Goal: Transaction & Acquisition: Purchase product/service

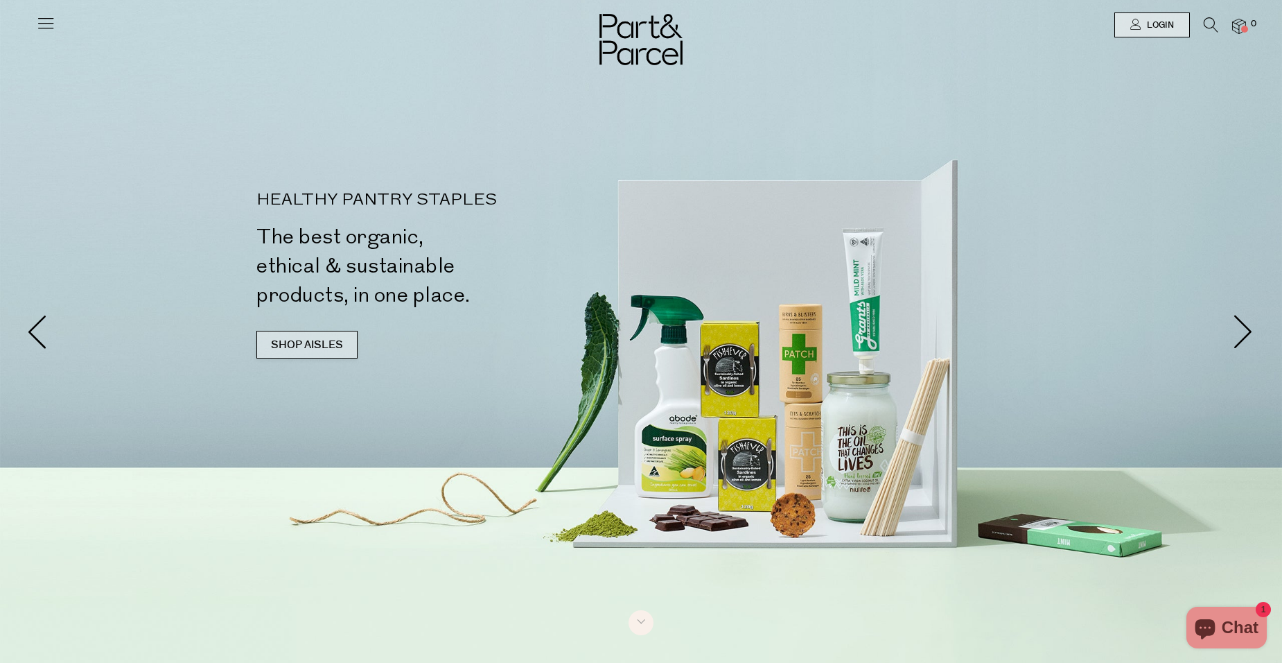
click at [290, 339] on link "SHOP AISLES" at bounding box center [306, 345] width 101 height 28
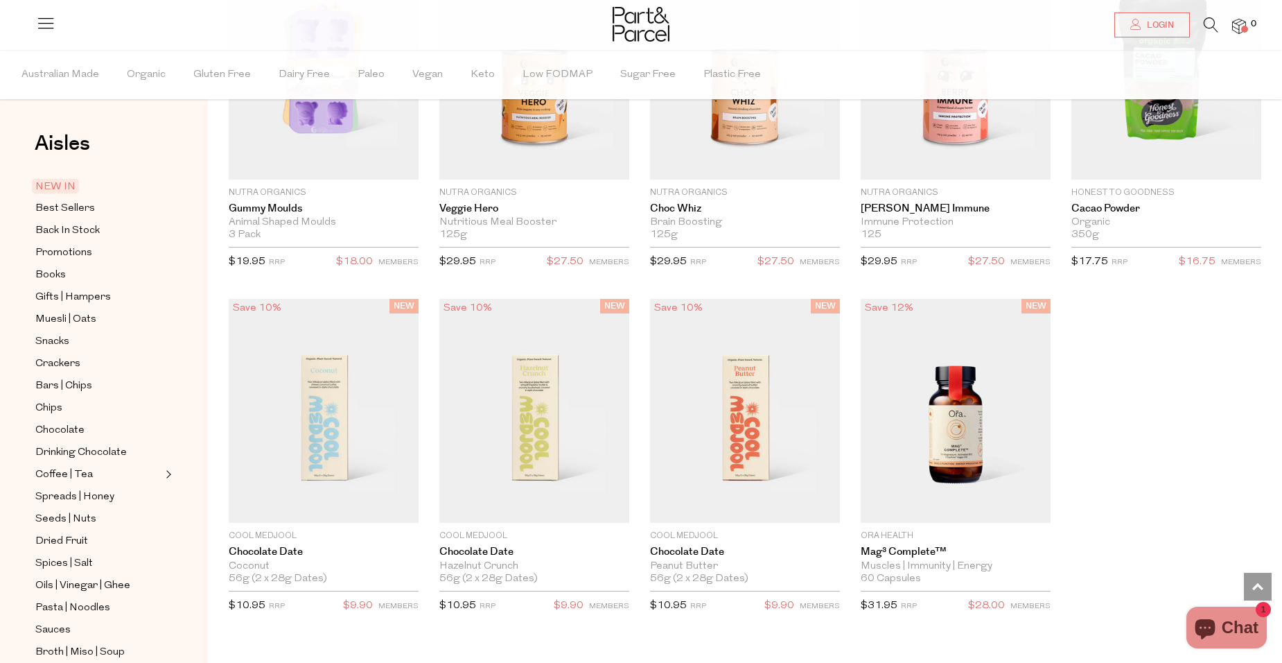
scroll to position [1905, 0]
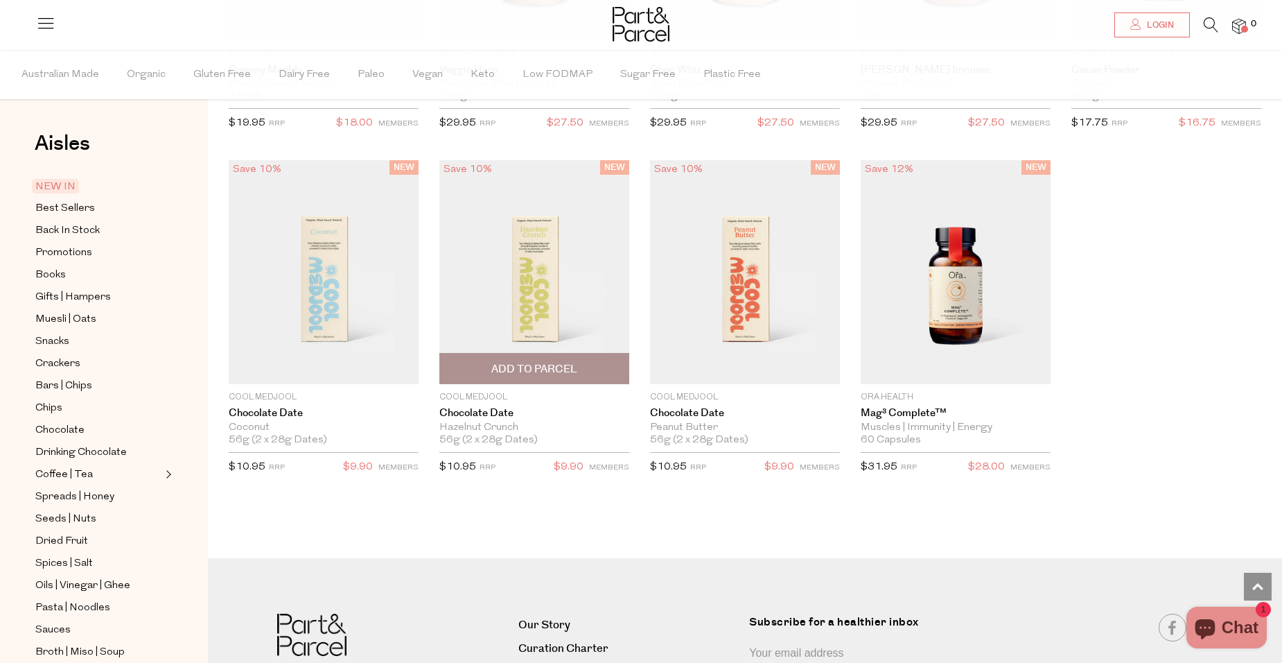
click at [537, 368] on span "Add To Parcel" at bounding box center [534, 369] width 86 height 15
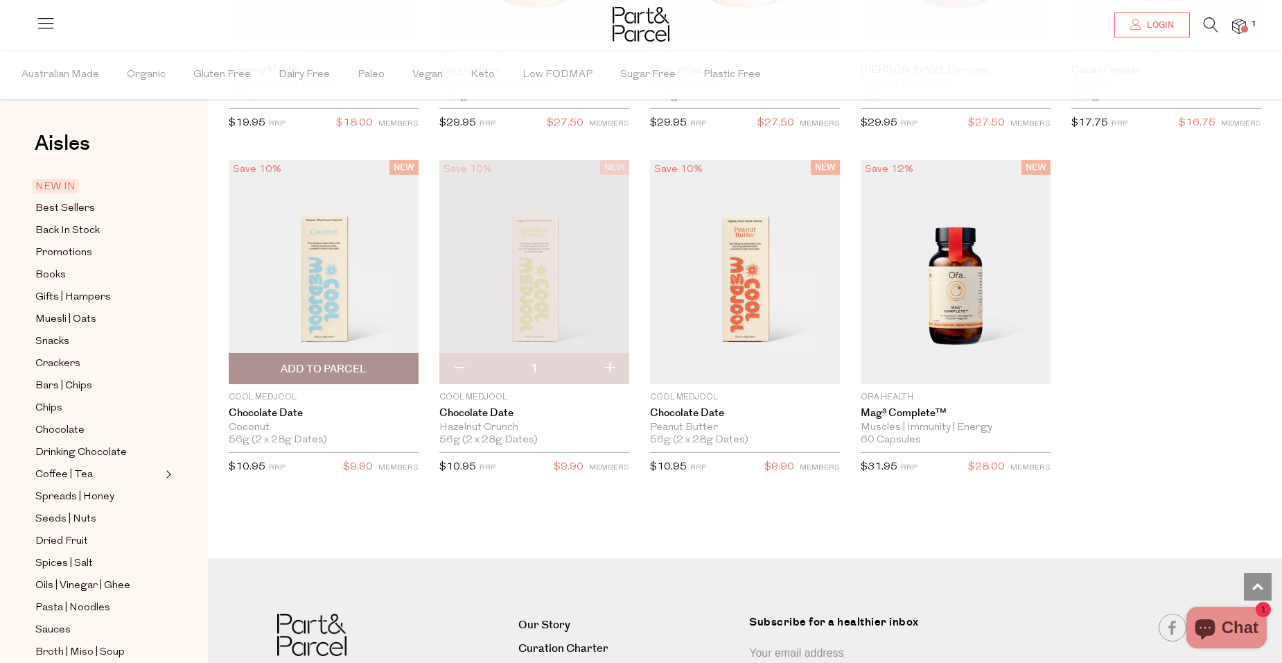
click at [367, 369] on span "Add To Parcel" at bounding box center [324, 369] width 182 height 30
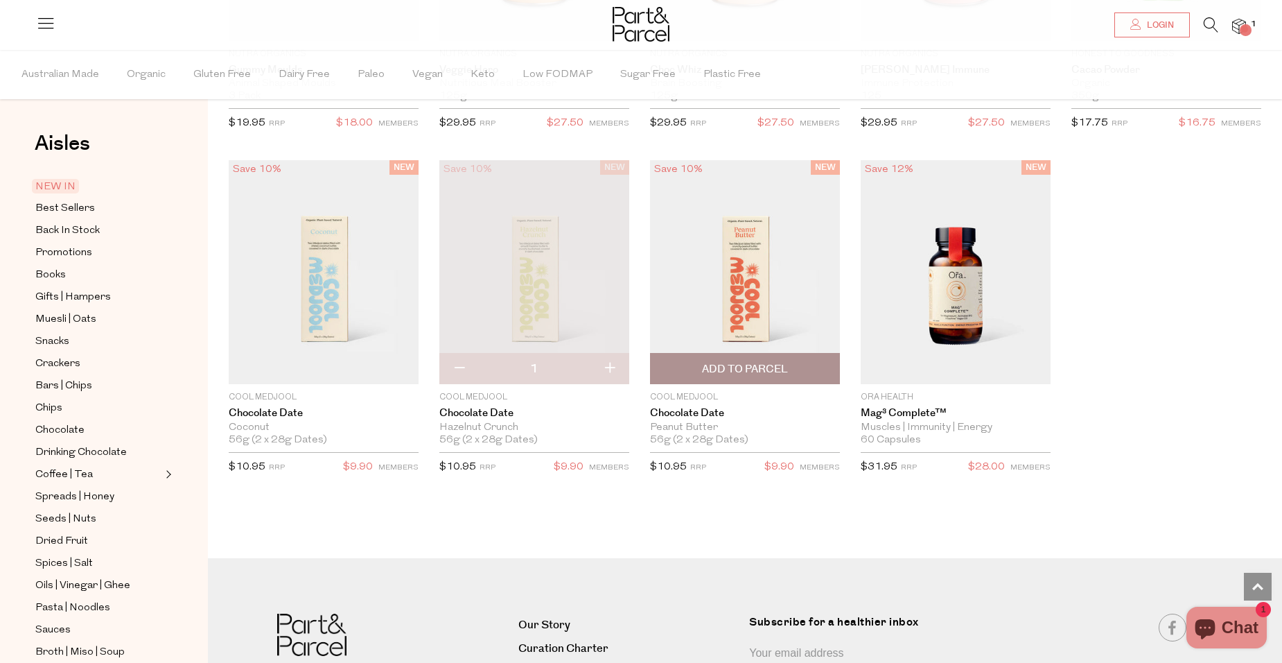
click at [802, 373] on span "Add To Parcel" at bounding box center [745, 369] width 182 height 30
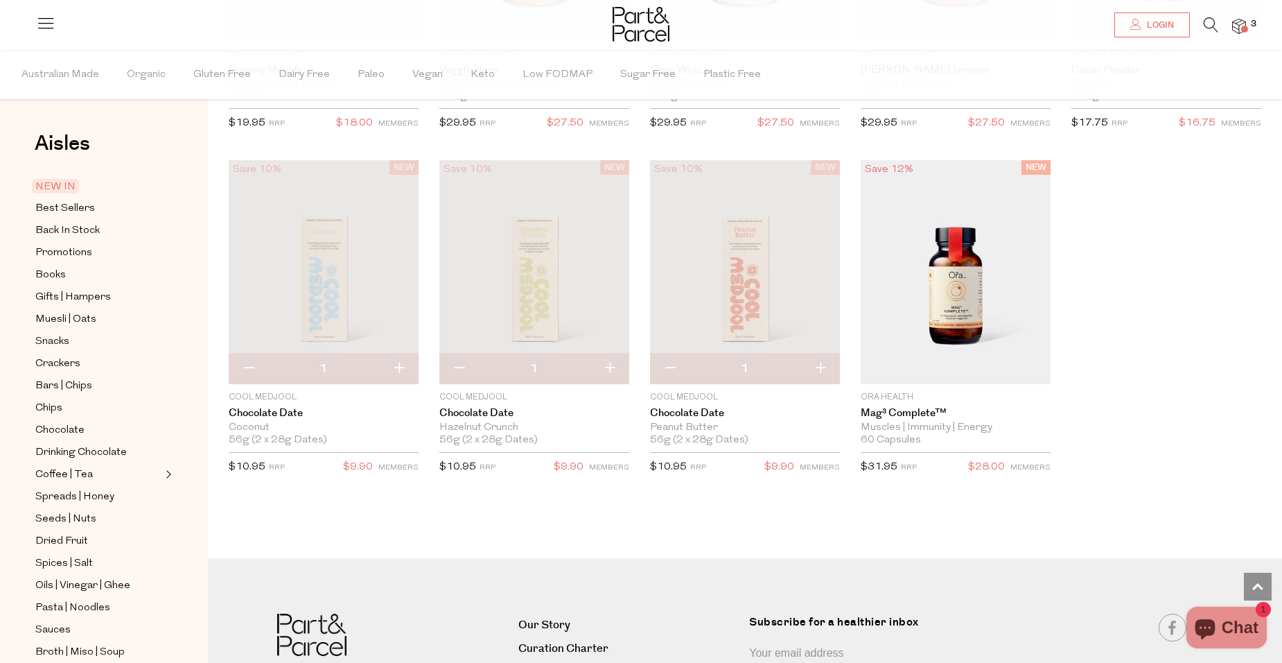
scroll to position [2052, 0]
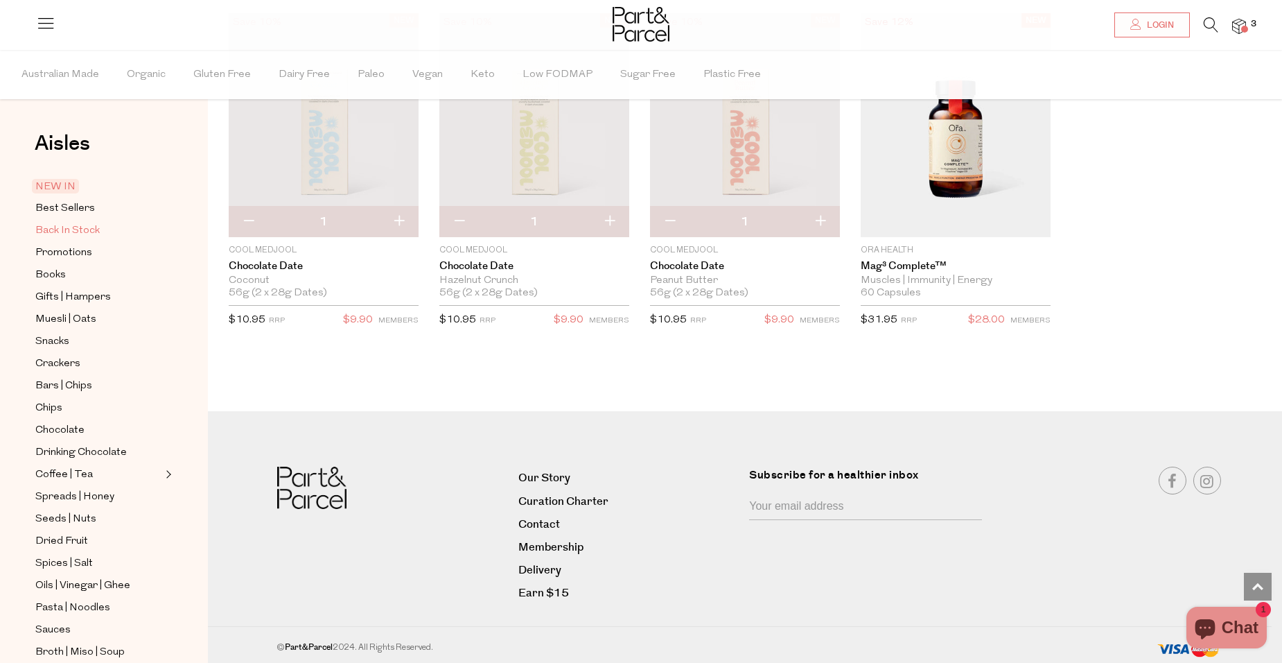
click at [84, 224] on span "Back In Stock" at bounding box center [67, 230] width 64 height 17
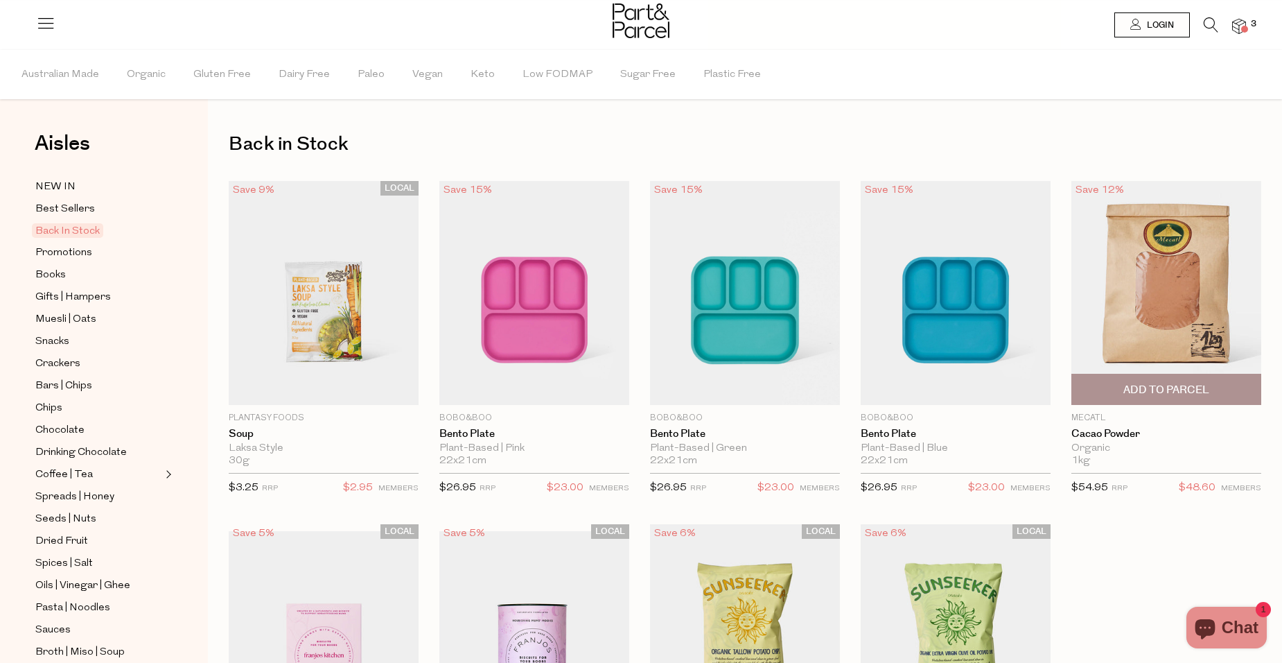
scroll to position [416, 0]
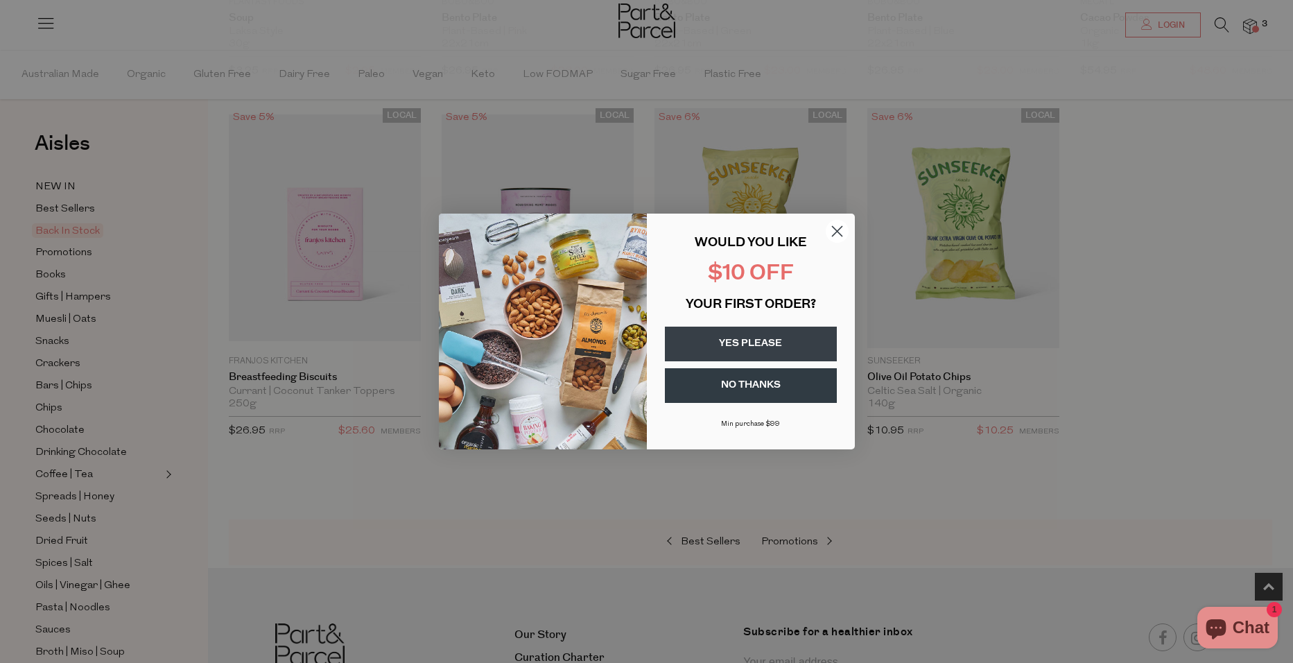
click at [841, 235] on circle "Close dialog" at bounding box center [836, 231] width 23 height 23
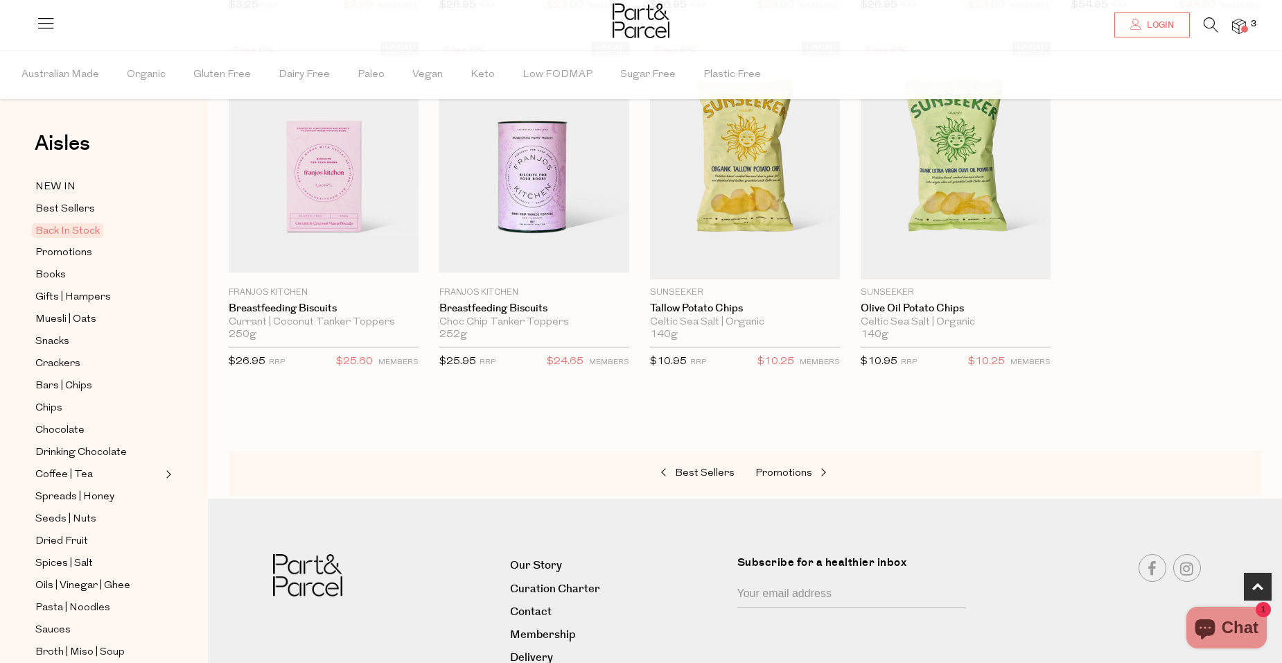
scroll to position [570, 0]
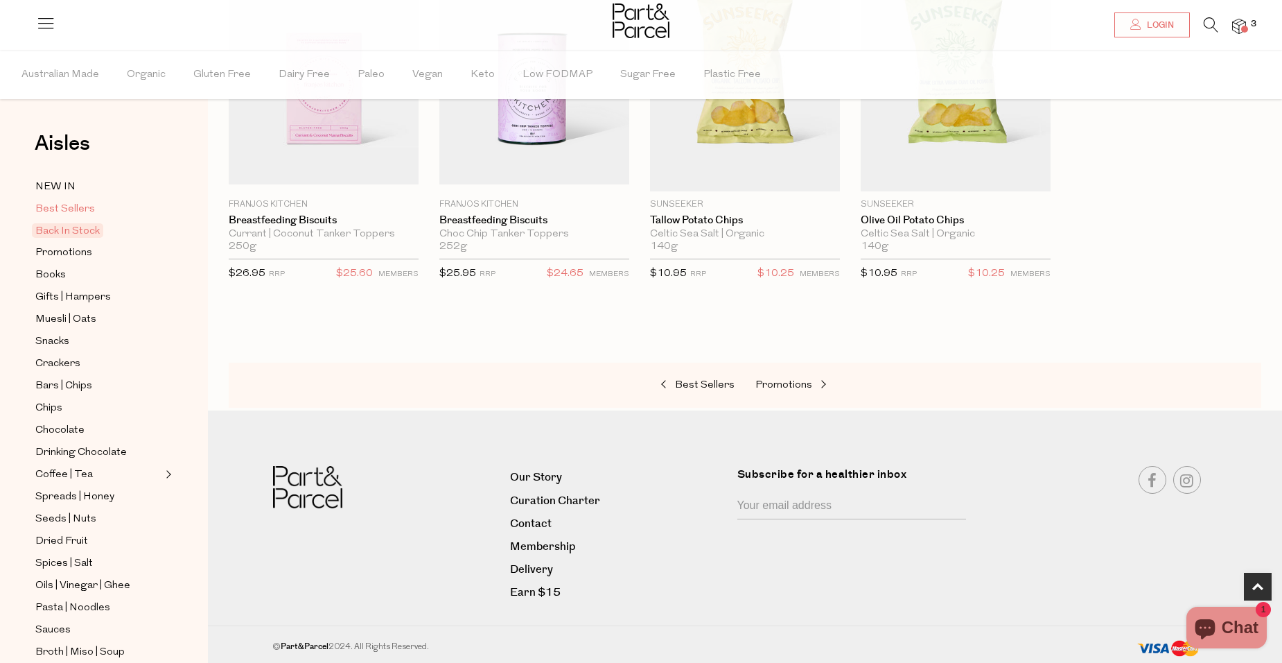
click at [69, 203] on span "Best Sellers" at bounding box center [65, 209] width 60 height 17
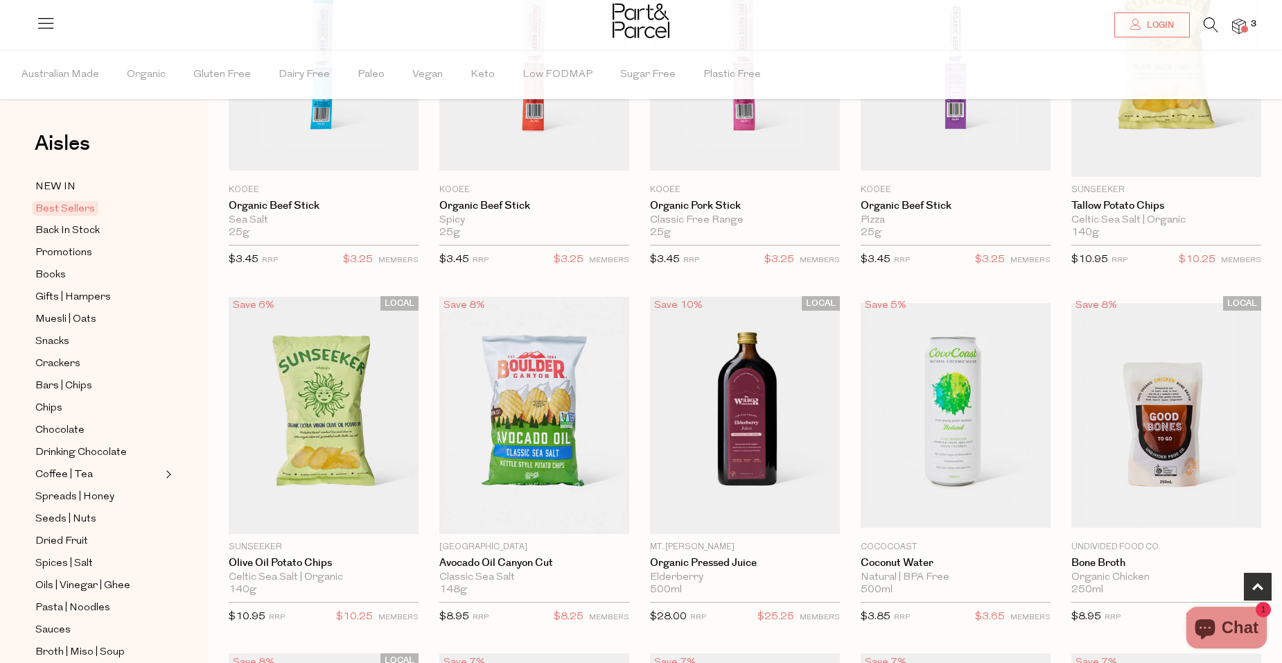
scroll to position [347, 0]
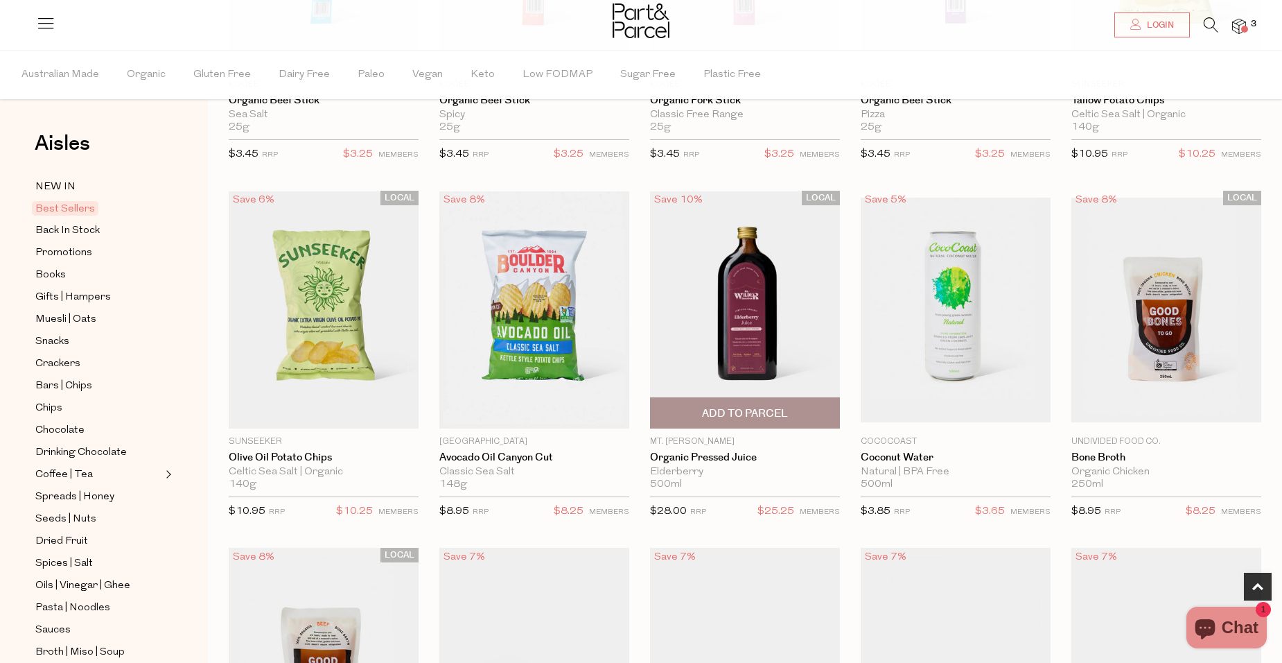
click at [794, 404] on span "Add To Parcel" at bounding box center [745, 413] width 182 height 30
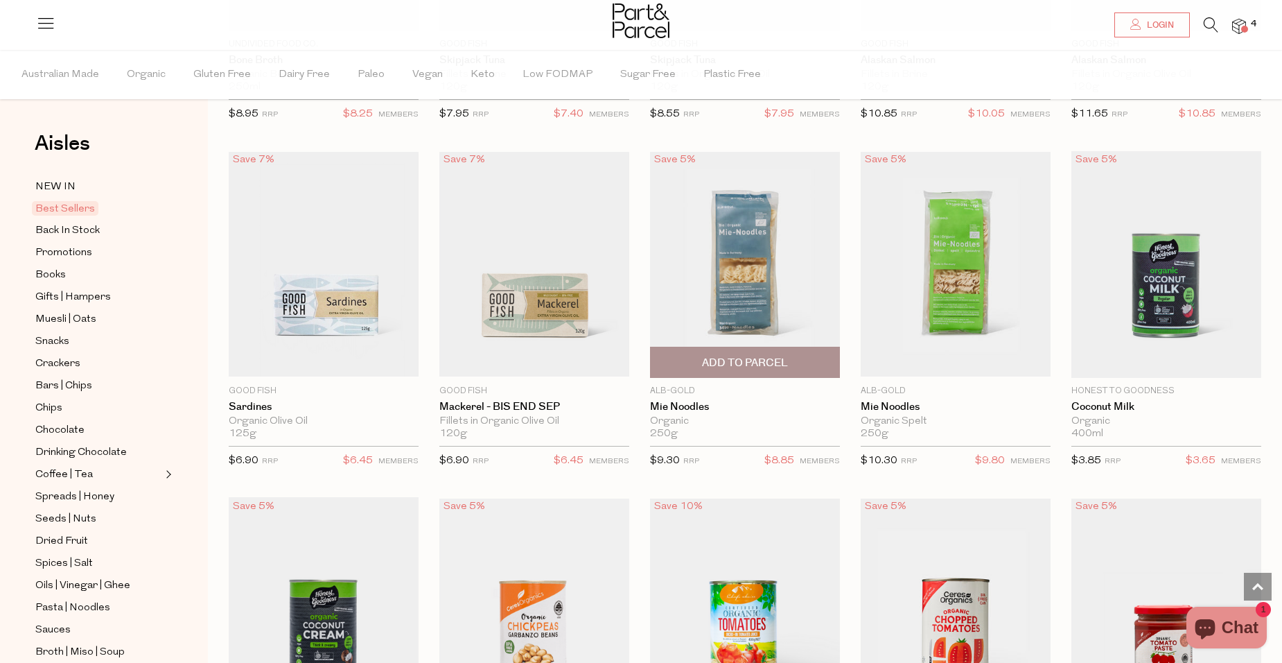
scroll to position [1109, 0]
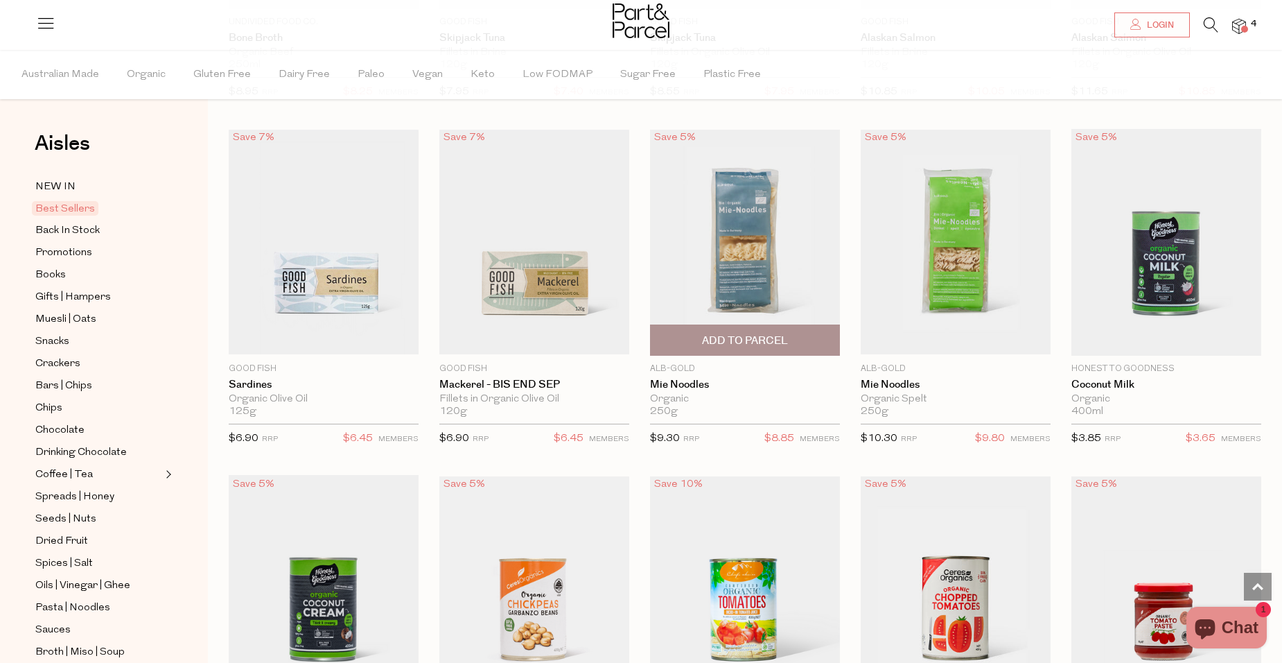
click at [821, 335] on span "Add To Parcel" at bounding box center [745, 340] width 182 height 30
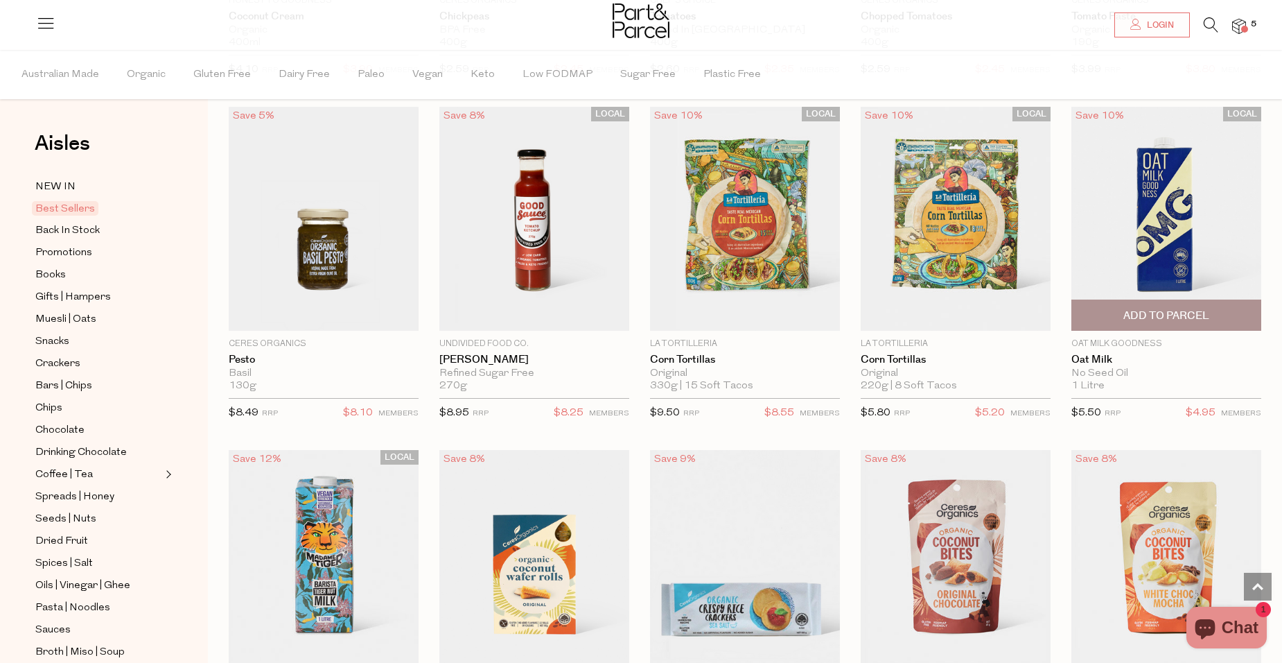
scroll to position [1802, 0]
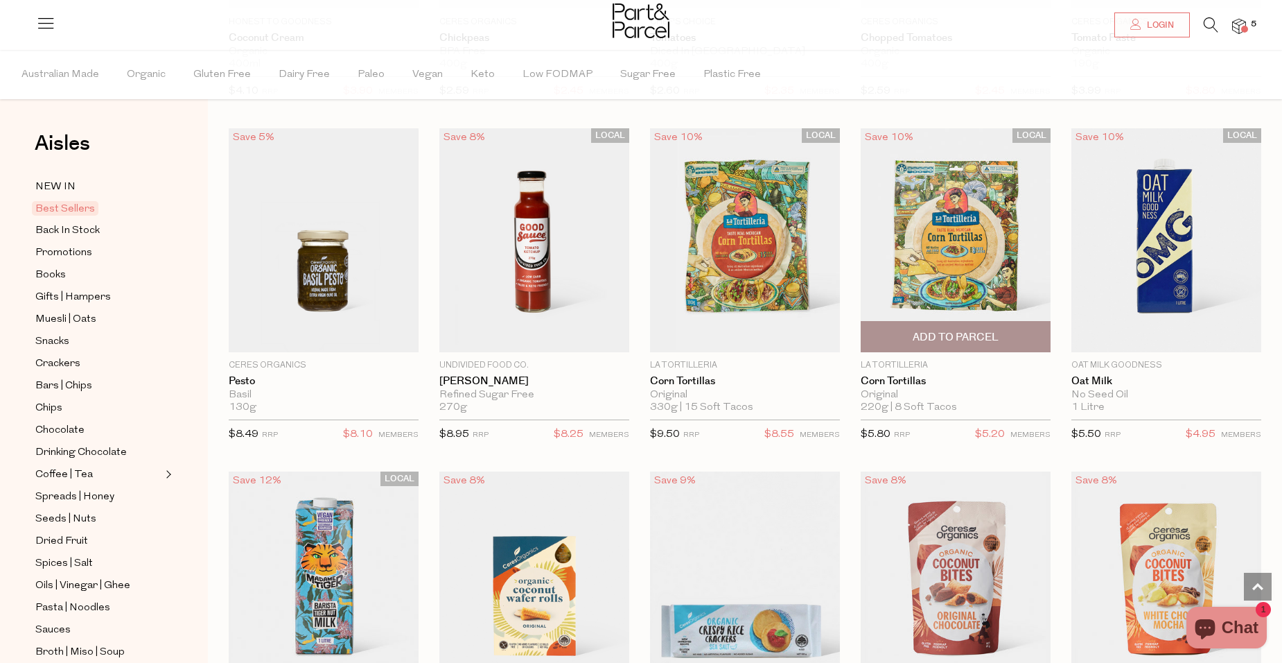
click at [970, 337] on span "Add To Parcel" at bounding box center [956, 337] width 86 height 15
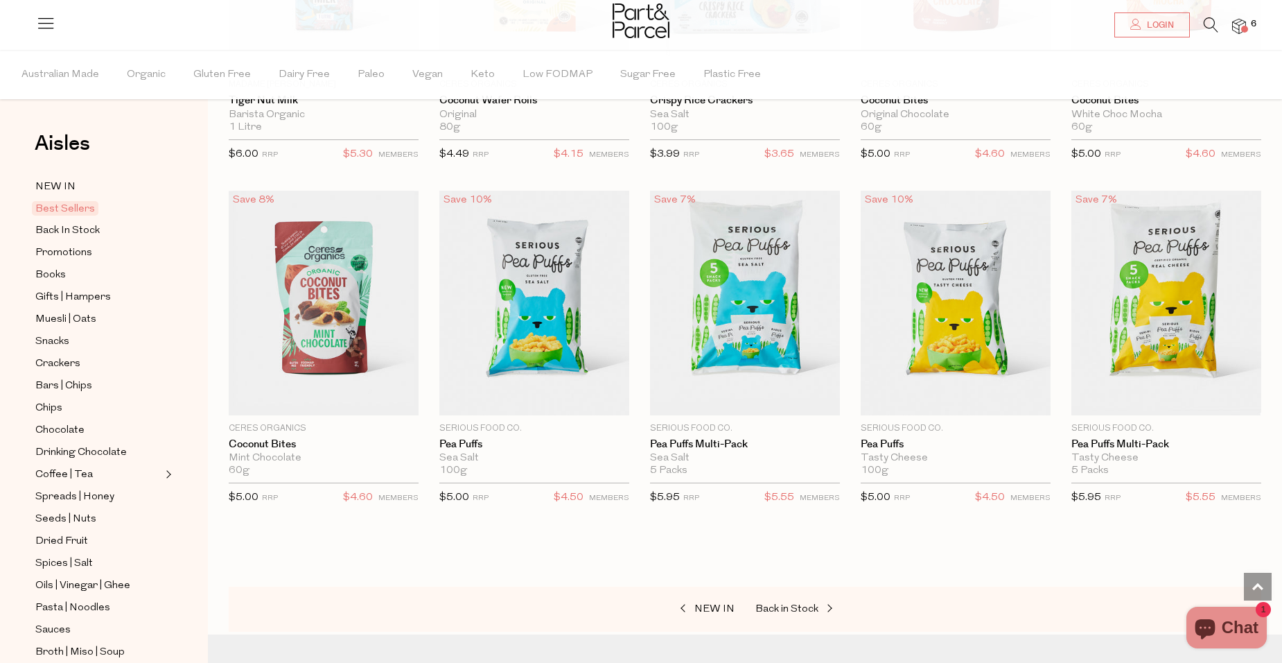
scroll to position [2634, 0]
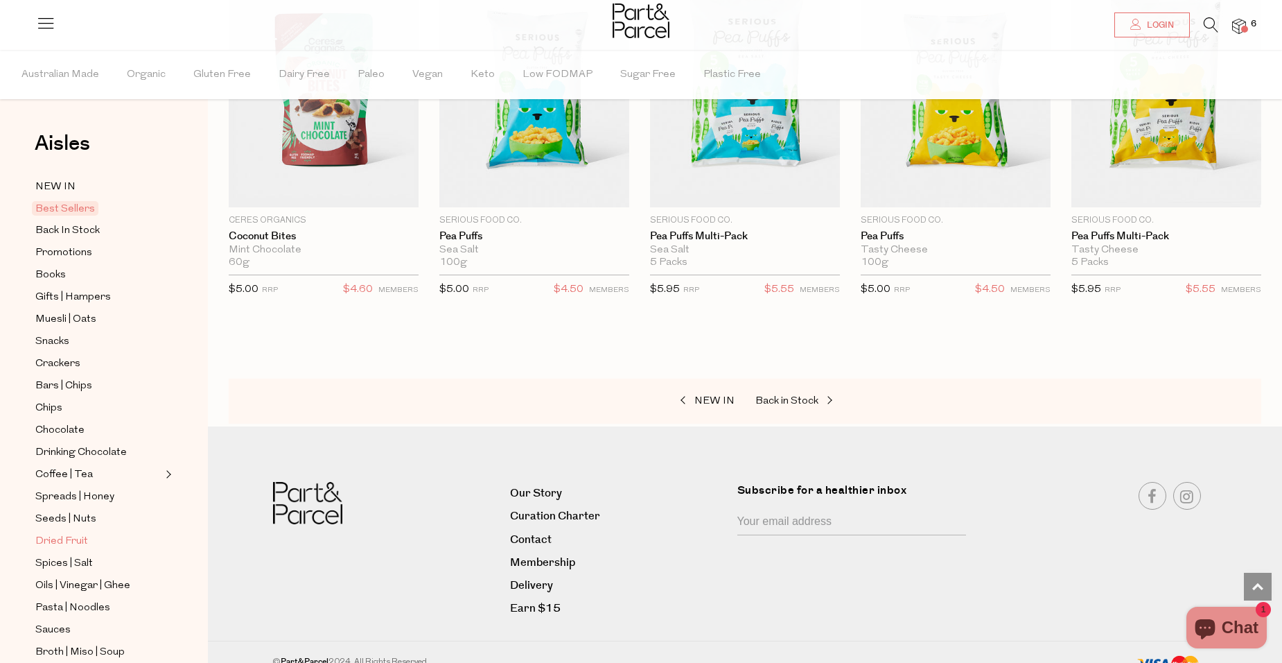
click at [79, 533] on span "Dried Fruit" at bounding box center [61, 541] width 53 height 17
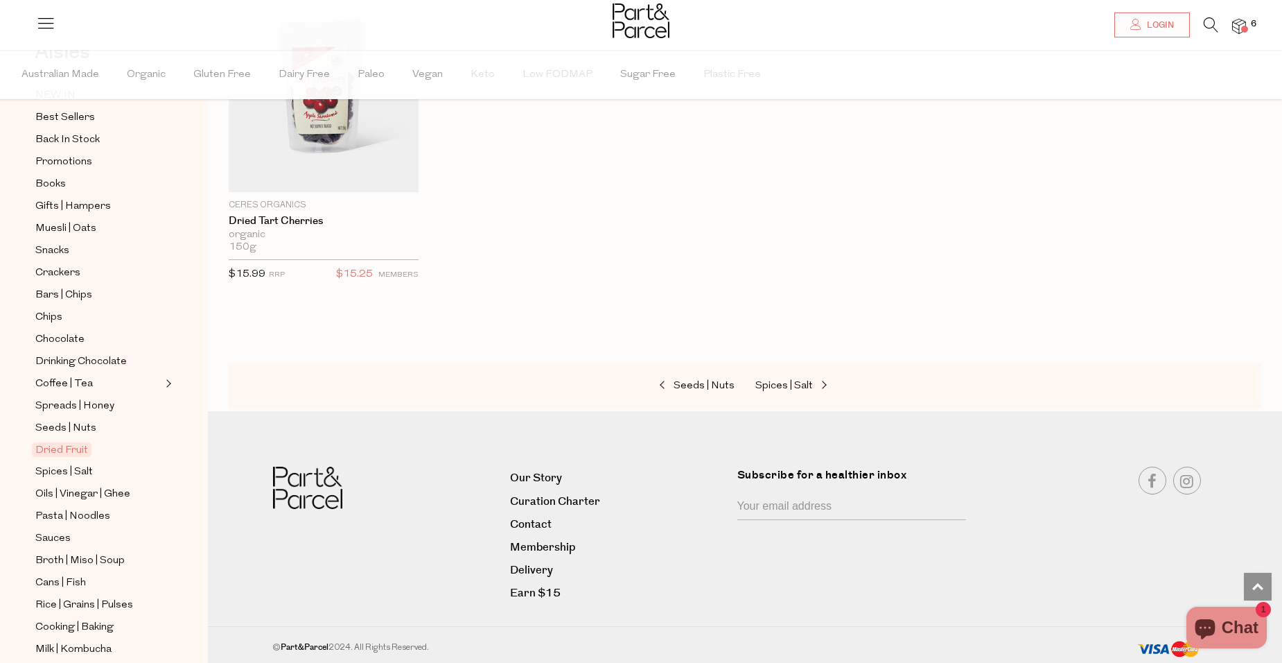
scroll to position [208, 0]
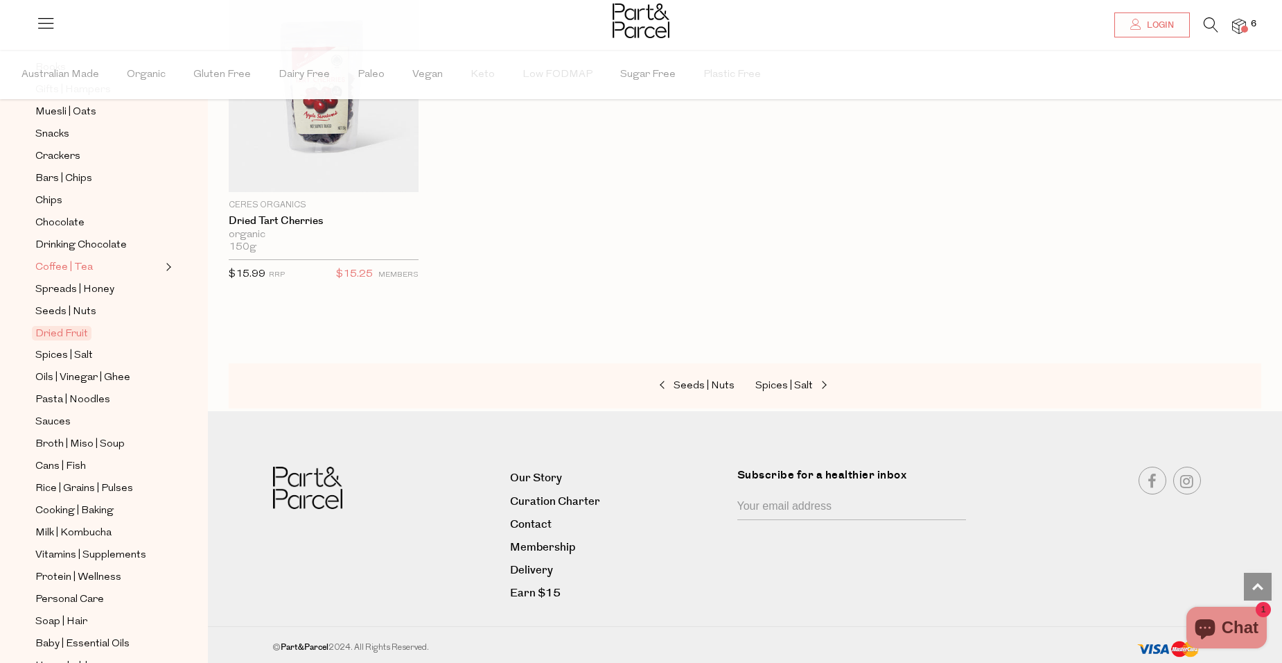
click at [84, 259] on span "Coffee | Tea" at bounding box center [64, 267] width 58 height 17
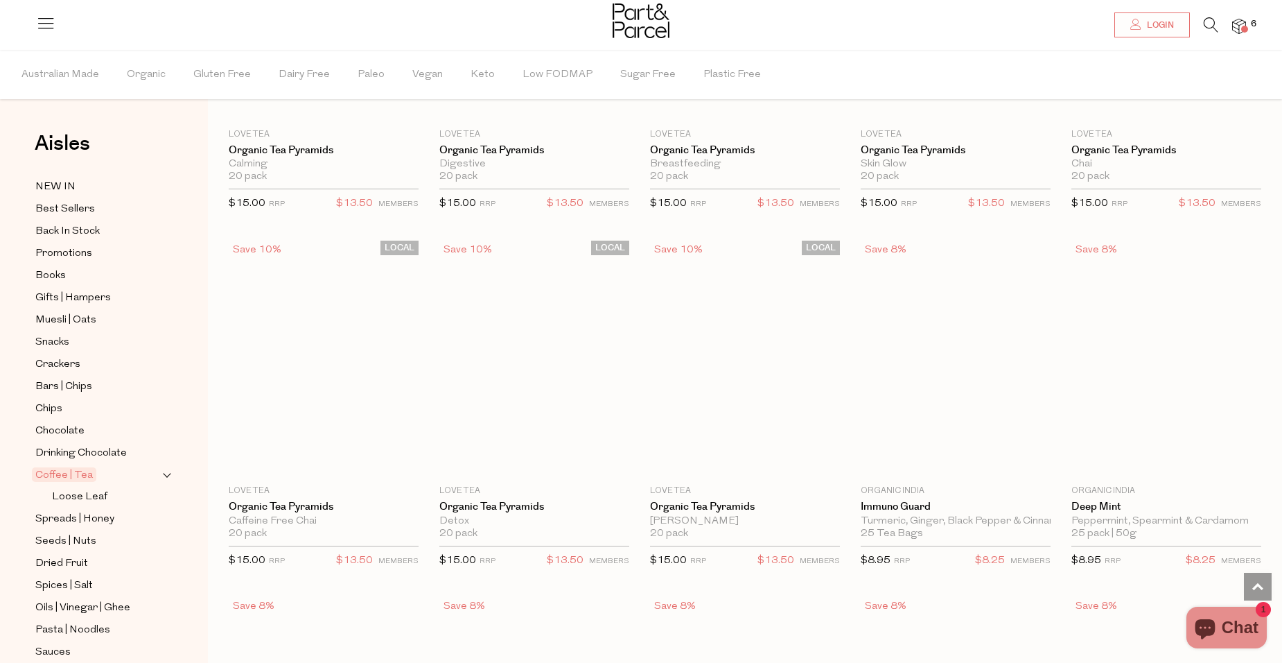
scroll to position [1040, 0]
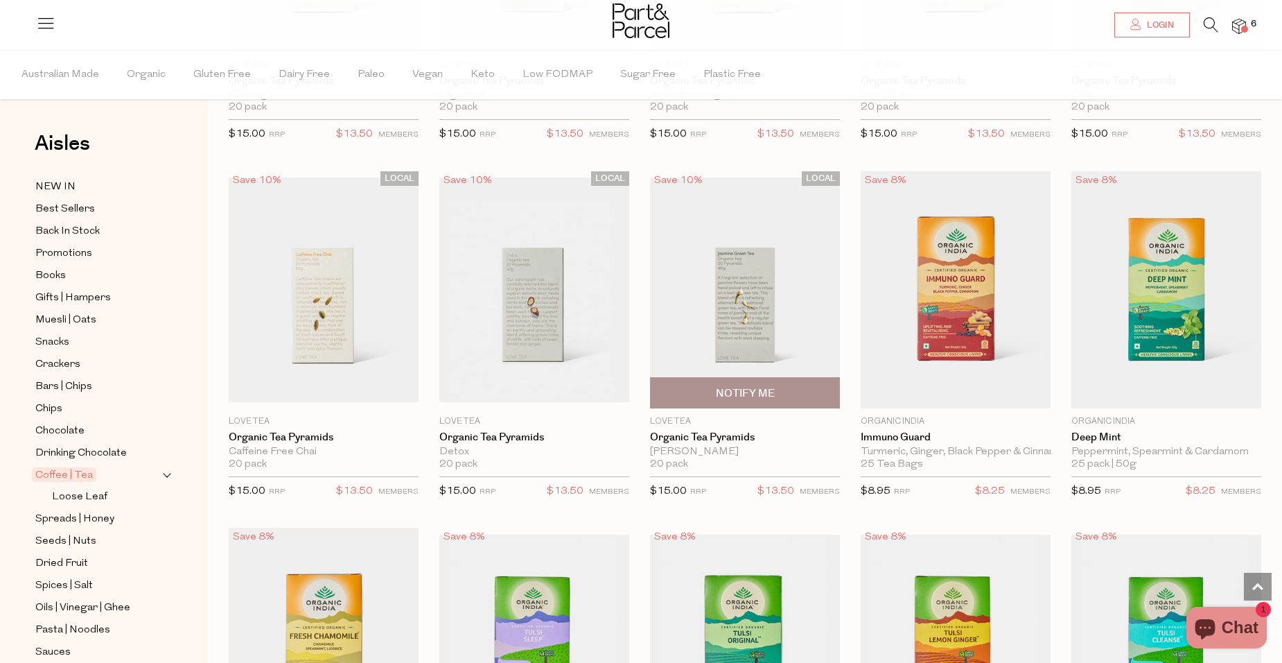
click at [765, 387] on span "Notify Me" at bounding box center [745, 393] width 59 height 15
type input "Notify when available"
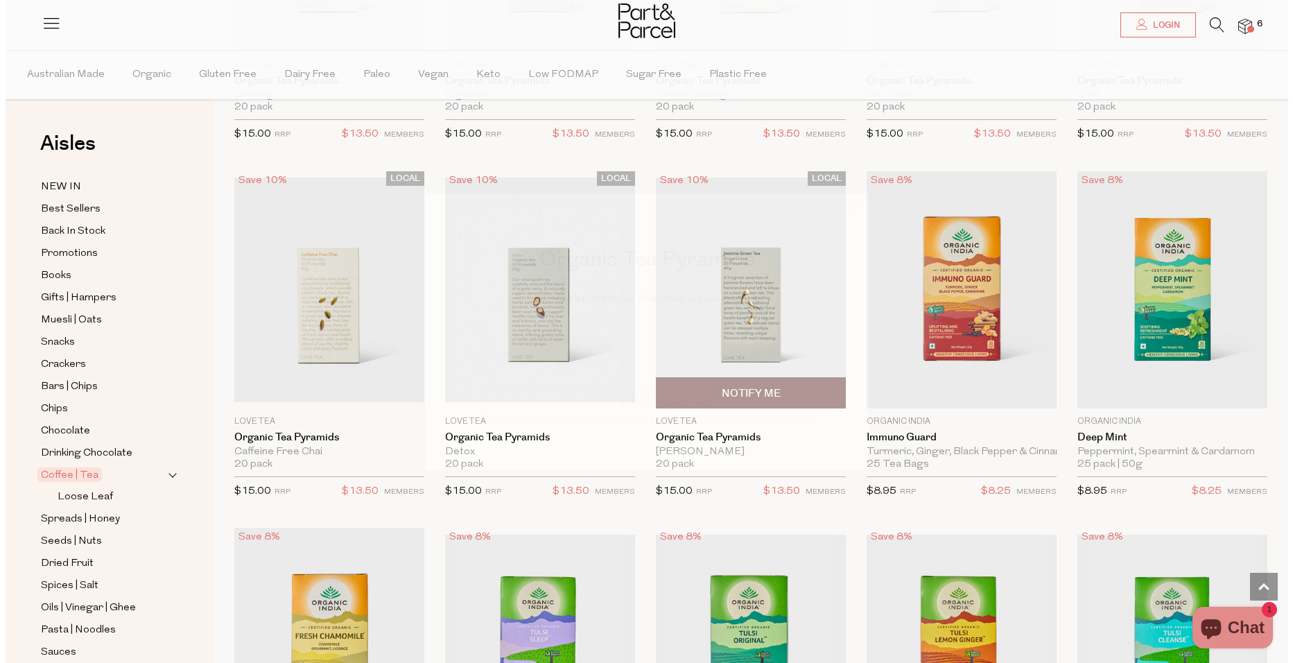
scroll to position [1045, 0]
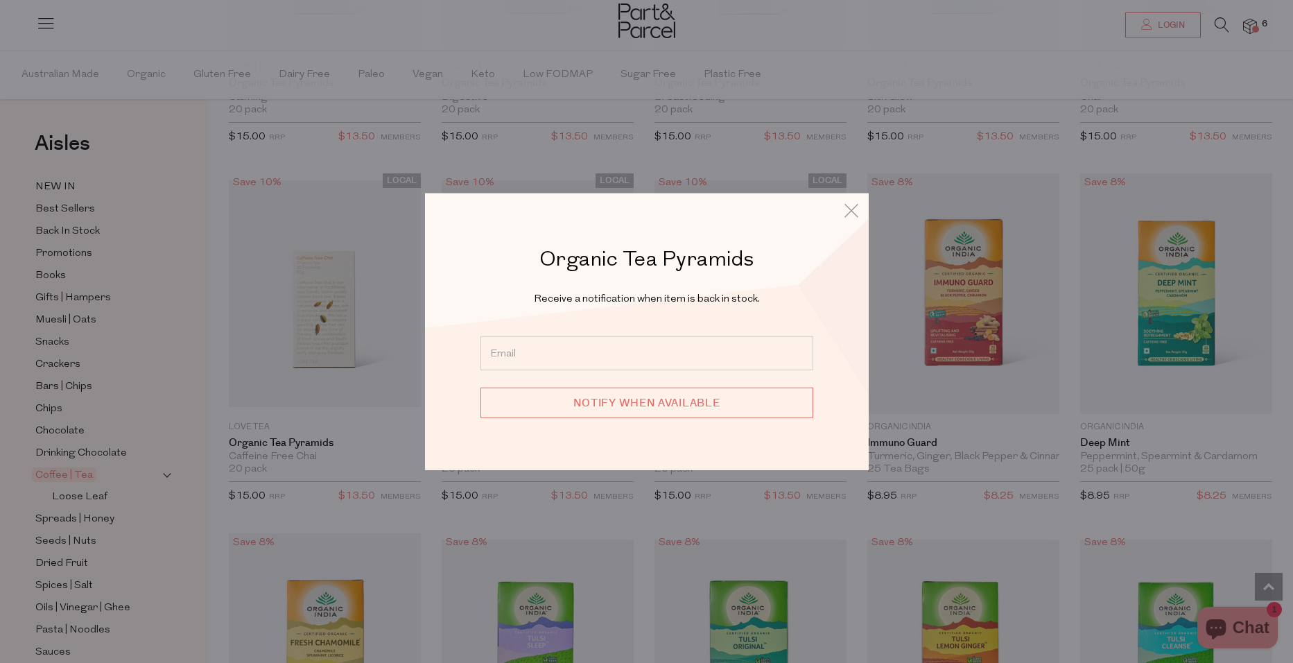
click at [679, 363] on input "email" at bounding box center [646, 352] width 333 height 34
type input "[EMAIL_ADDRESS][DOMAIN_NAME]"
click at [622, 403] on input "Notify when available" at bounding box center [646, 402] width 333 height 30
type input "We will be in touch"
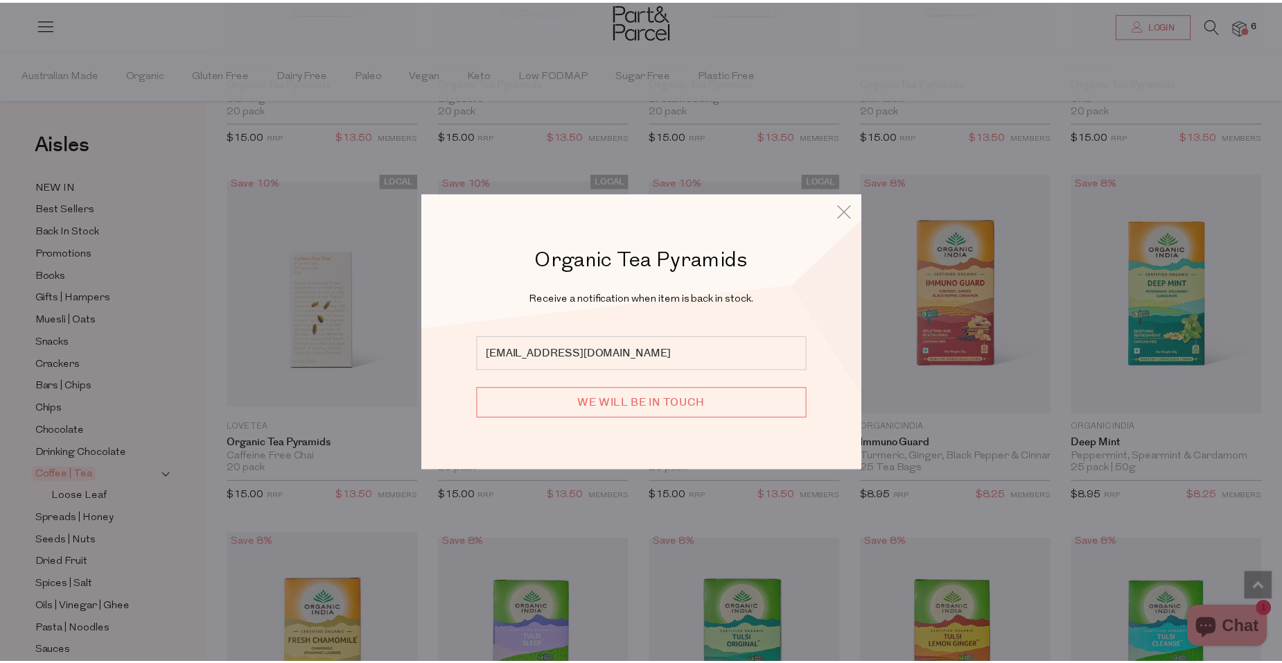
scroll to position [1040, 0]
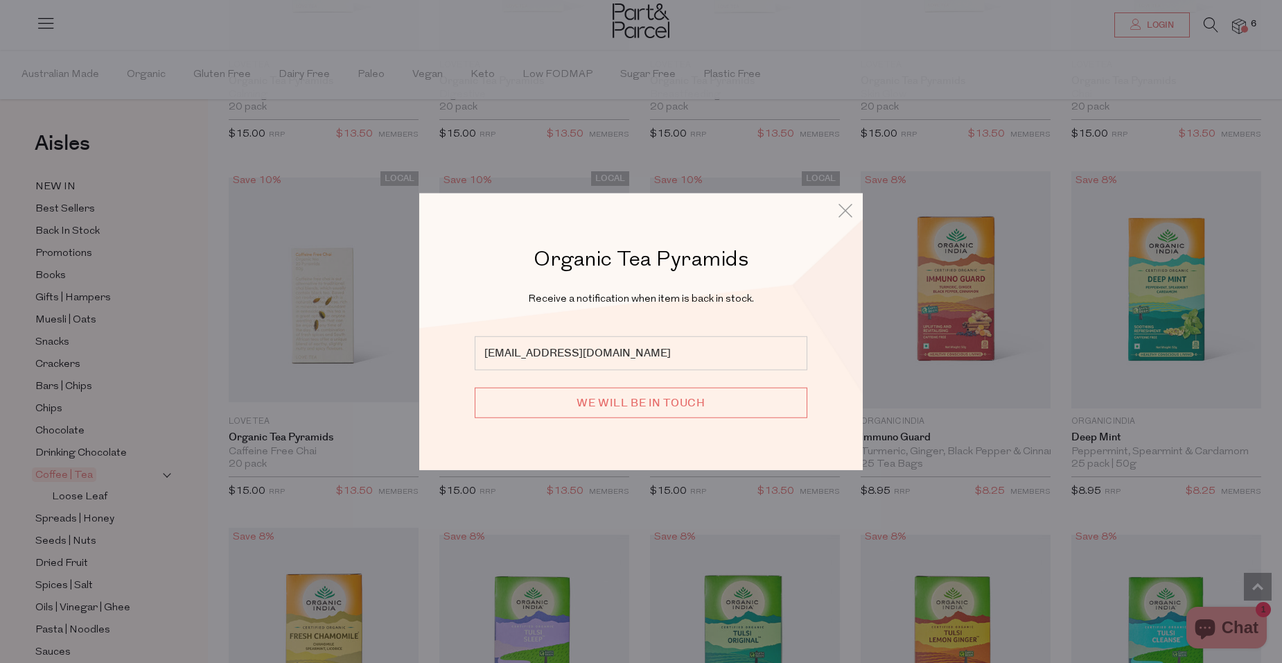
click at [1267, 372] on div "Organic Tea Pyramids Receive a notification when item is back in stock. sel_dun…" at bounding box center [641, 331] width 1282 height 663
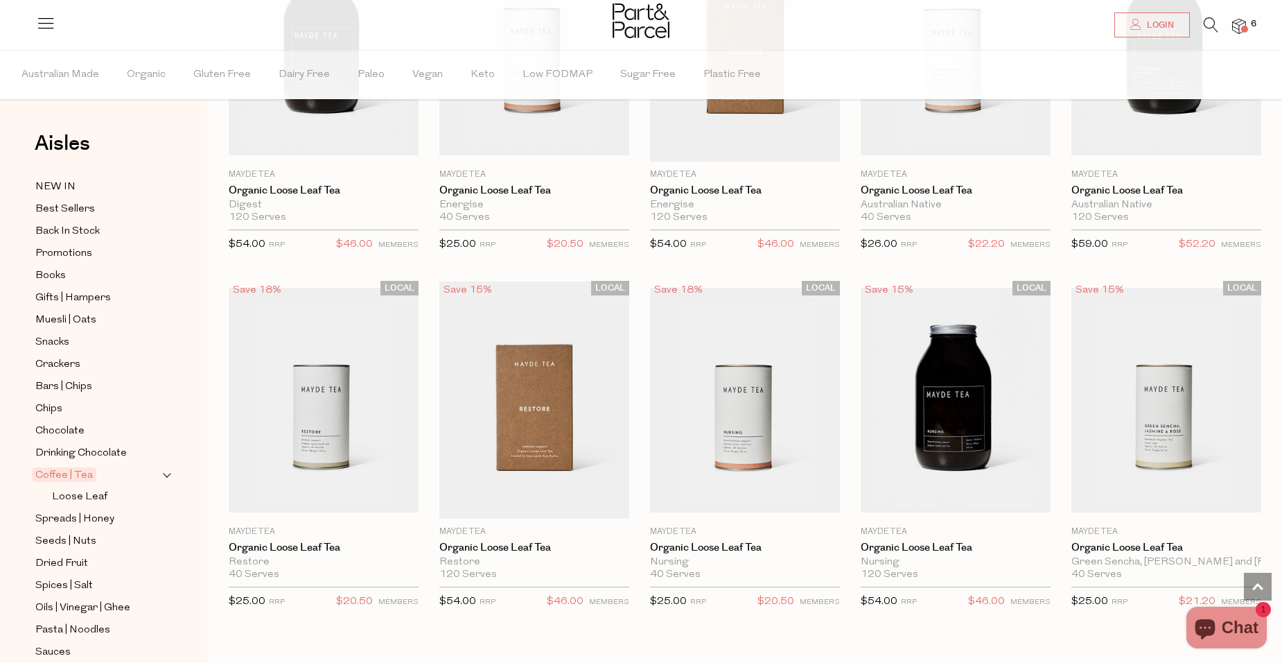
scroll to position [3050, 0]
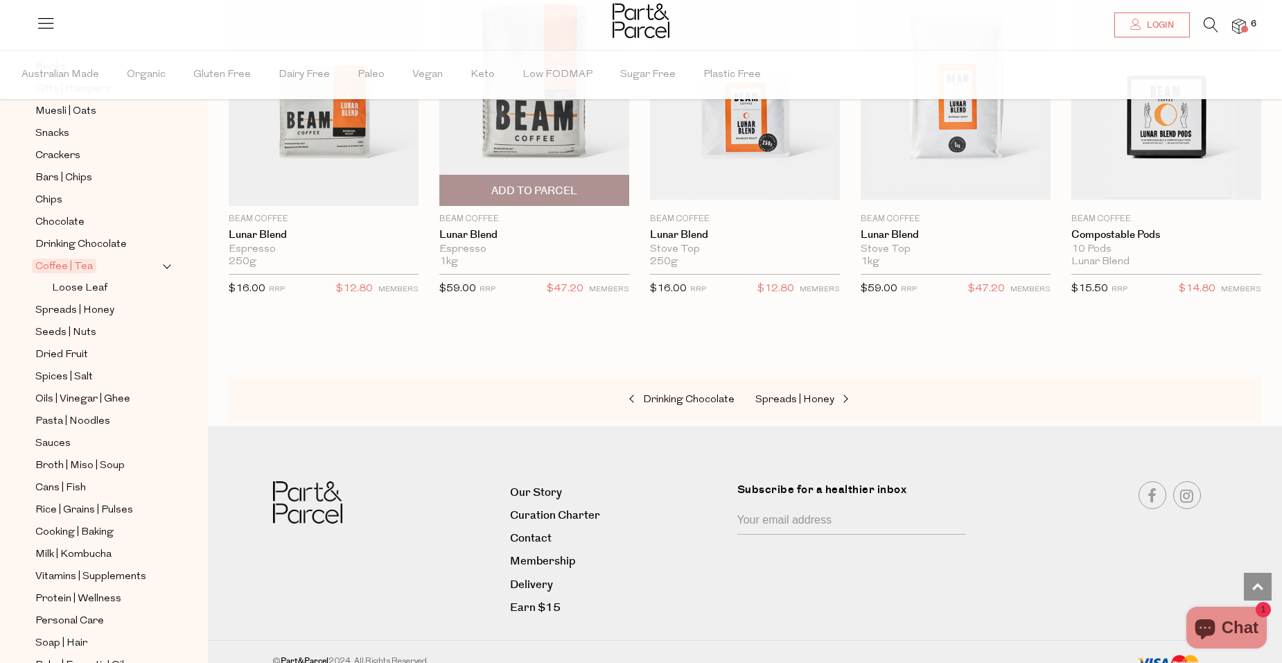
scroll to position [184, 0]
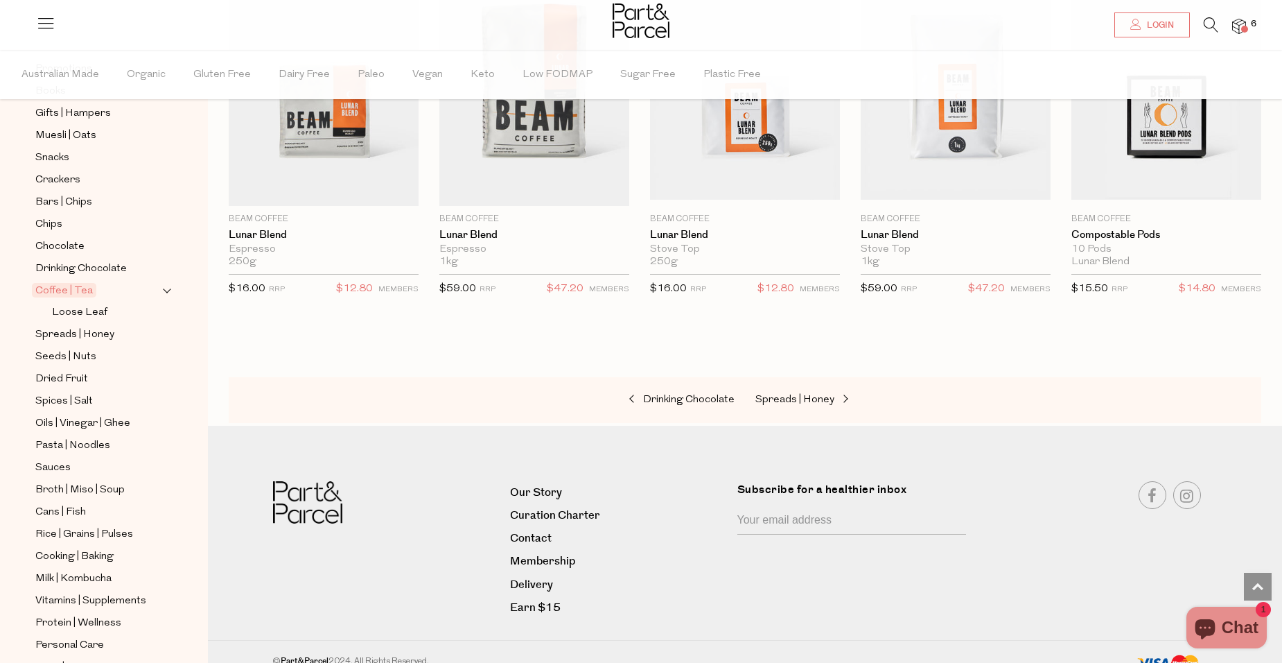
click at [1205, 24] on icon at bounding box center [1211, 24] width 15 height 15
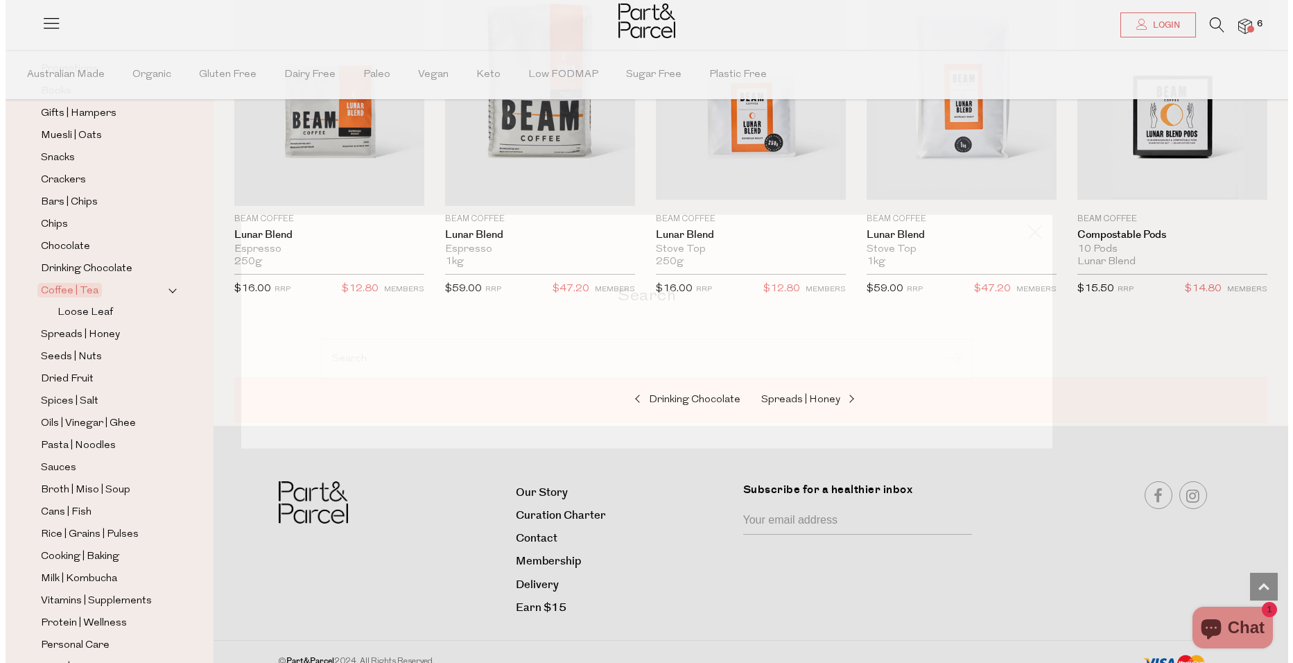
scroll to position [6212, 0]
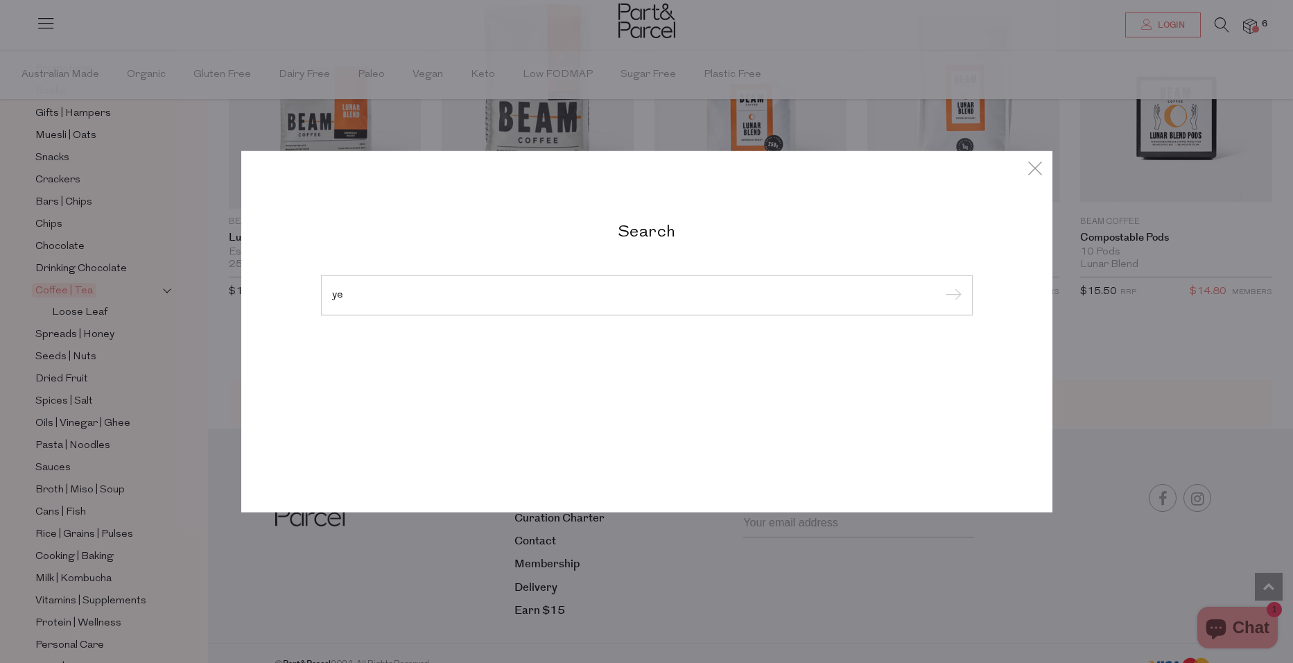
type input "y"
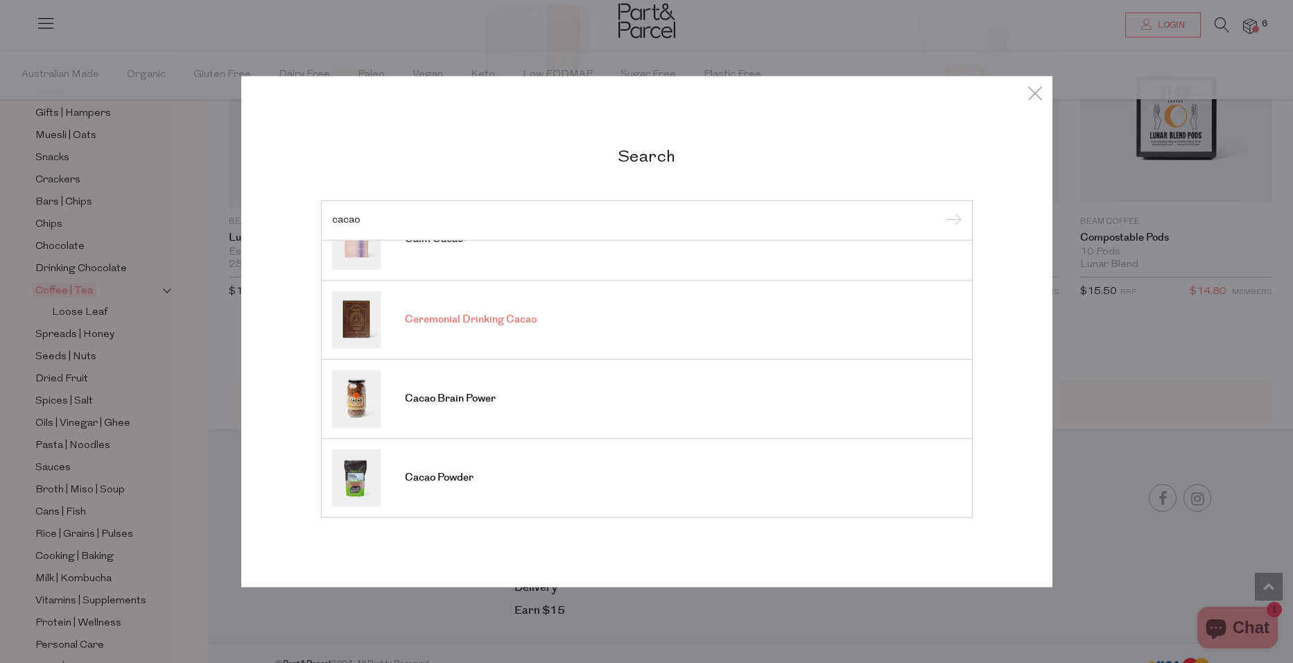
scroll to position [312, 0]
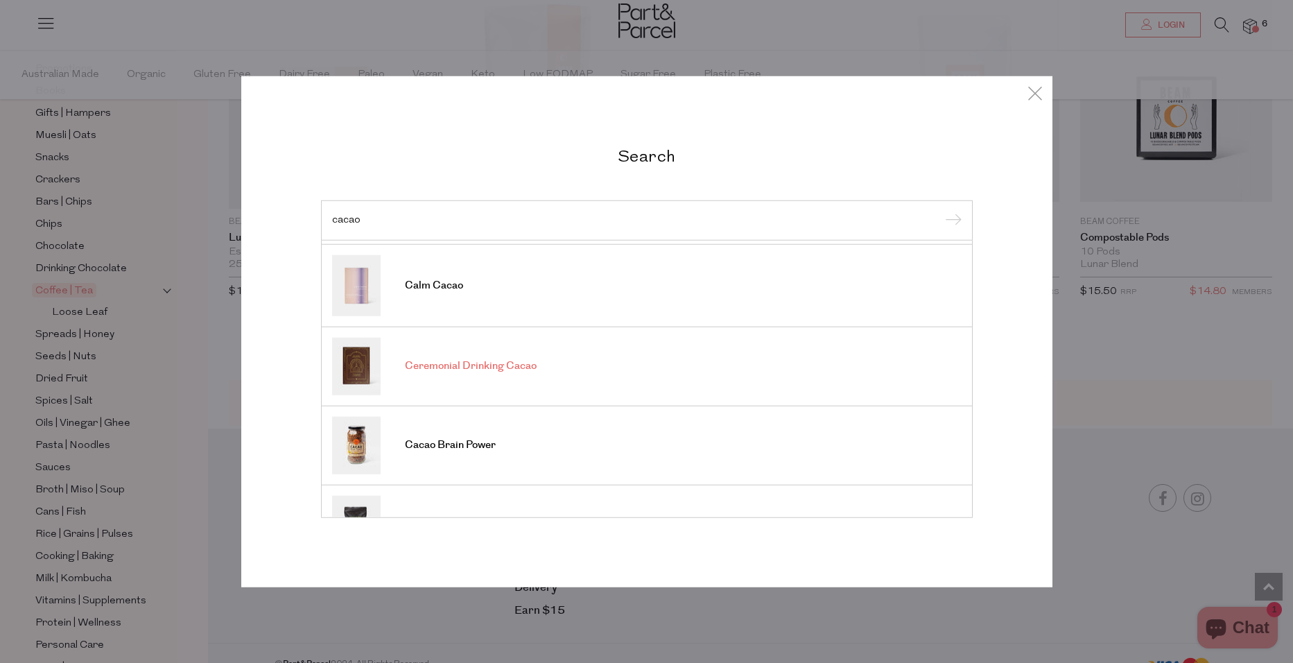
type input "cacao"
click at [503, 365] on span "Ceremonial Drinking Cacao" at bounding box center [471, 366] width 132 height 14
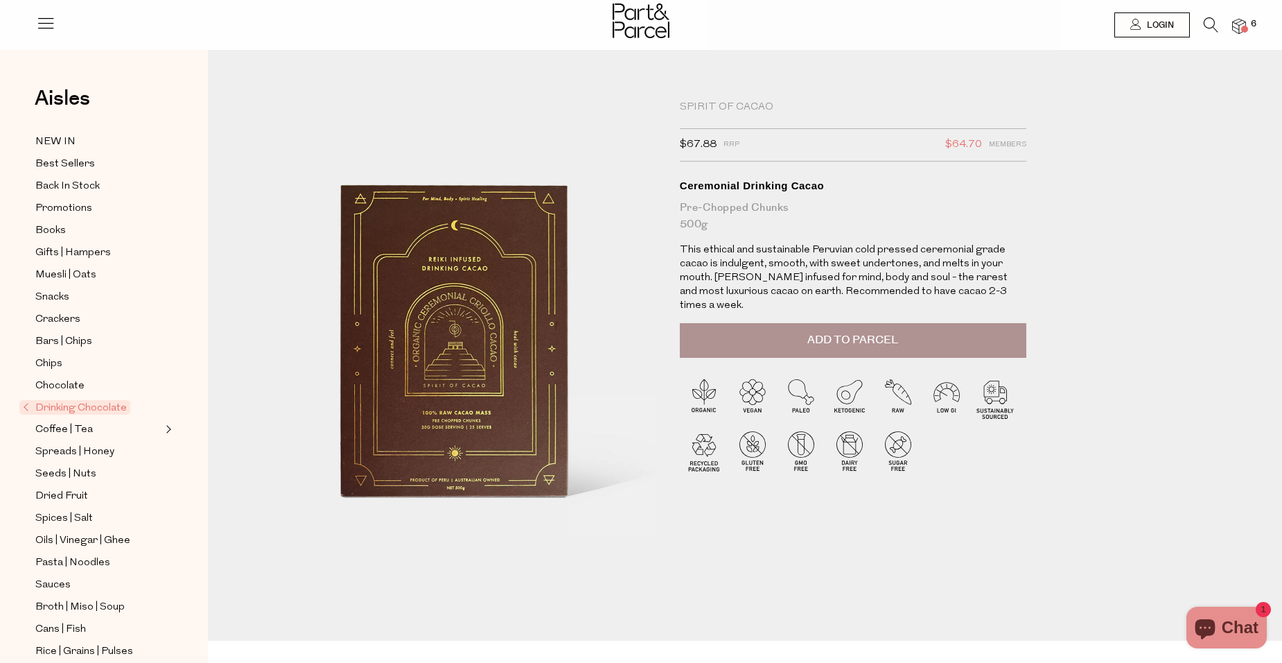
click at [858, 332] on span "Add to Parcel" at bounding box center [853, 340] width 91 height 16
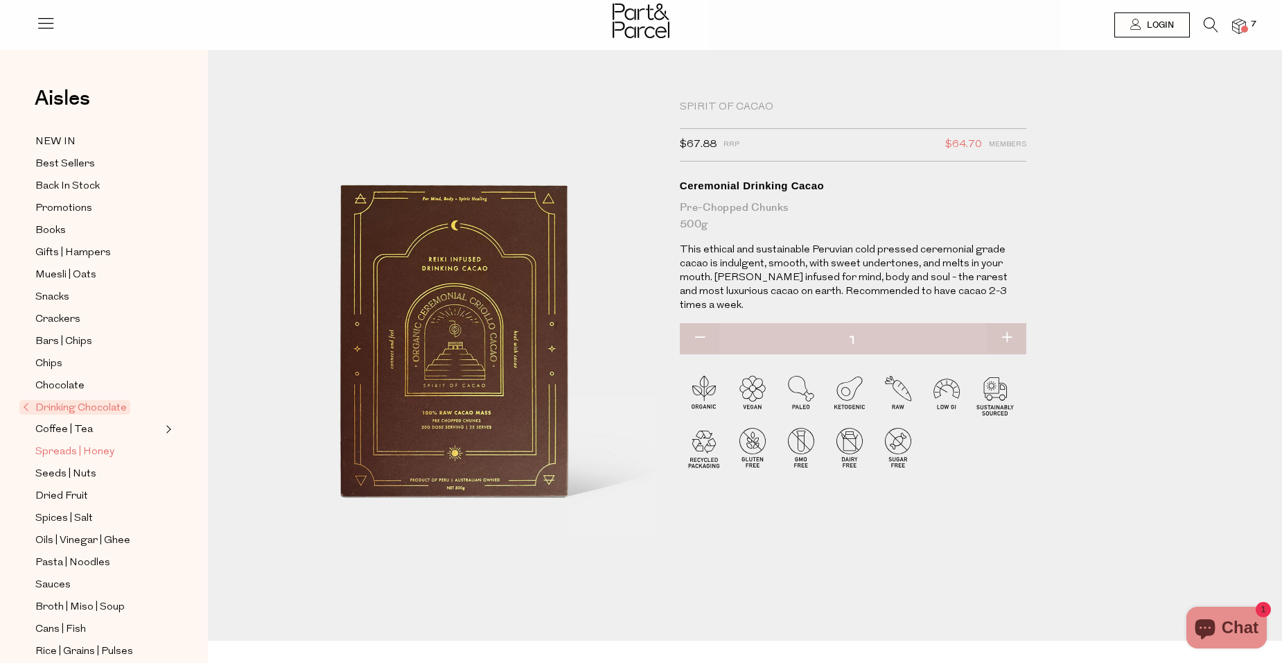
click at [80, 444] on span "Spreads | Honey" at bounding box center [74, 452] width 79 height 17
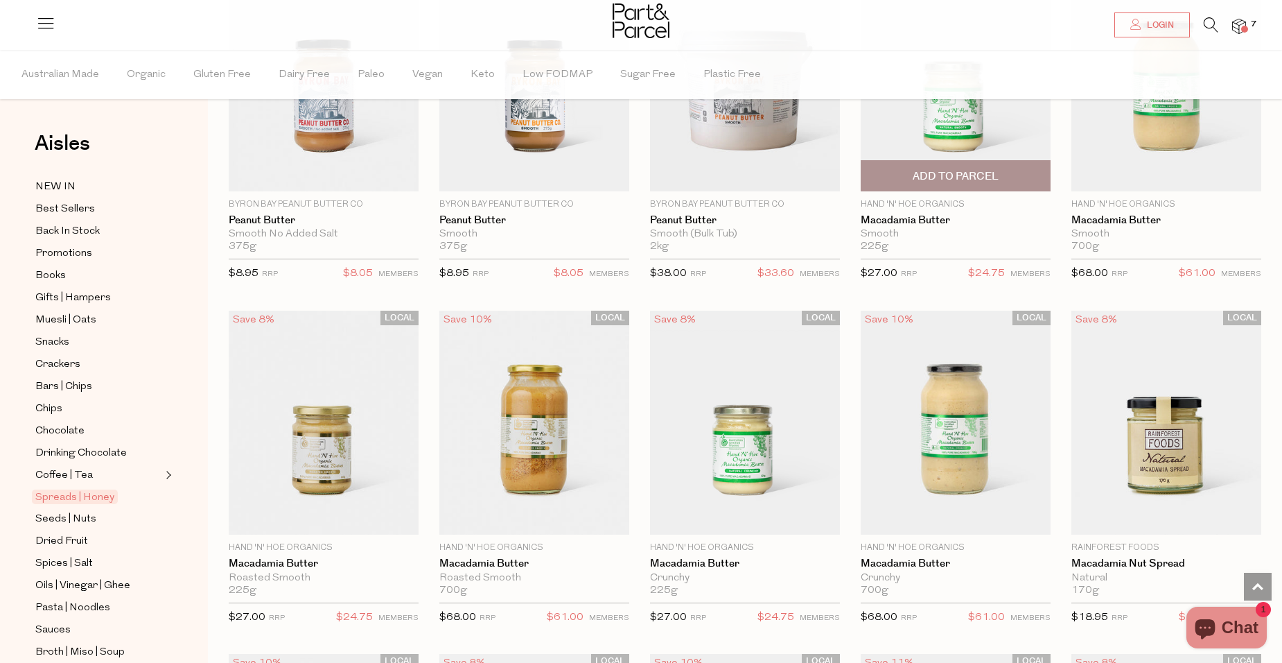
scroll to position [901, 0]
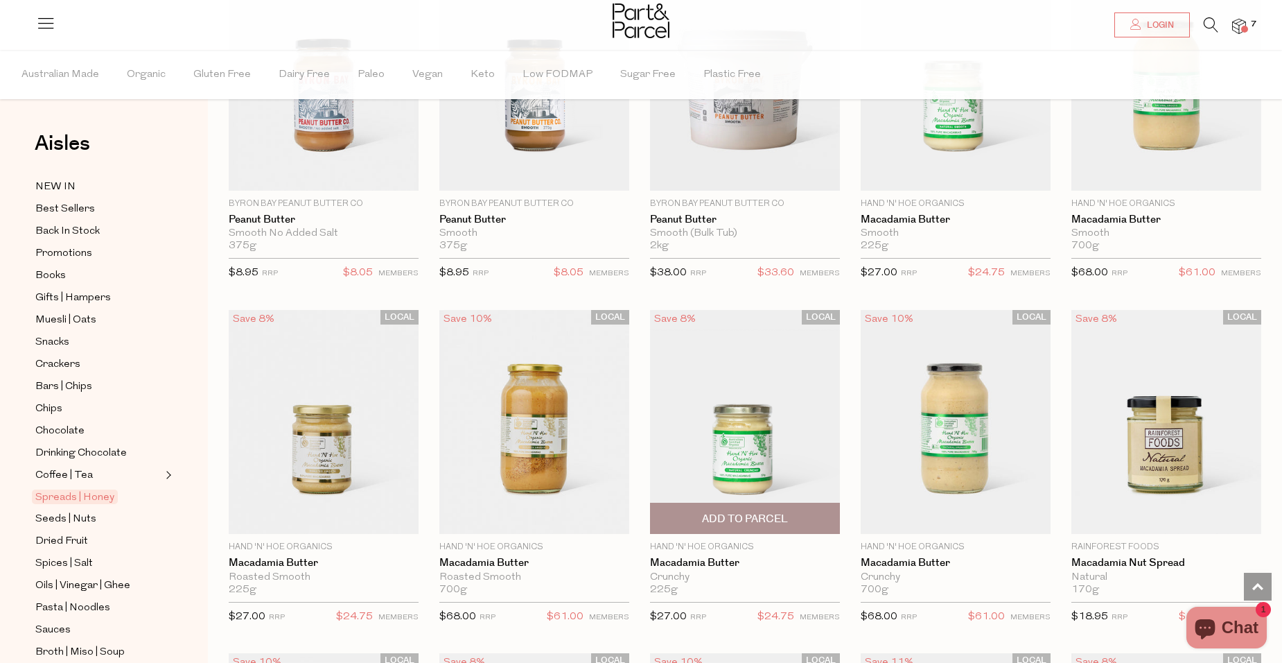
click at [790, 519] on span "Add To Parcel" at bounding box center [745, 518] width 182 height 30
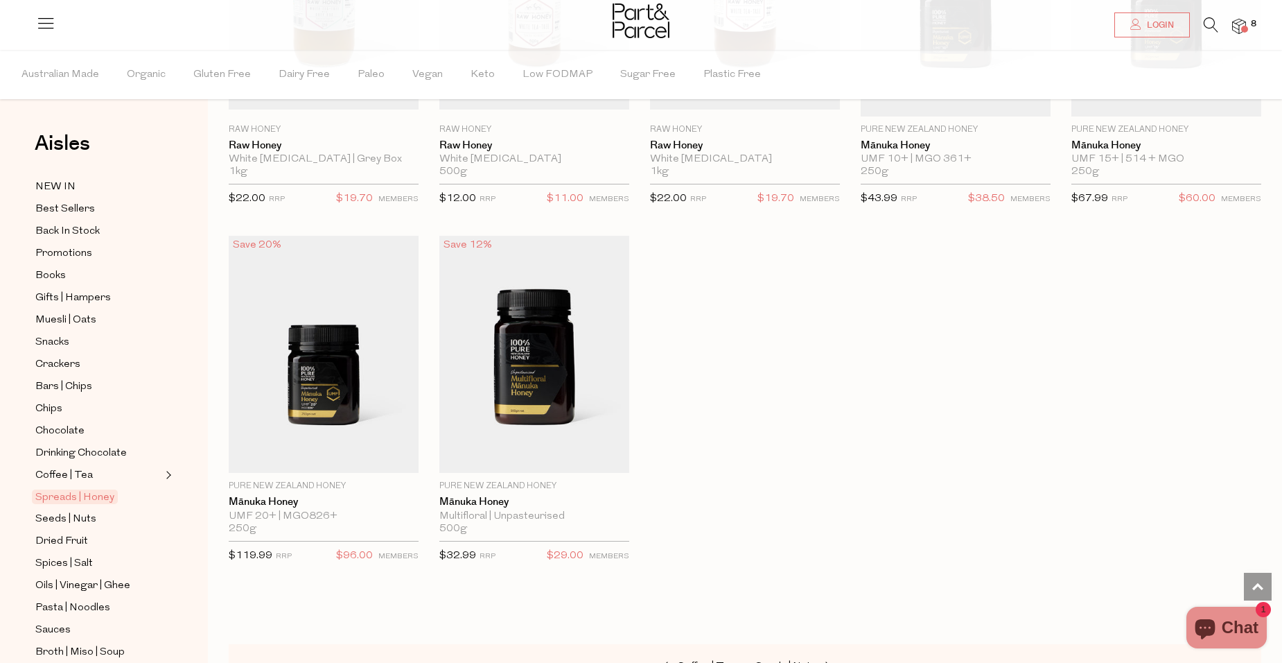
scroll to position [3050, 0]
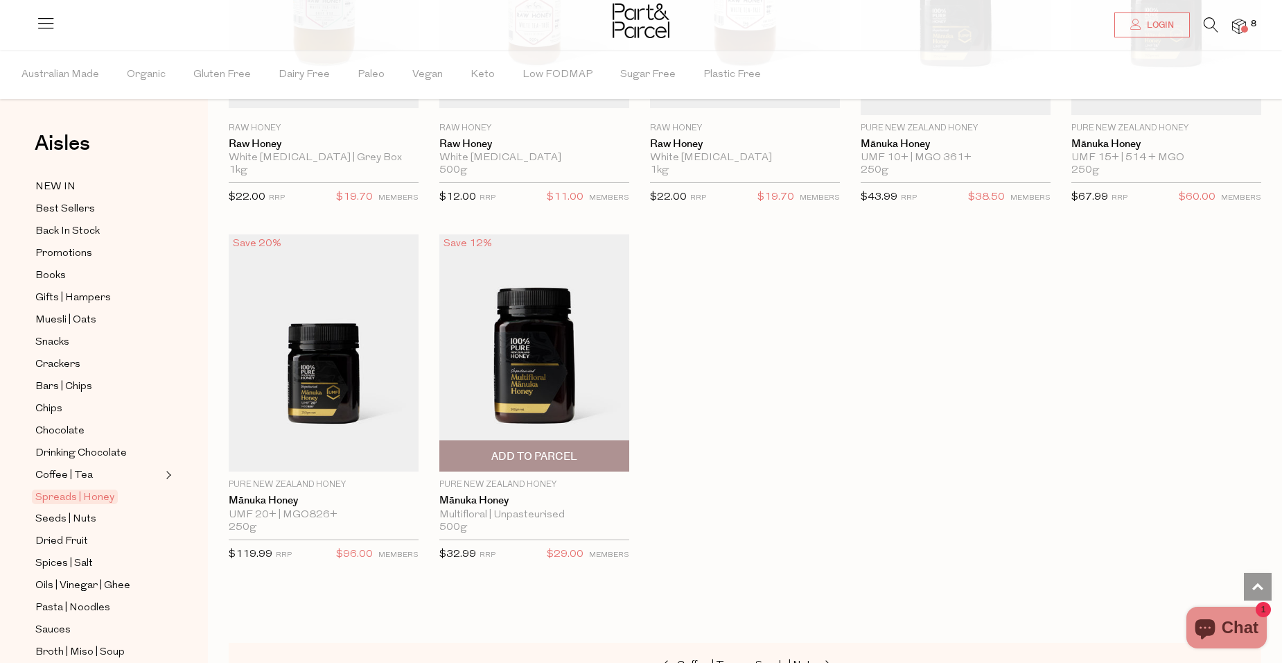
click at [540, 450] on span "Add To Parcel" at bounding box center [534, 456] width 86 height 15
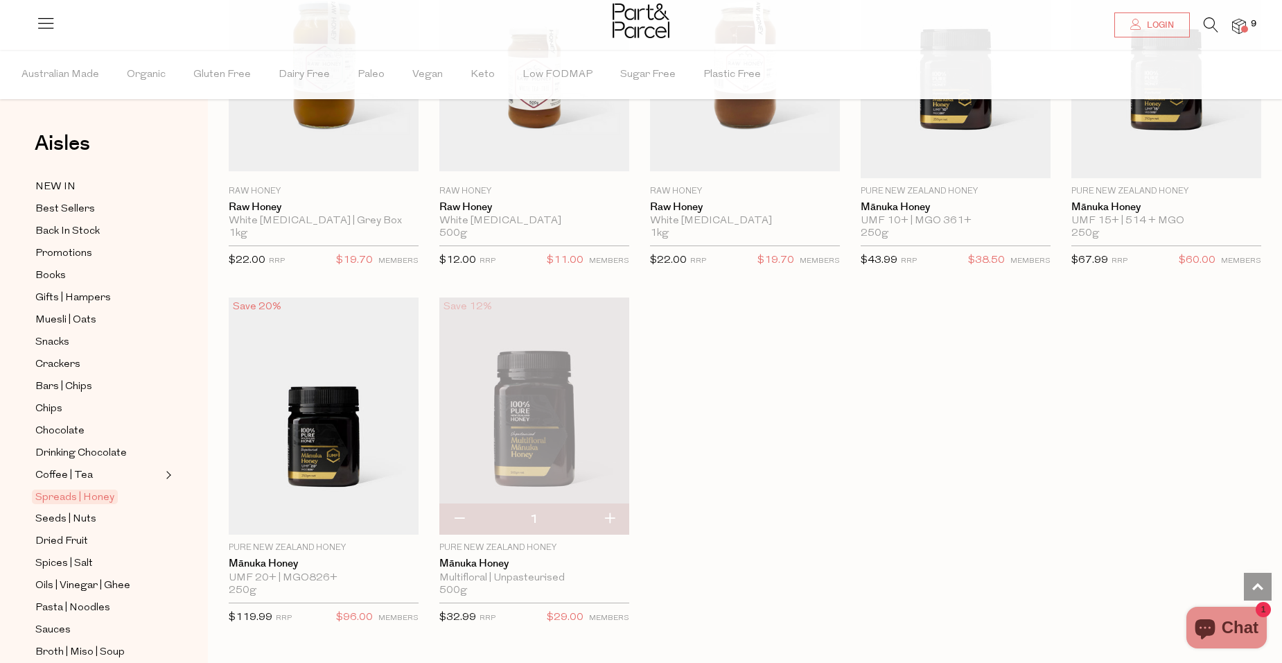
scroll to position [2911, 0]
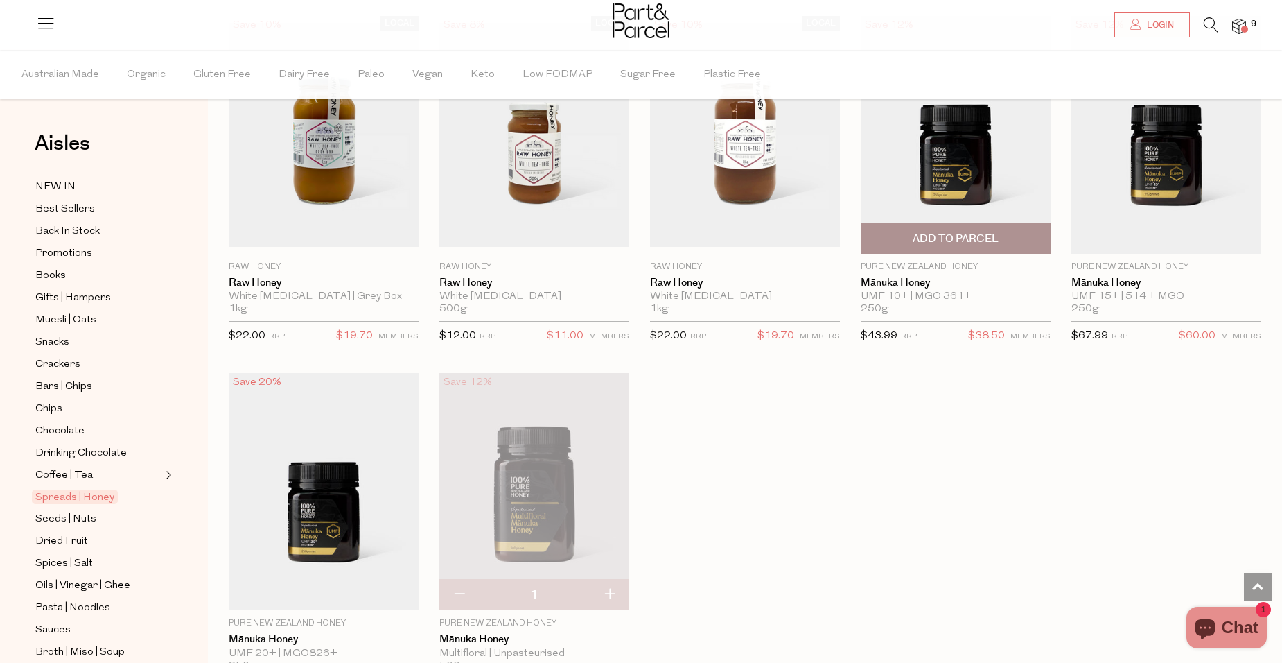
click at [961, 197] on img at bounding box center [956, 135] width 190 height 238
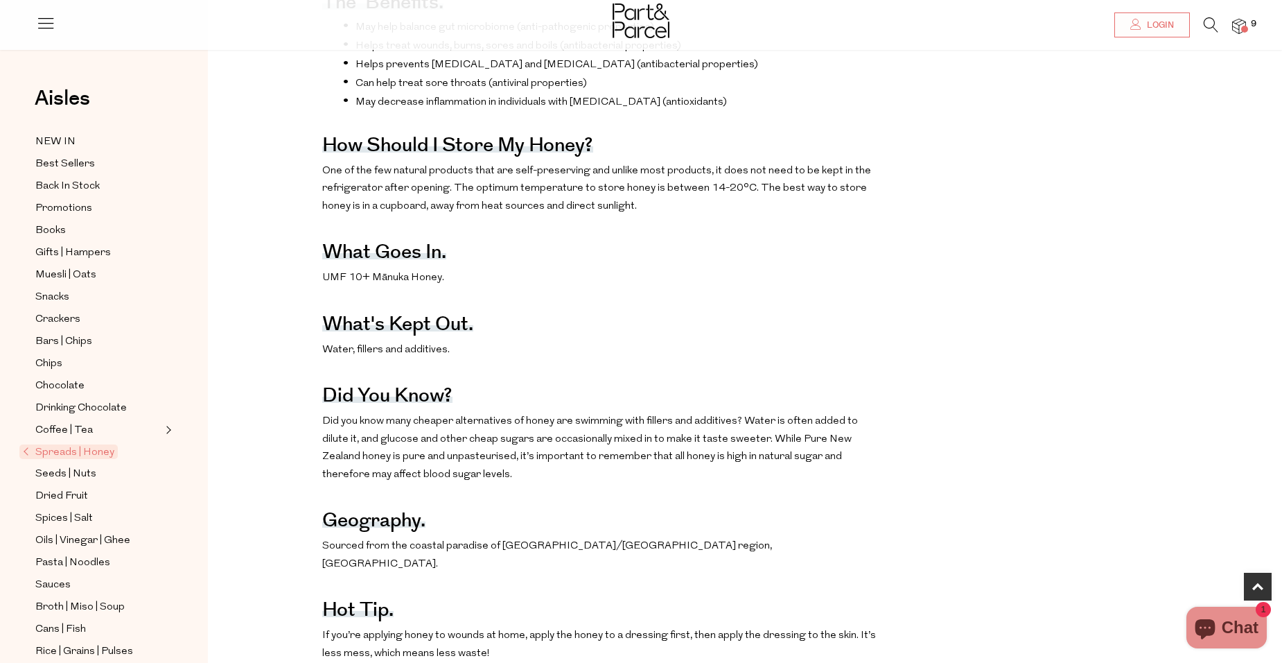
scroll to position [832, 0]
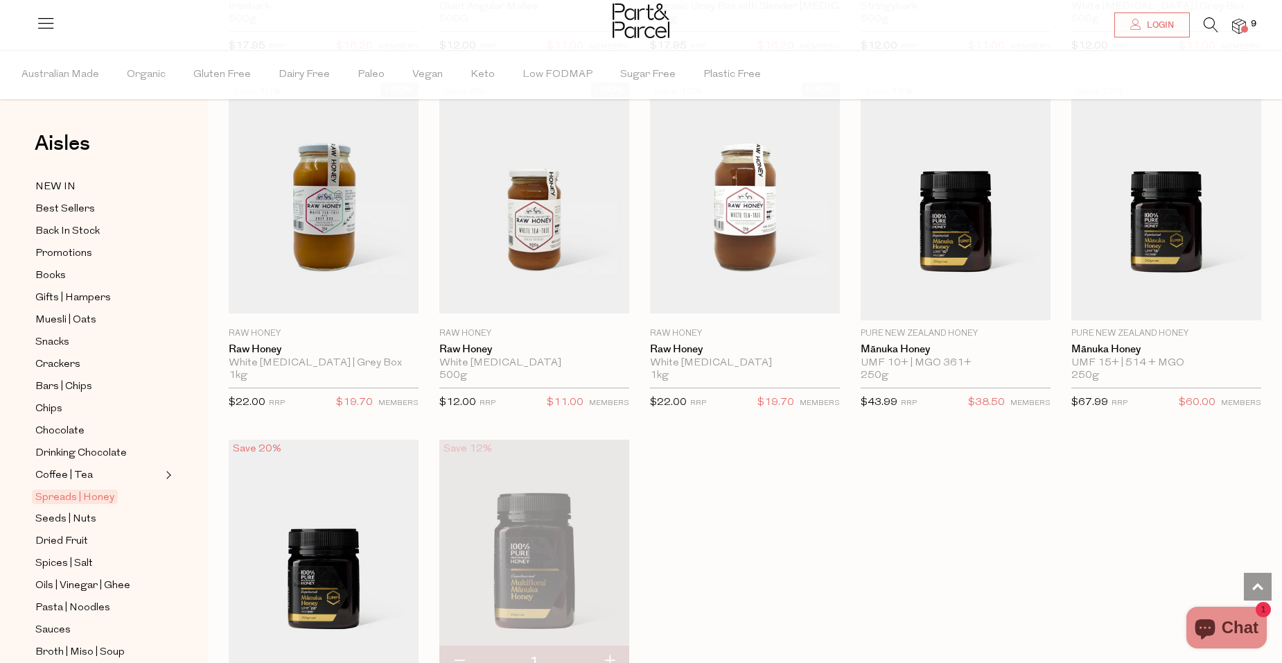
scroll to position [2840, 0]
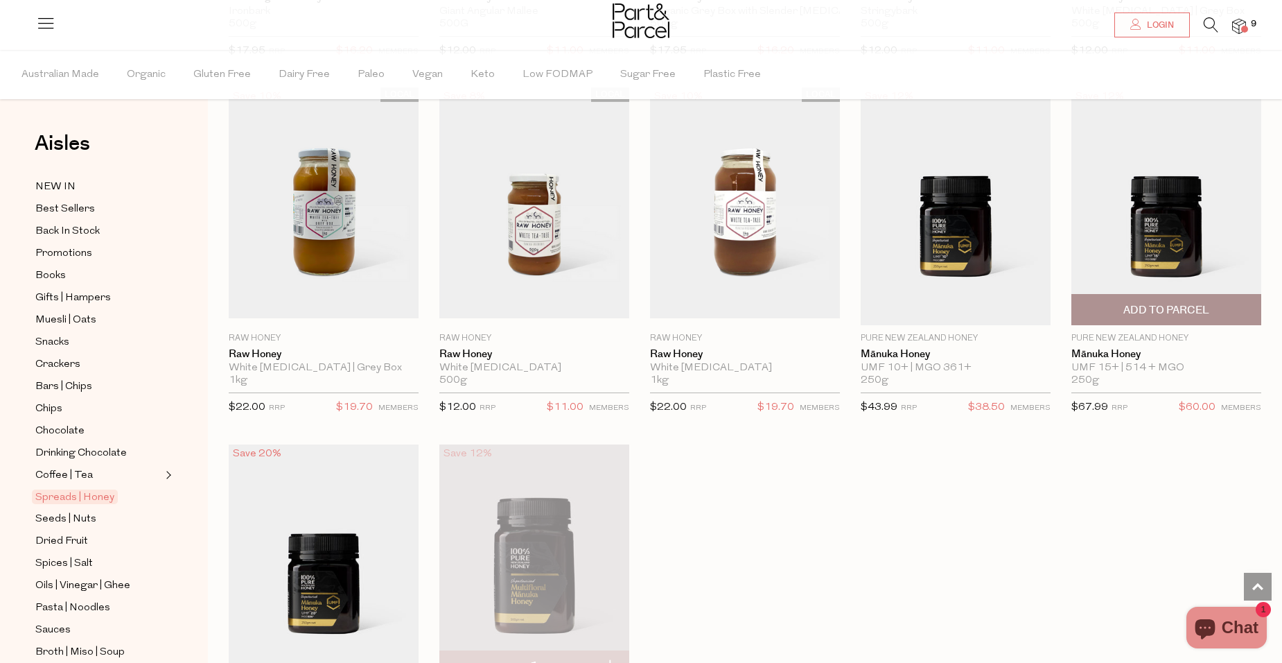
click at [1200, 303] on span "Add To Parcel" at bounding box center [1167, 310] width 86 height 15
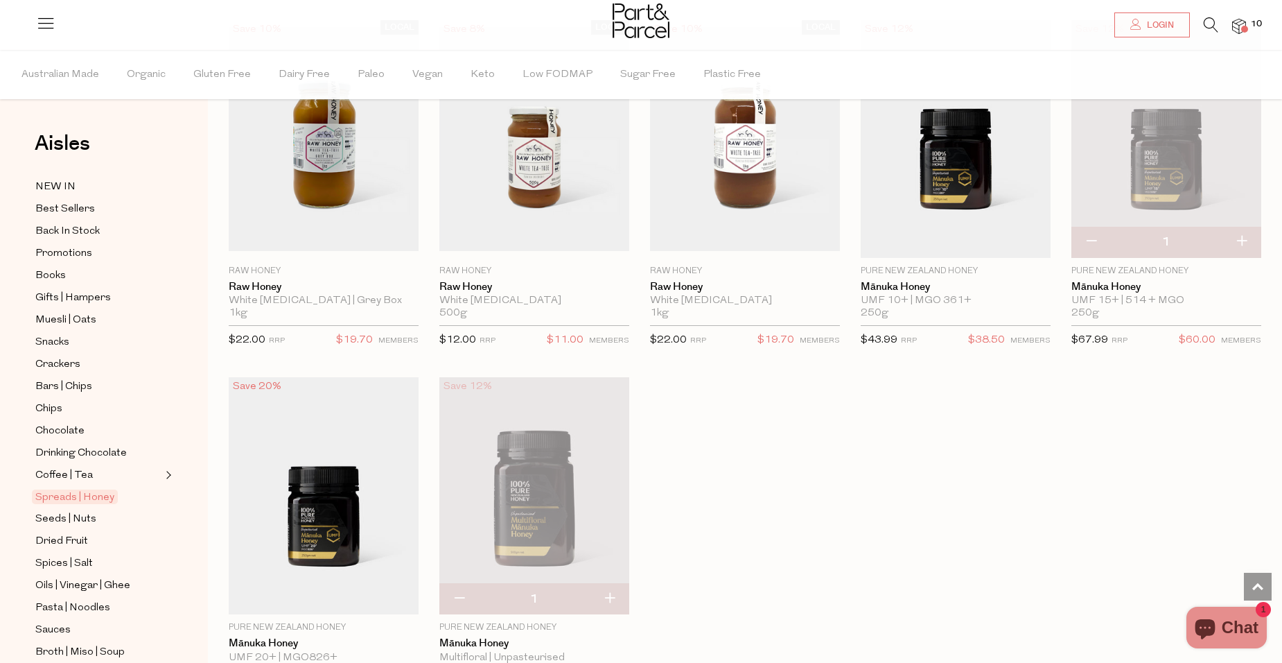
scroll to position [3256, 0]
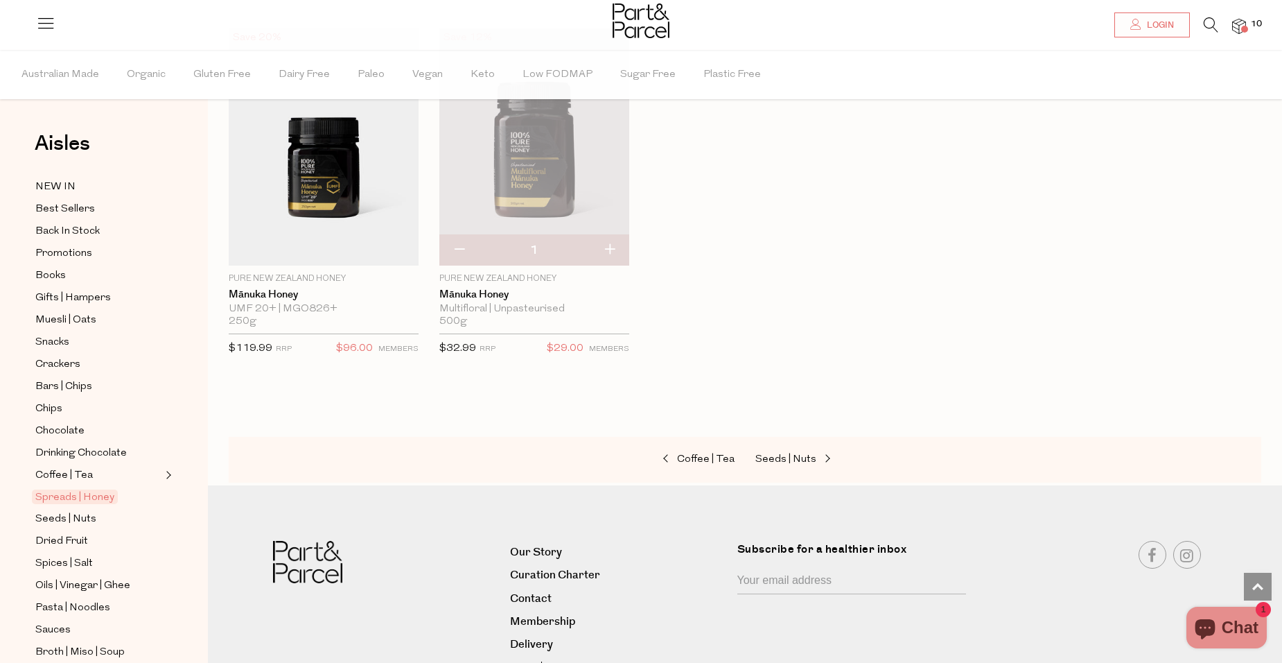
click at [586, 175] on img at bounding box center [534, 147] width 190 height 238
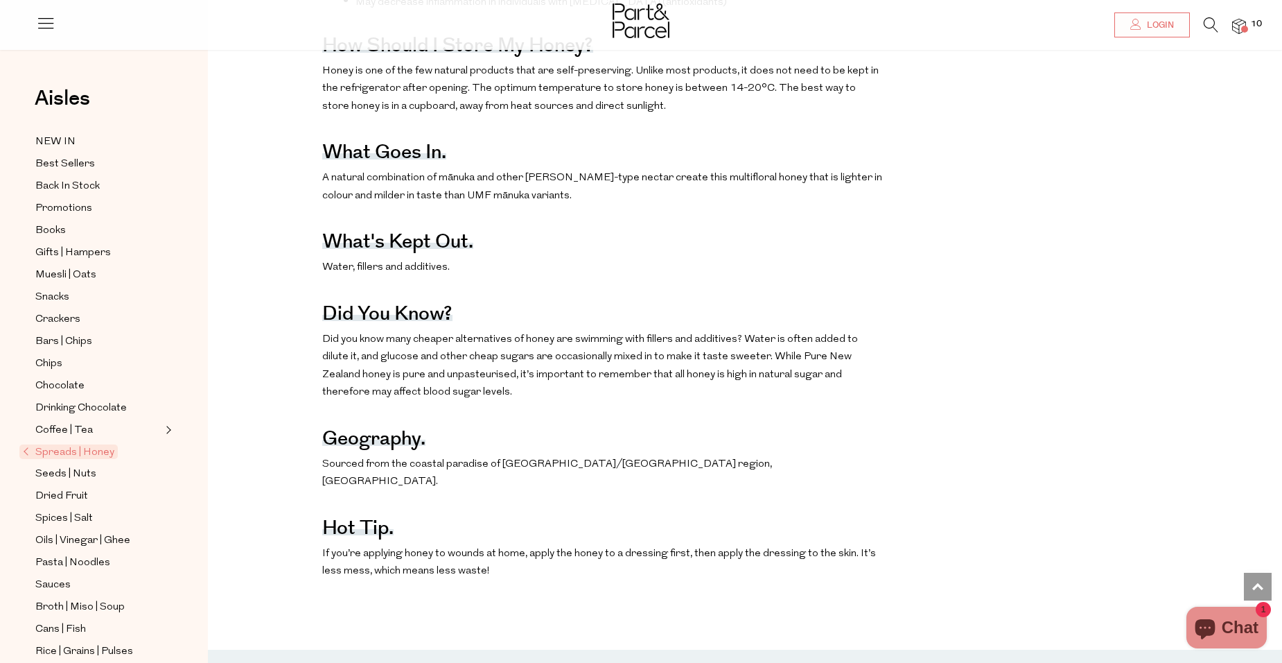
scroll to position [832, 0]
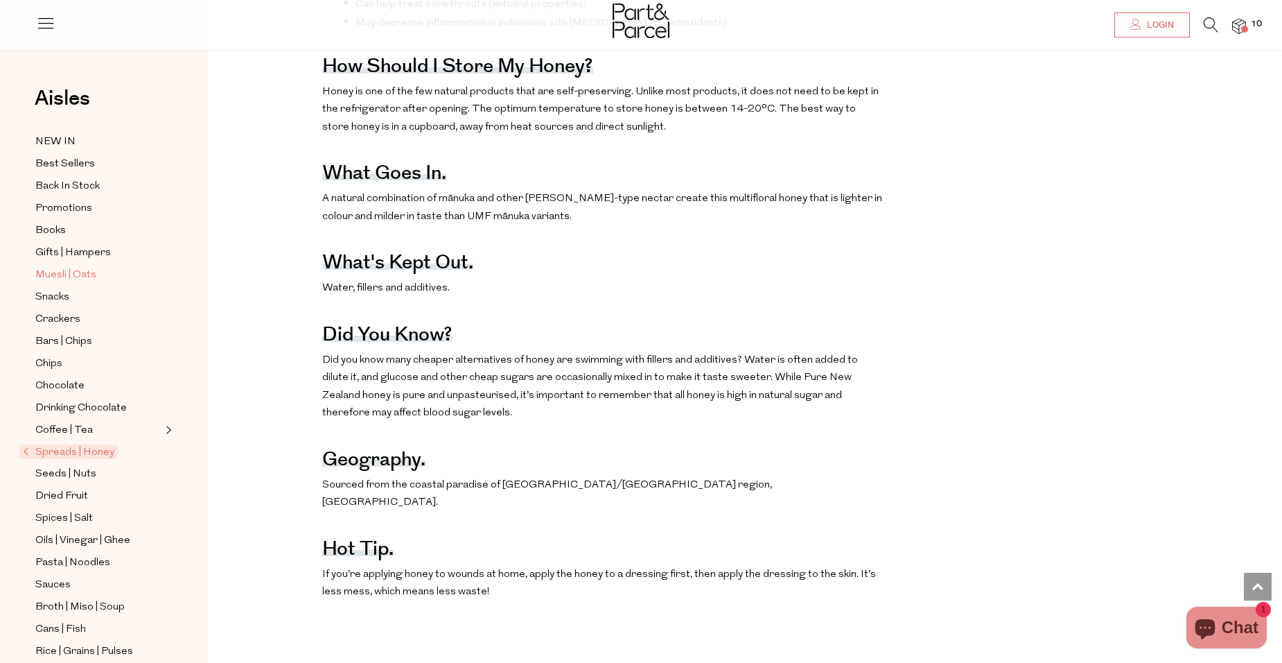
click at [56, 271] on span "Muesli | Oats" at bounding box center [65, 275] width 61 height 17
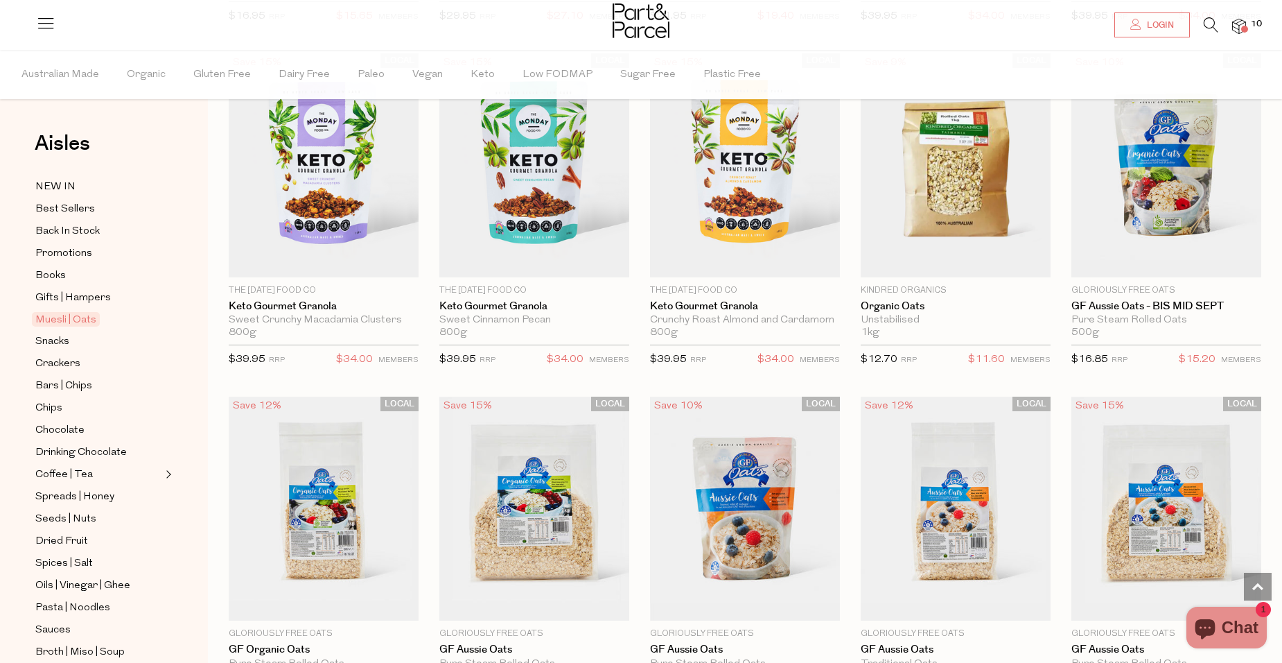
scroll to position [2565, 0]
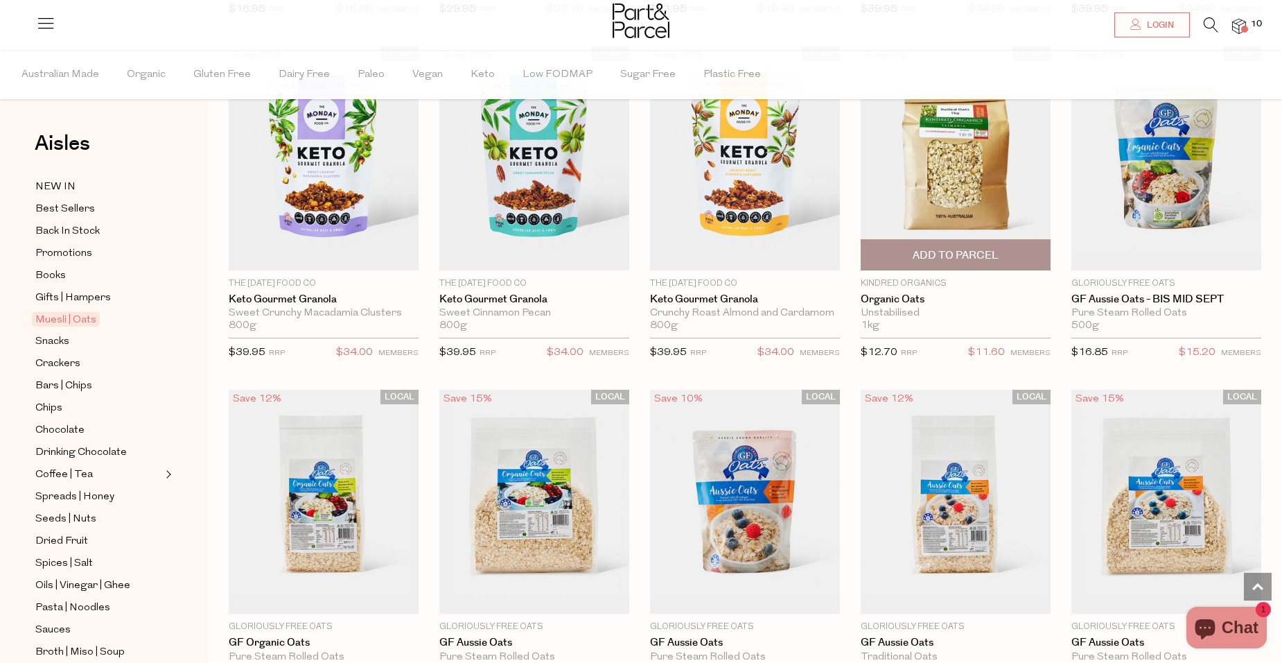
click at [987, 248] on span "Add To Parcel" at bounding box center [956, 255] width 86 height 15
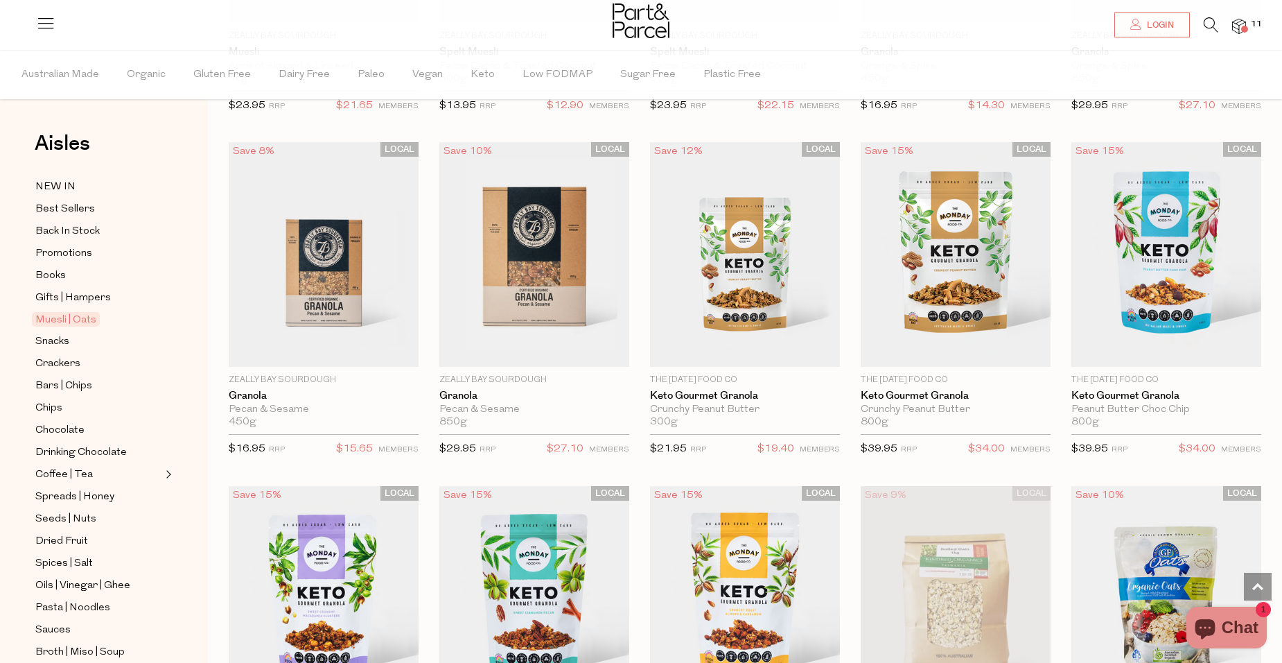
scroll to position [2008, 0]
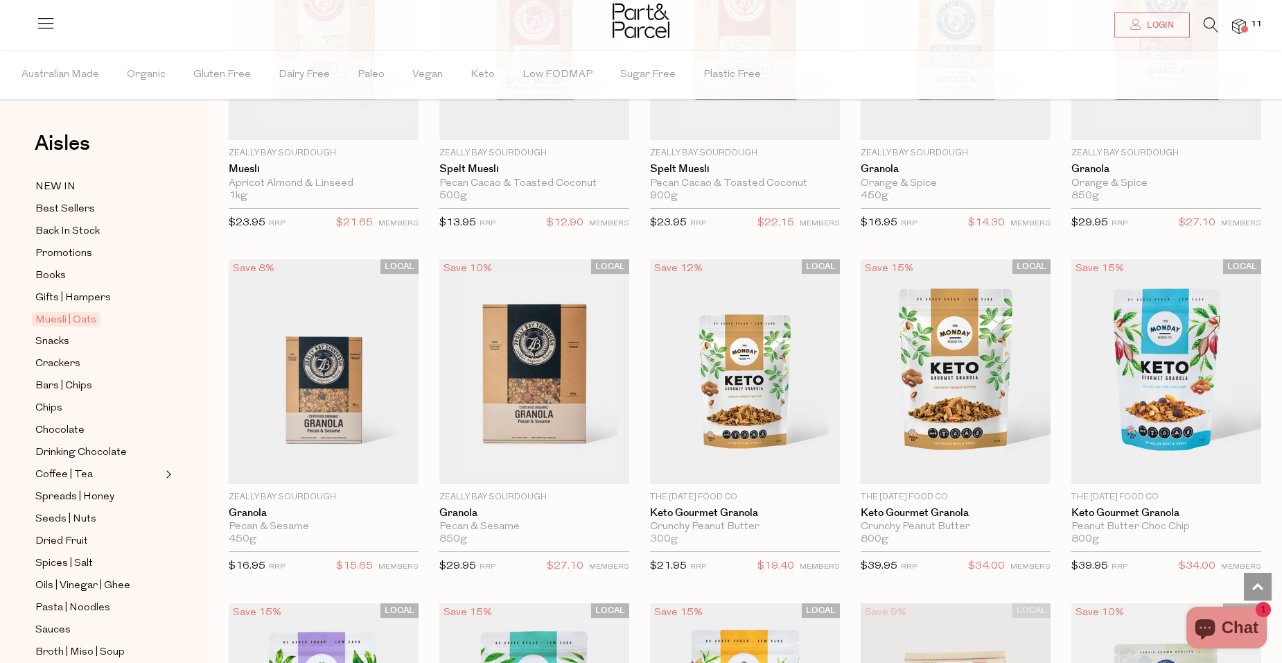
click at [1203, 21] on li at bounding box center [1204, 27] width 28 height 21
click at [1207, 21] on icon at bounding box center [1211, 24] width 15 height 15
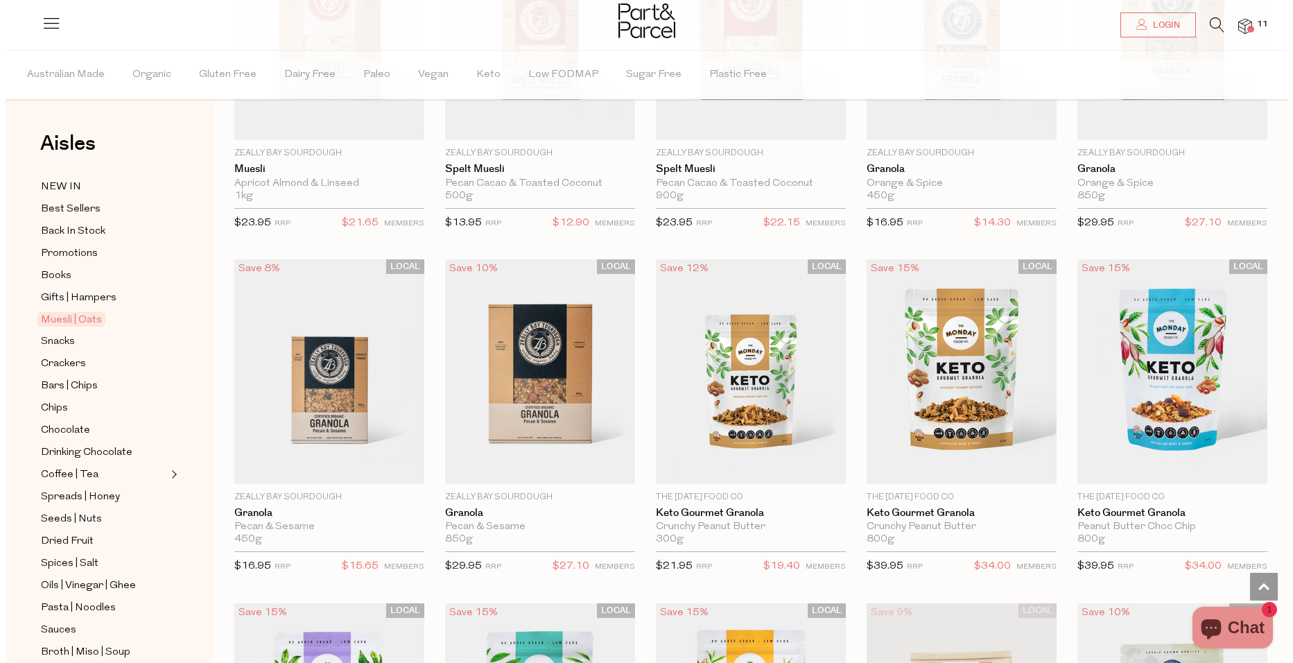
scroll to position [2021, 0]
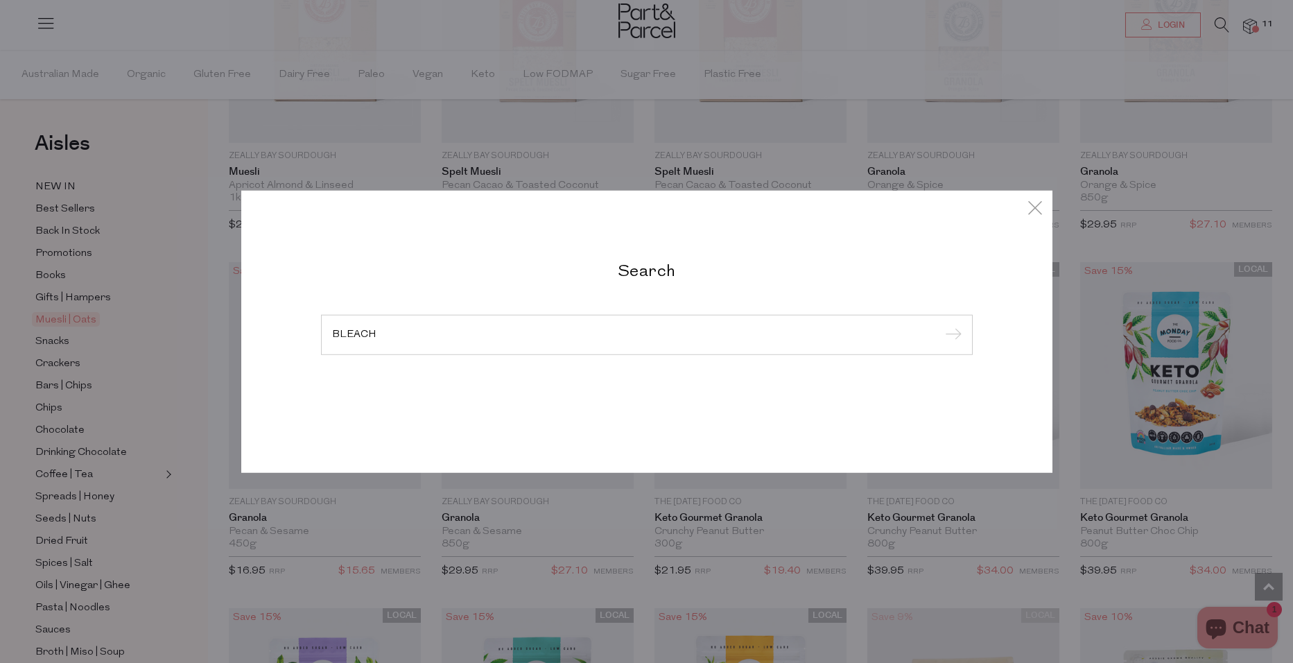
type input "BLEACH"
click at [941, 325] on input "submit" at bounding box center [951, 335] width 21 height 21
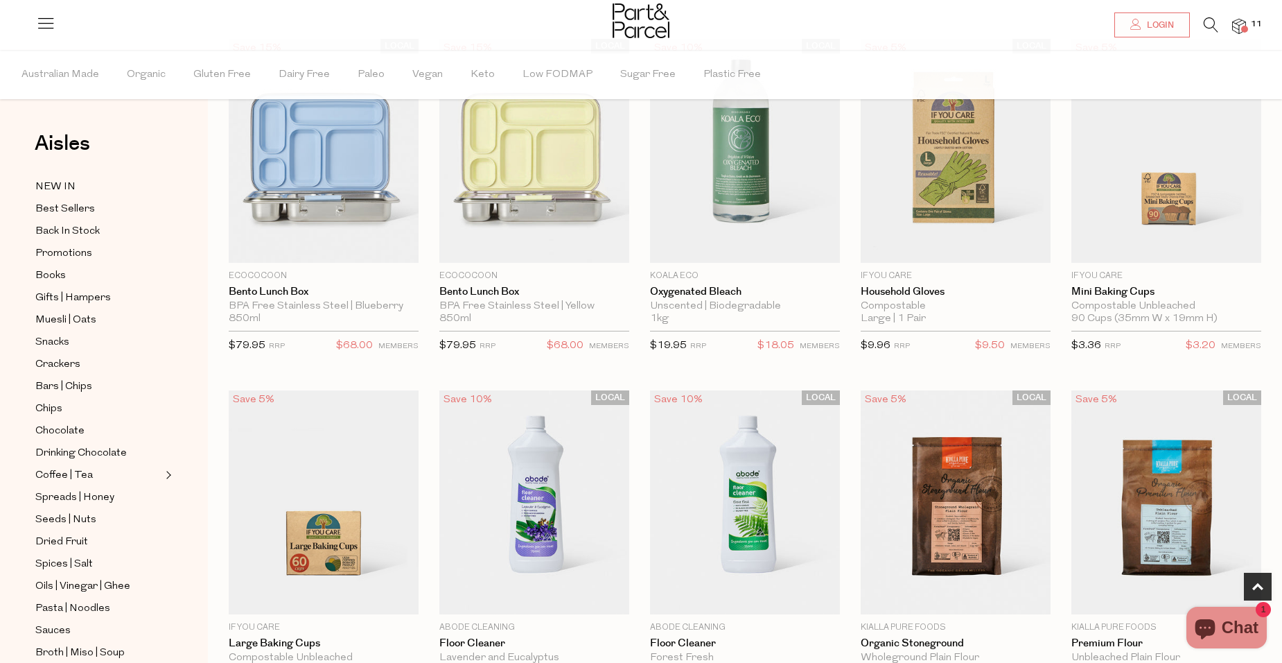
scroll to position [832, 0]
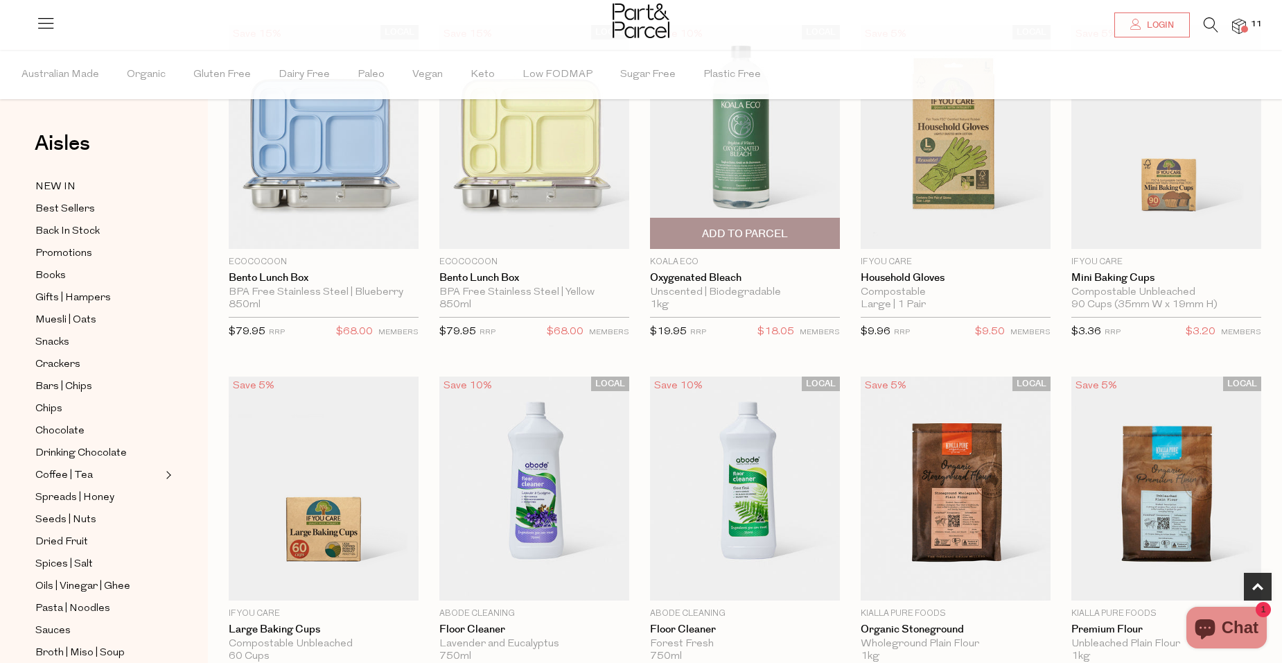
click at [778, 234] on span "Add To Parcel" at bounding box center [745, 234] width 86 height 15
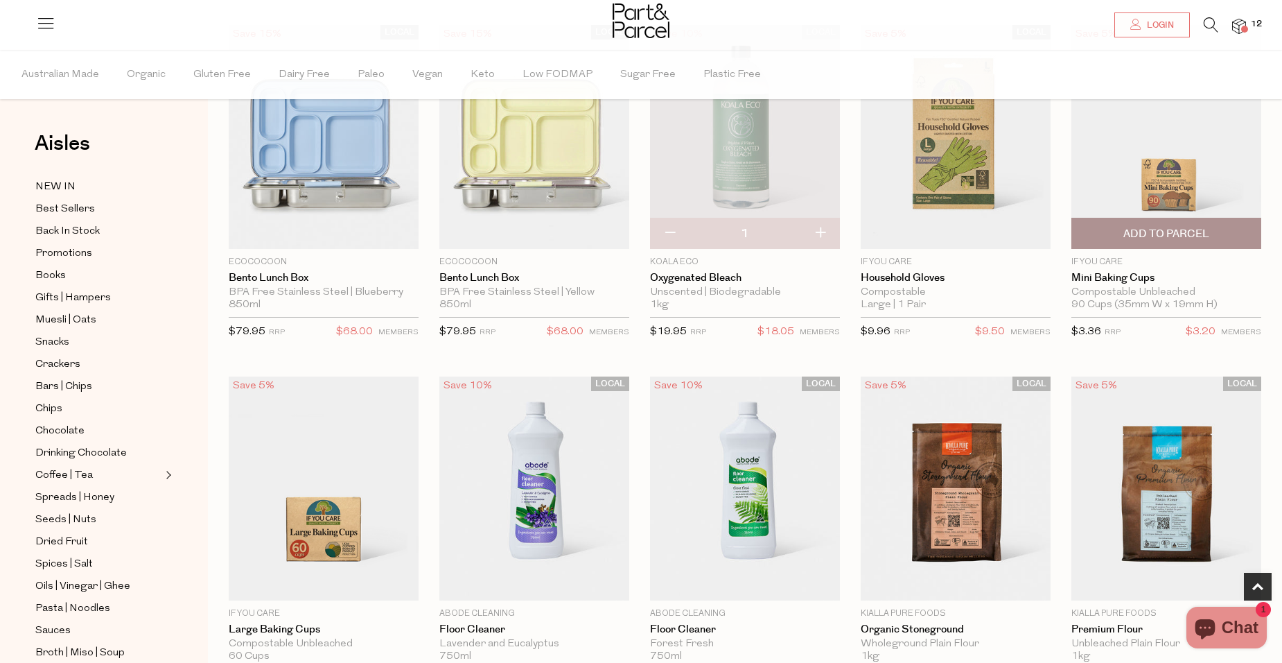
click at [1212, 236] on span "Add To Parcel" at bounding box center [1167, 233] width 182 height 30
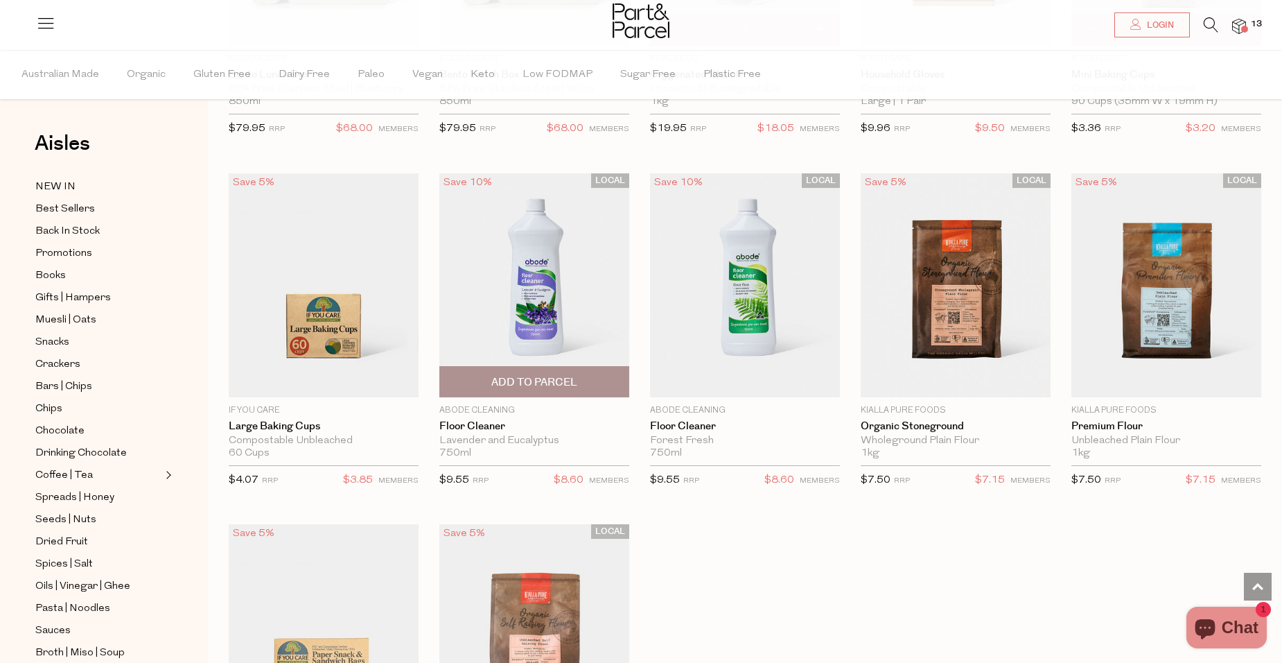
scroll to position [1040, 0]
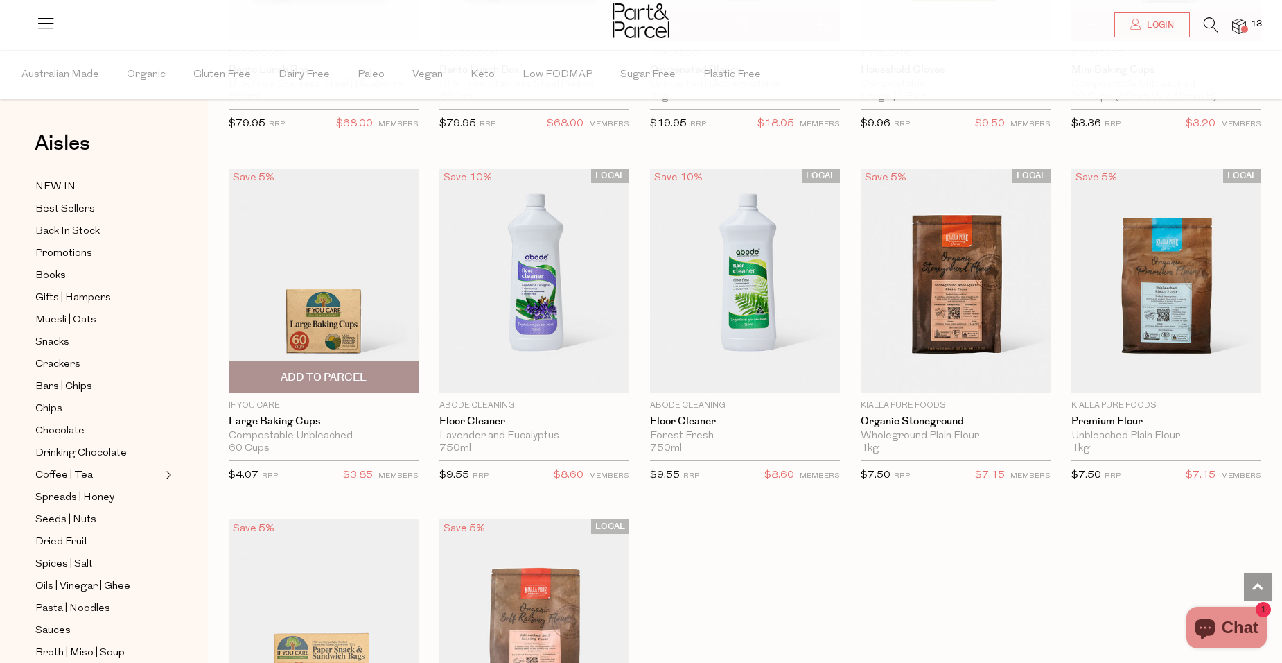
click at [351, 374] on span "Add To Parcel" at bounding box center [324, 377] width 86 height 15
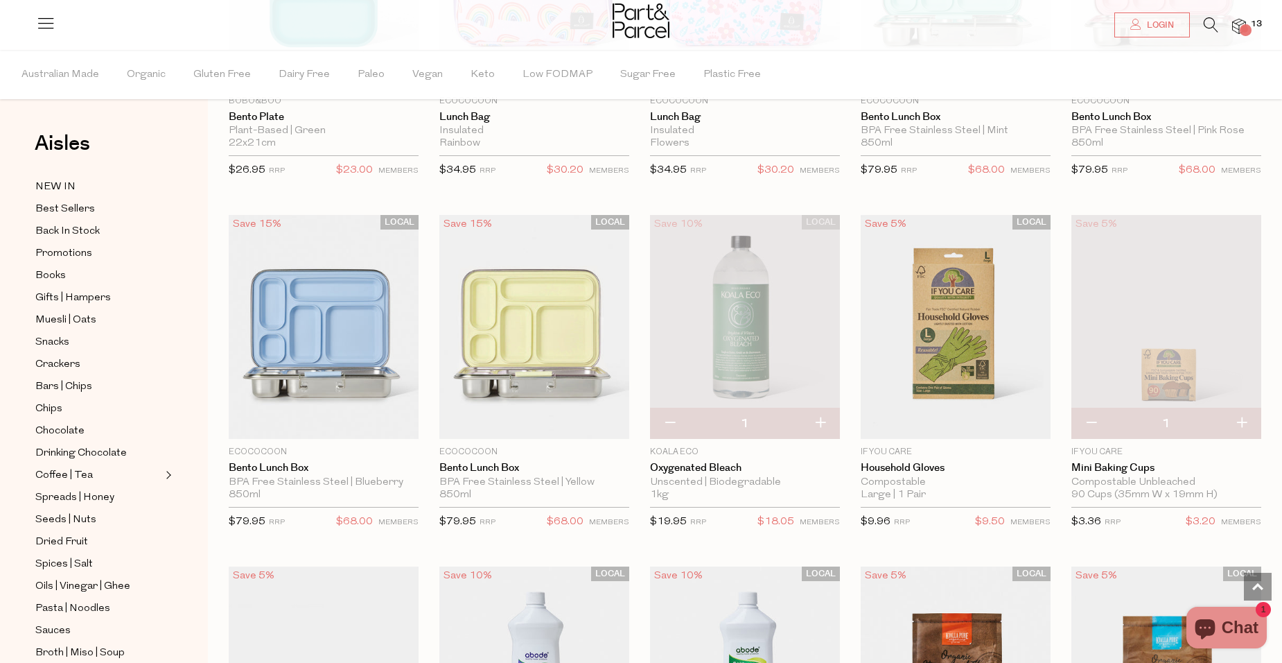
scroll to position [624, 0]
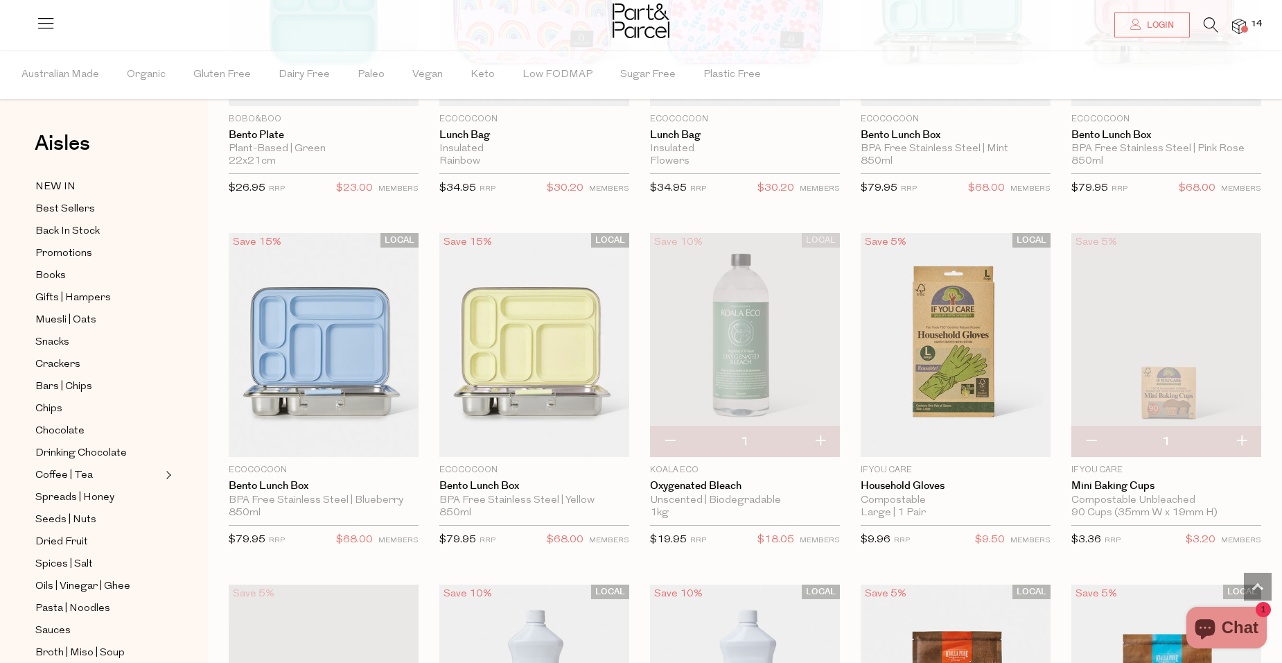
click at [1091, 443] on button "button" at bounding box center [1092, 441] width 40 height 30
type input "0"
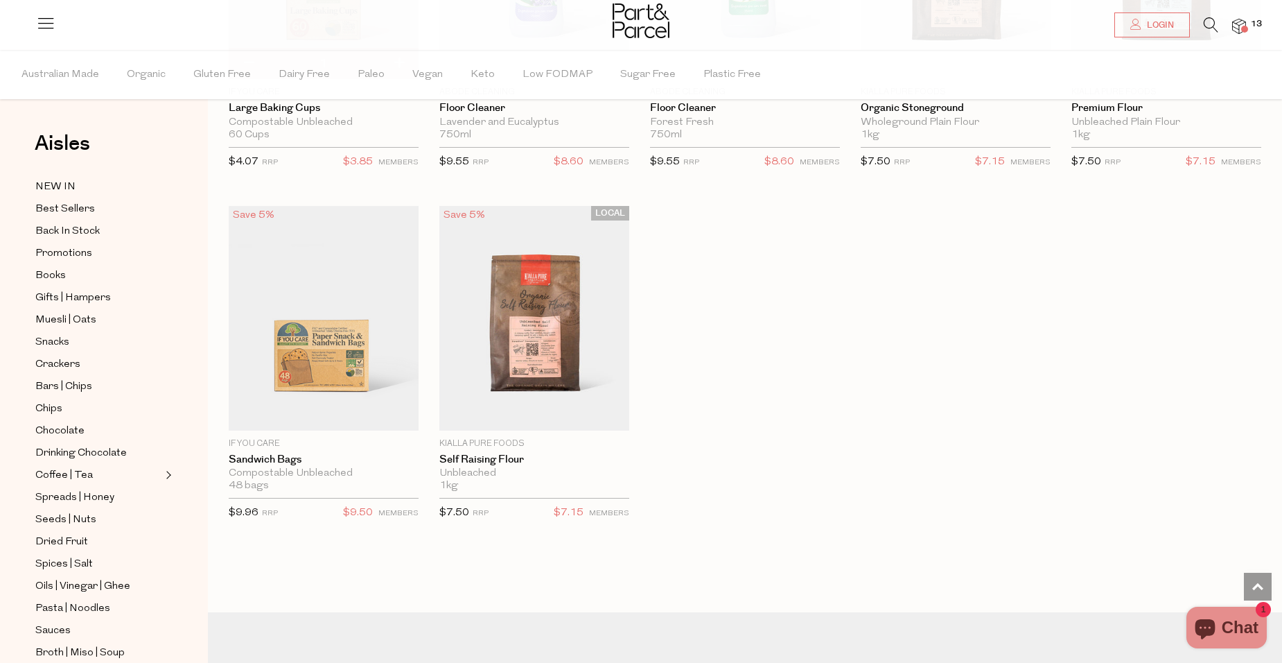
scroll to position [1386, 0]
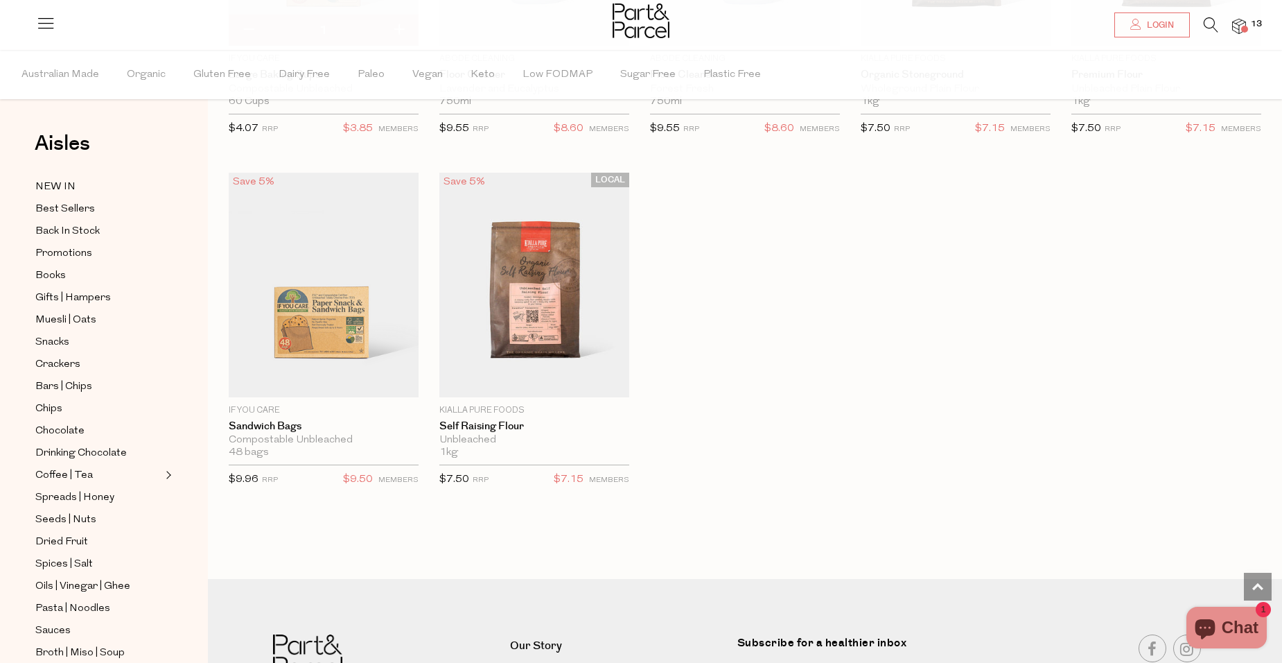
click at [69, 242] on ul "NEW IN Best Sellers Back In Stock Promotions Books Gifts | Hampers Muesli | Oat…" at bounding box center [104, 552] width 148 height 749
click at [69, 253] on span "Promotions" at bounding box center [63, 253] width 57 height 17
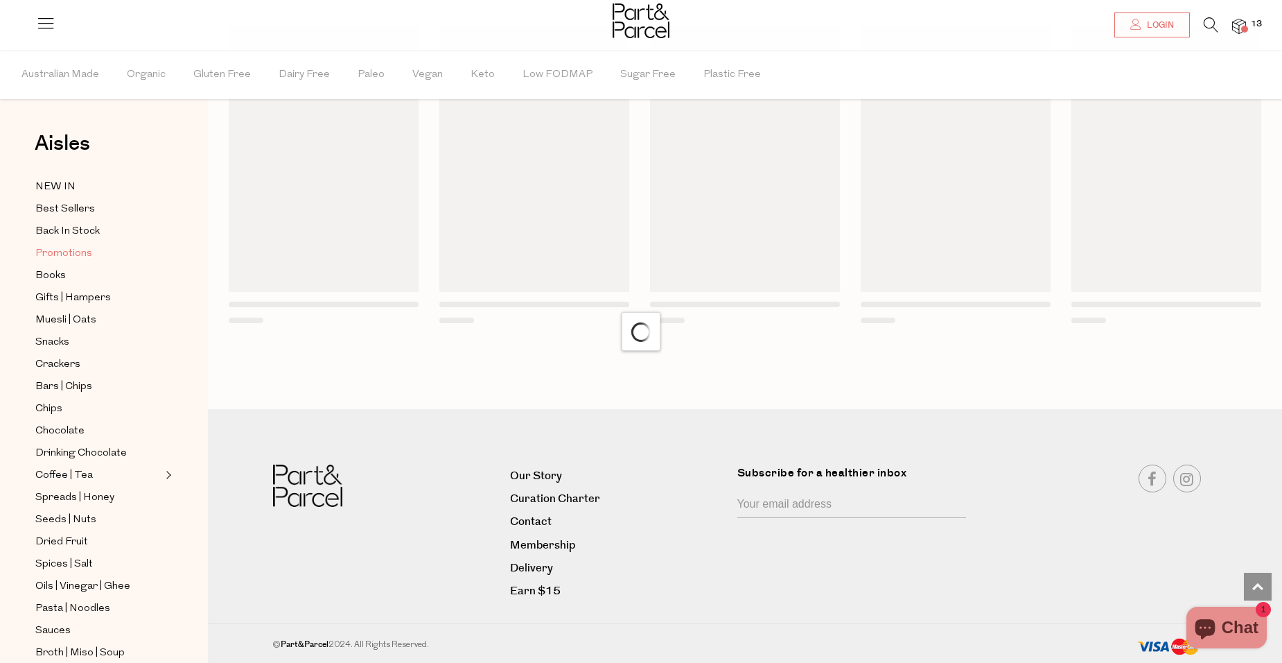
scroll to position [785, 0]
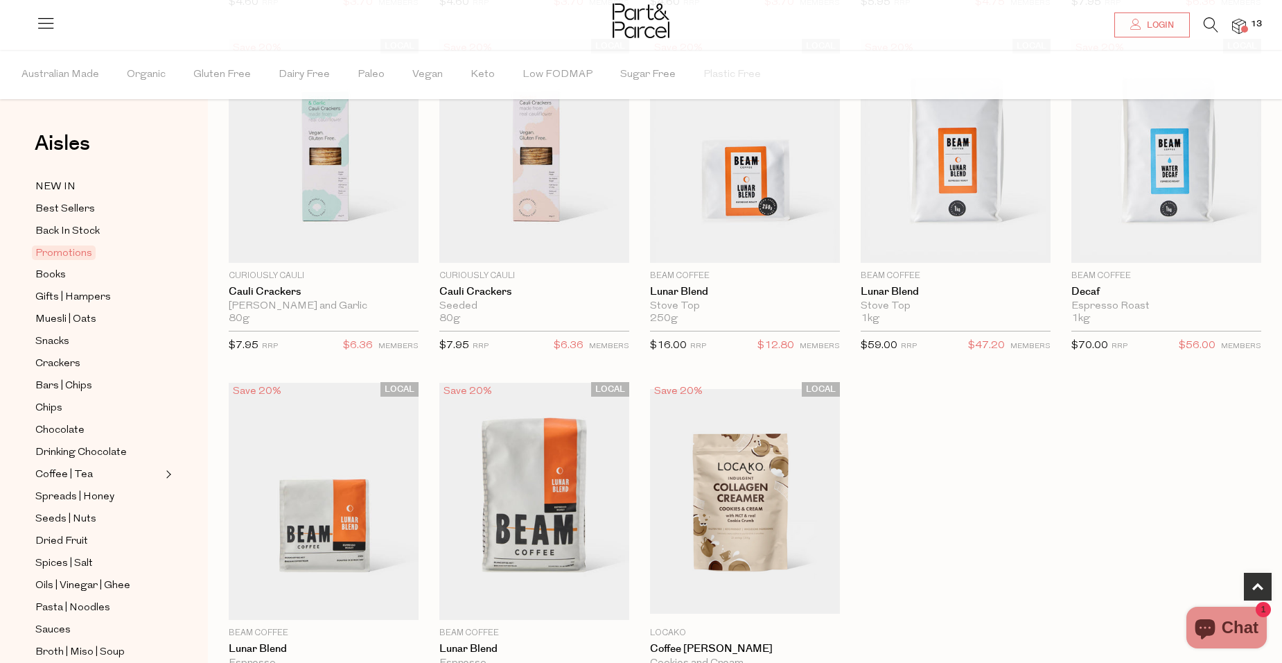
scroll to position [901, 0]
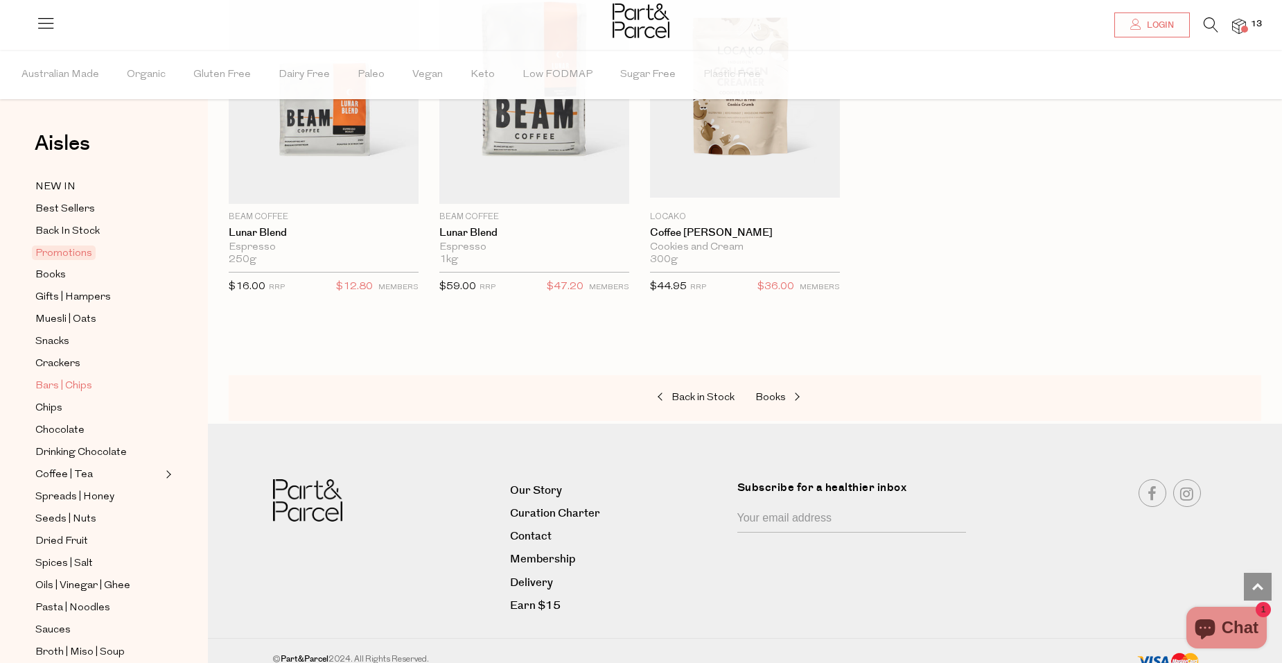
click at [71, 378] on span "Bars | Chips" at bounding box center [63, 386] width 57 height 17
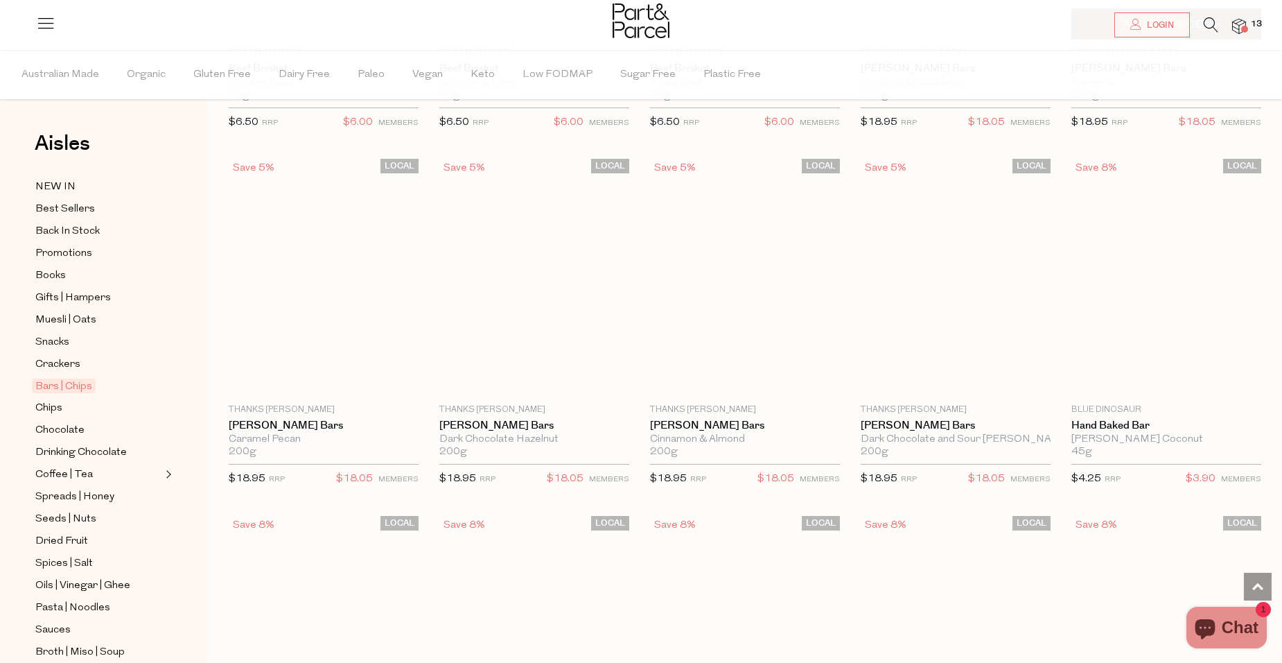
scroll to position [1802, 0]
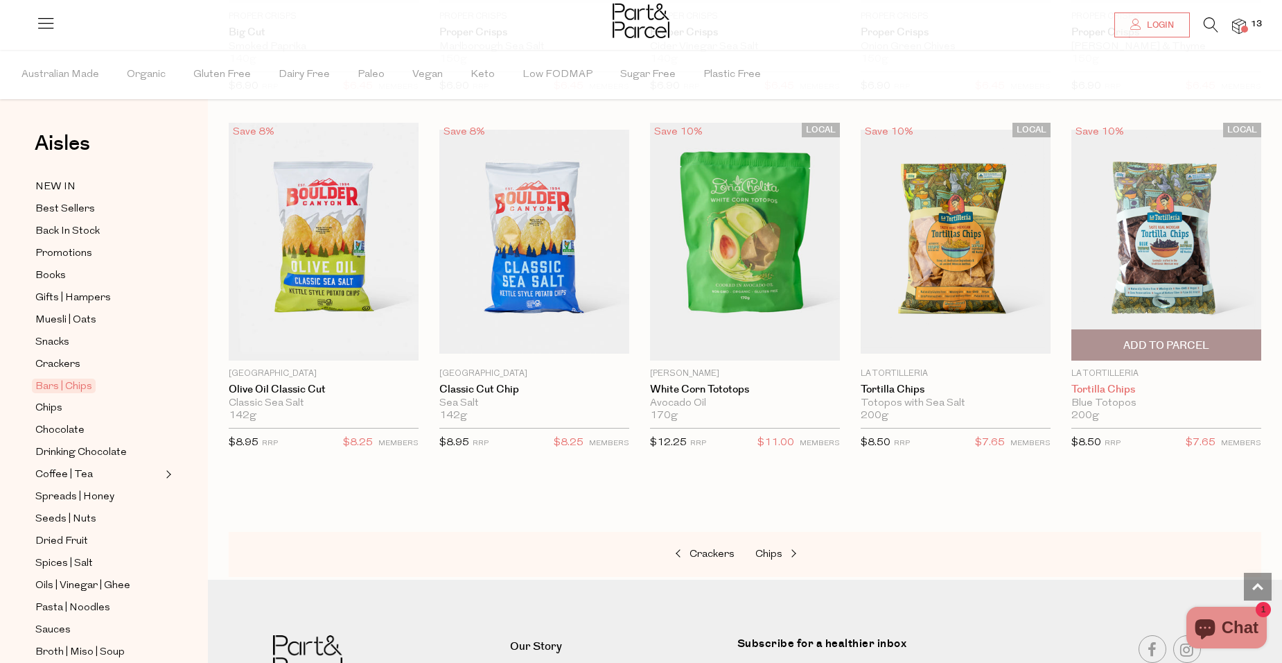
scroll to position [4736, 0]
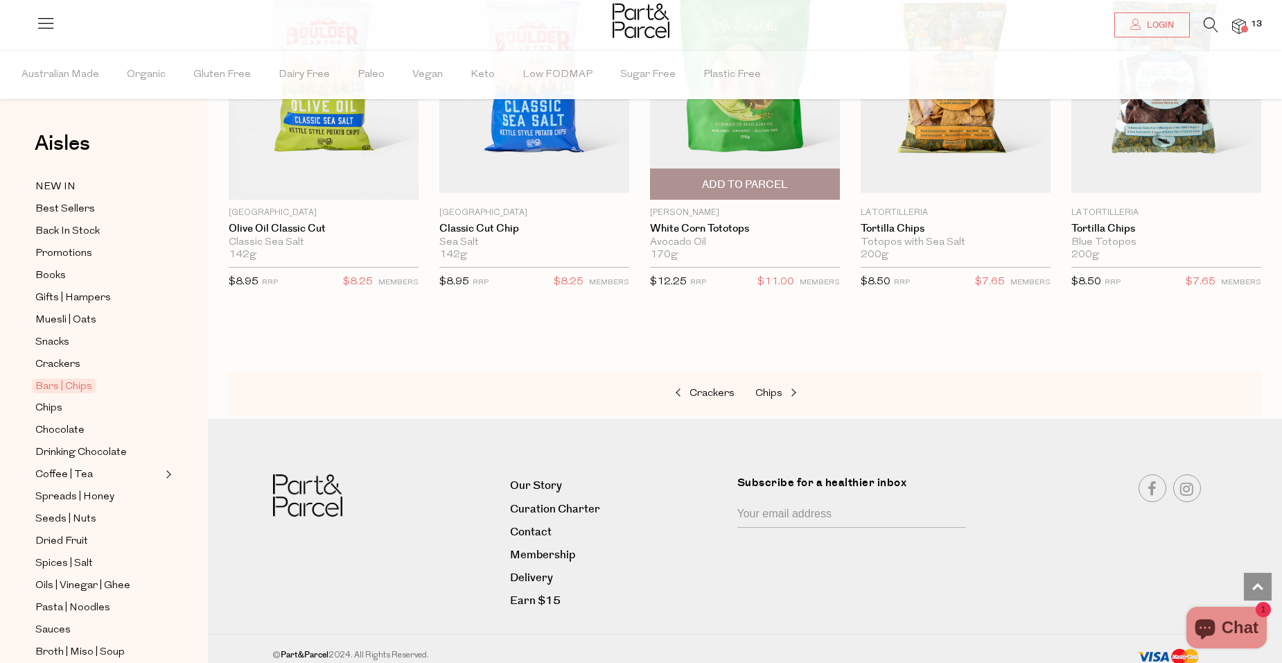
click at [766, 177] on span "Add To Parcel" at bounding box center [745, 184] width 86 height 15
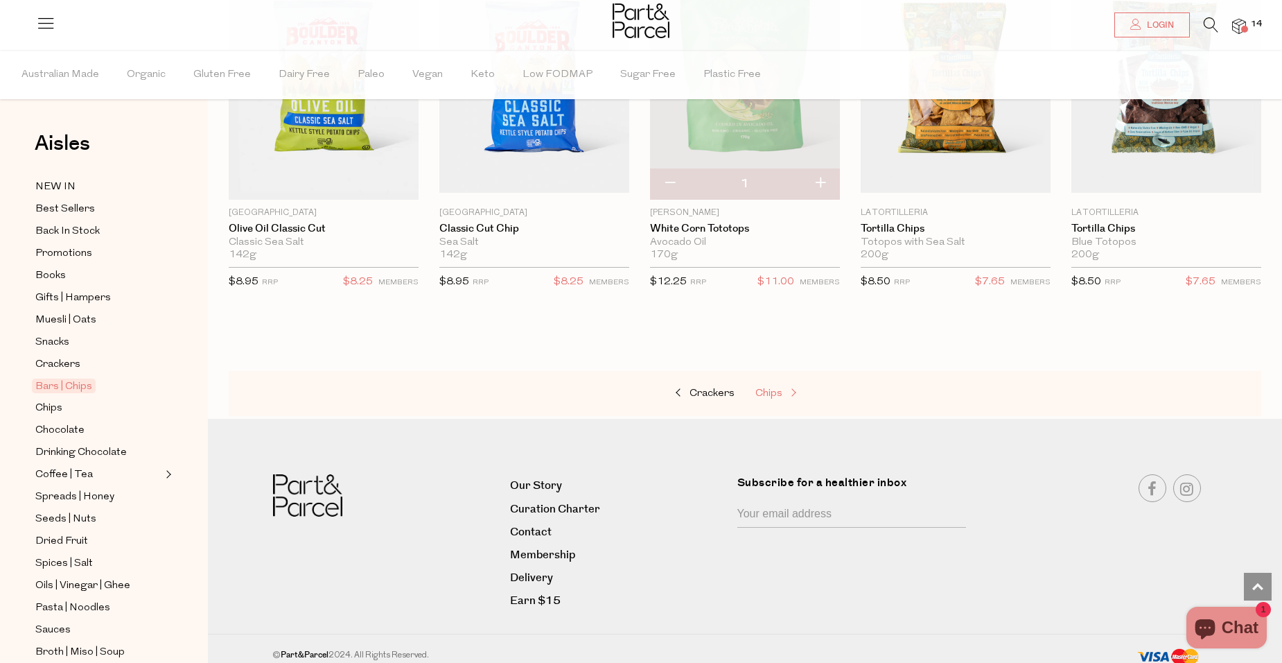
click at [790, 388] on span at bounding box center [792, 393] width 19 height 10
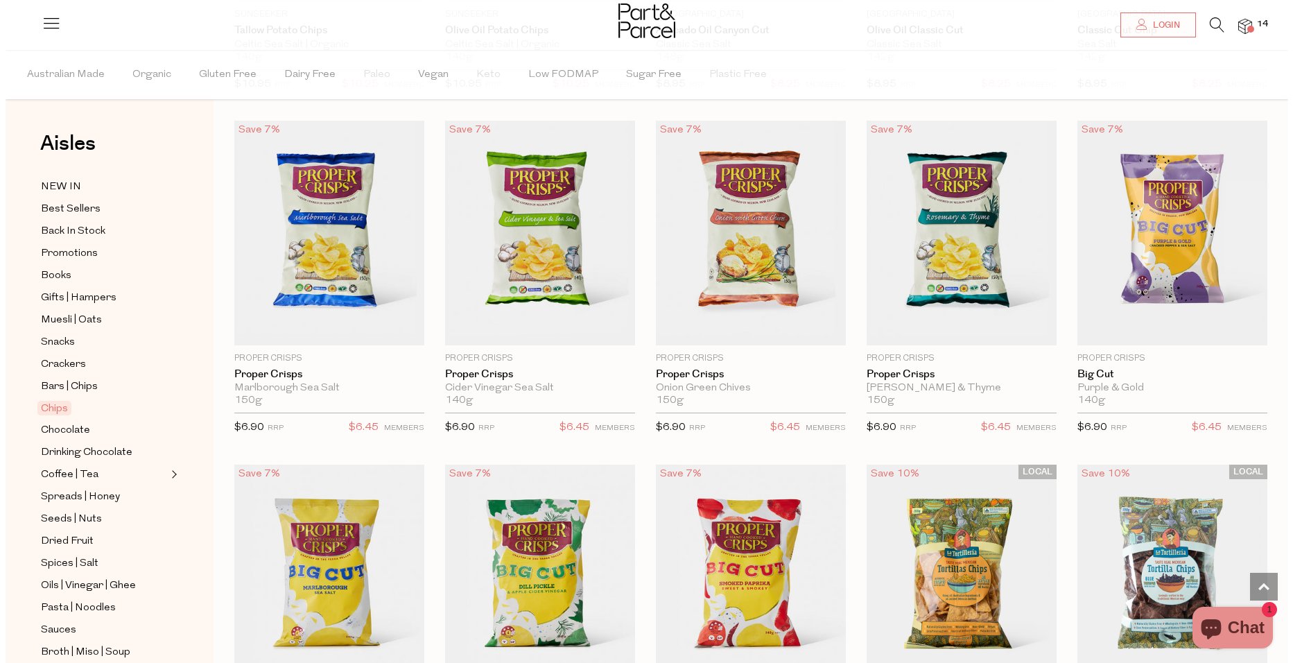
scroll to position [416, 0]
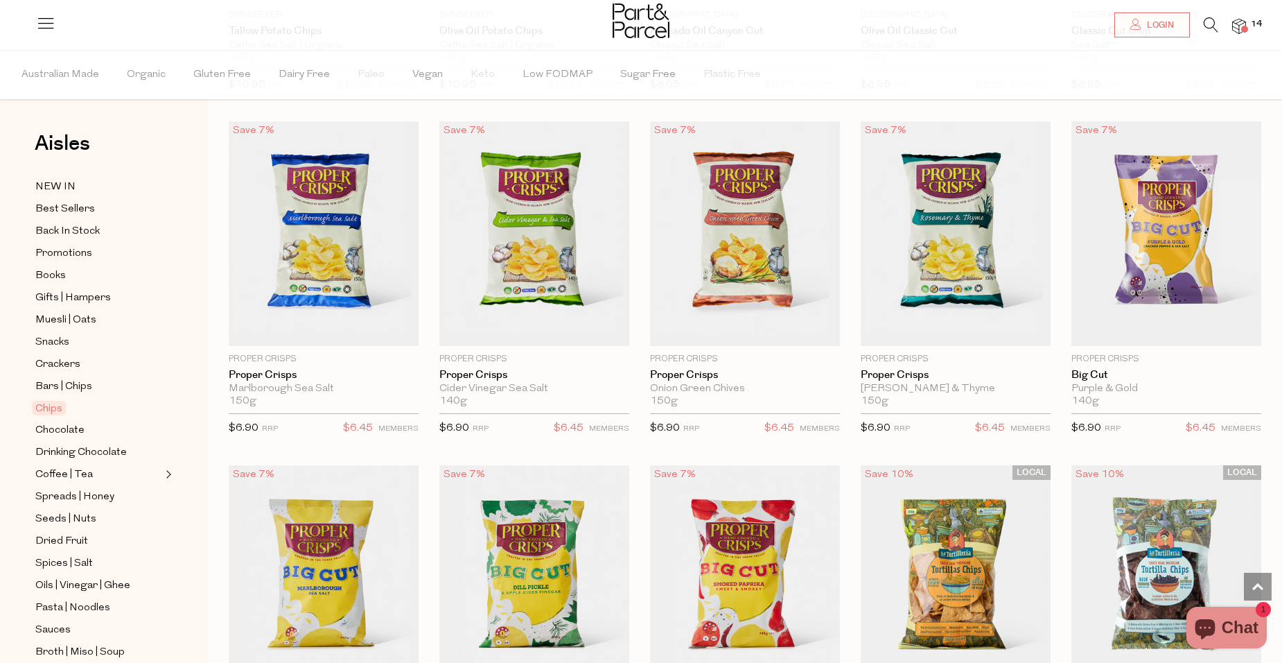
click at [1216, 24] on icon at bounding box center [1211, 24] width 15 height 15
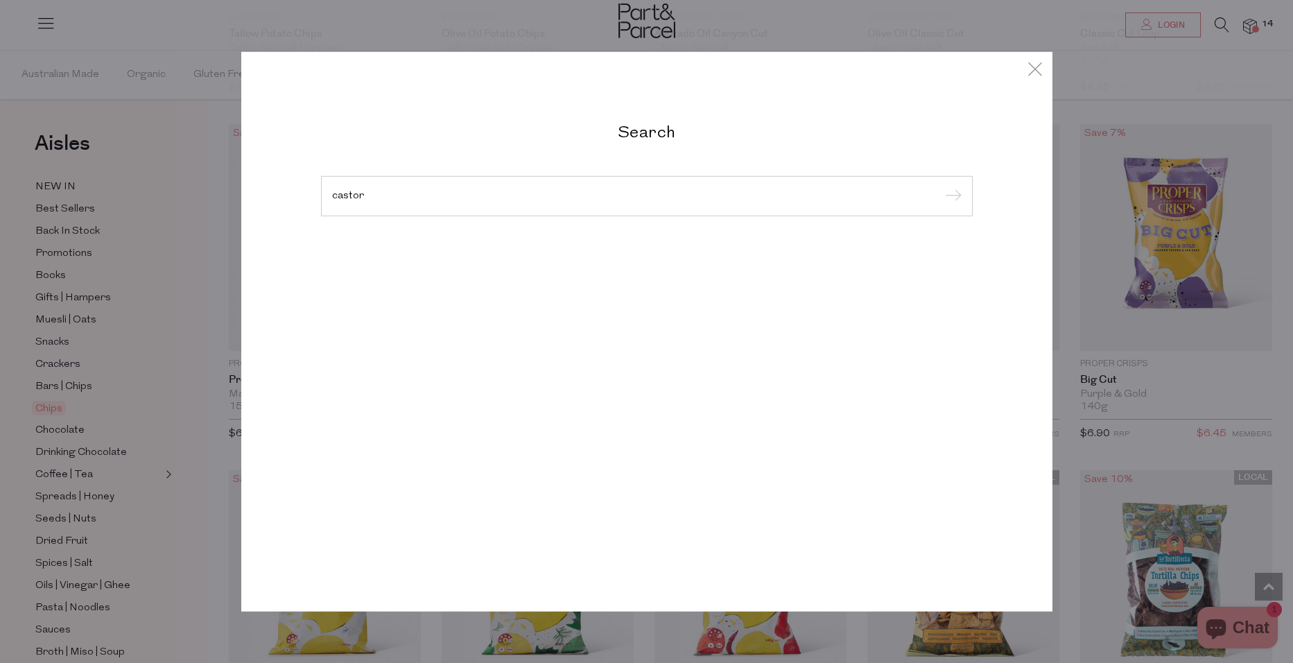
type input "castor"
click at [941, 186] on input "submit" at bounding box center [951, 196] width 21 height 21
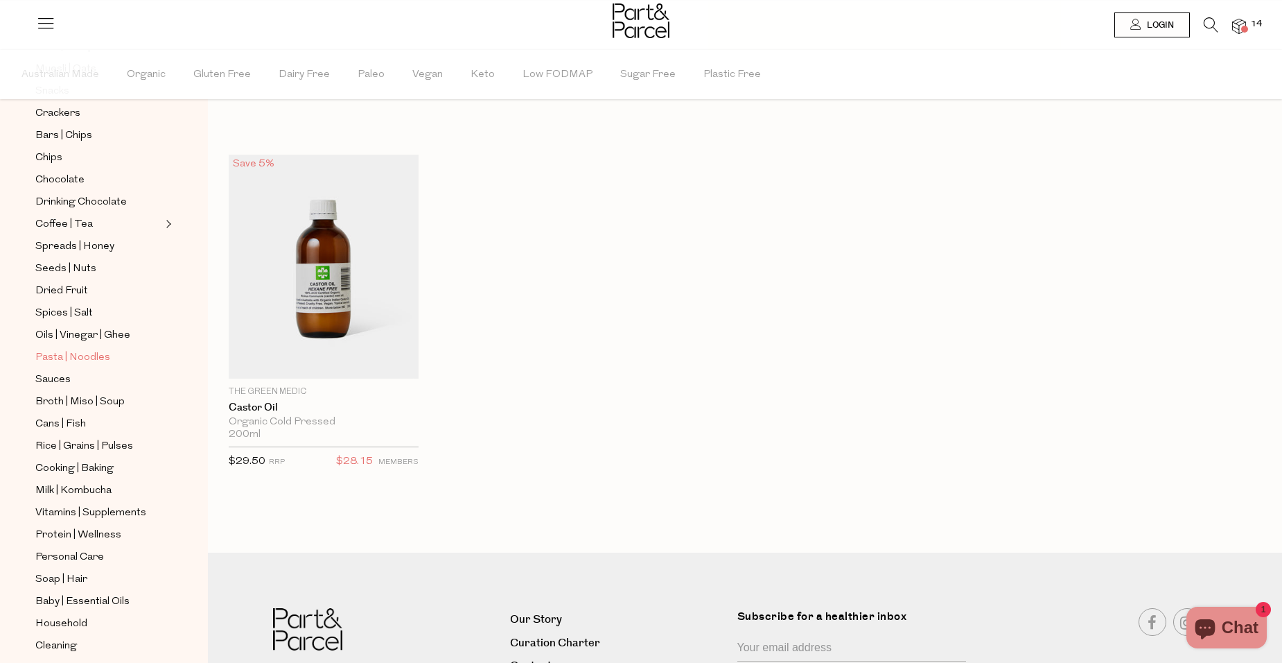
scroll to position [302, 0]
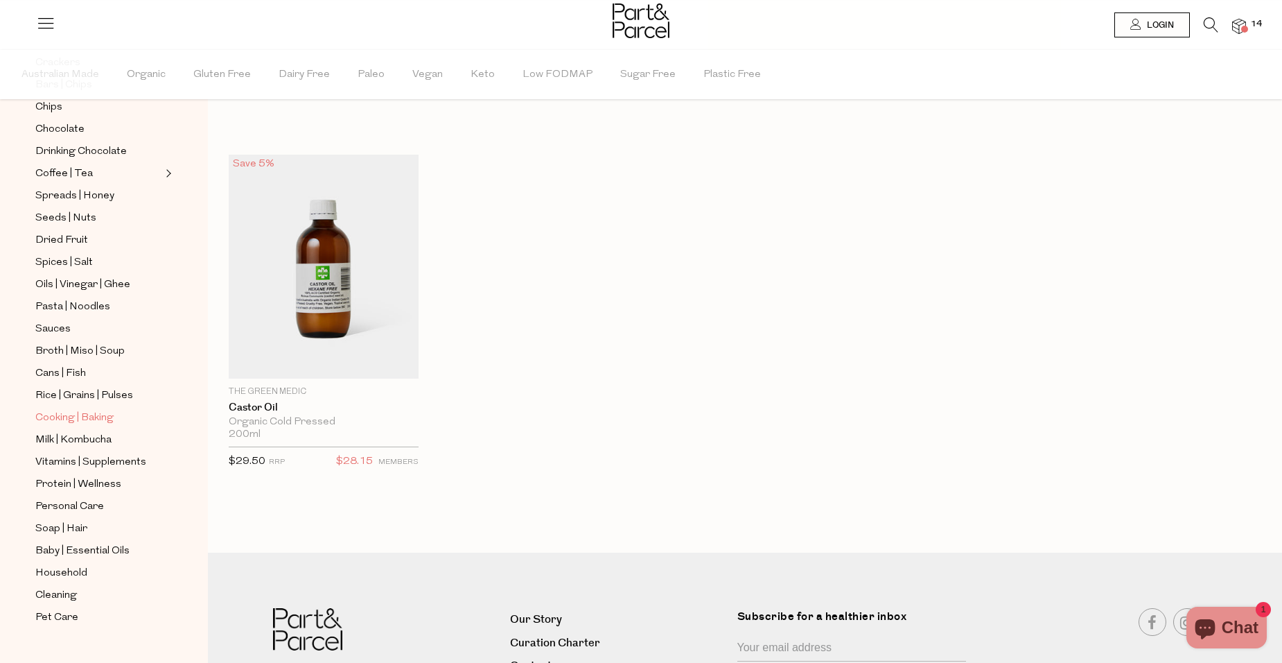
click at [96, 410] on span "Cooking | Baking" at bounding box center [74, 418] width 78 height 17
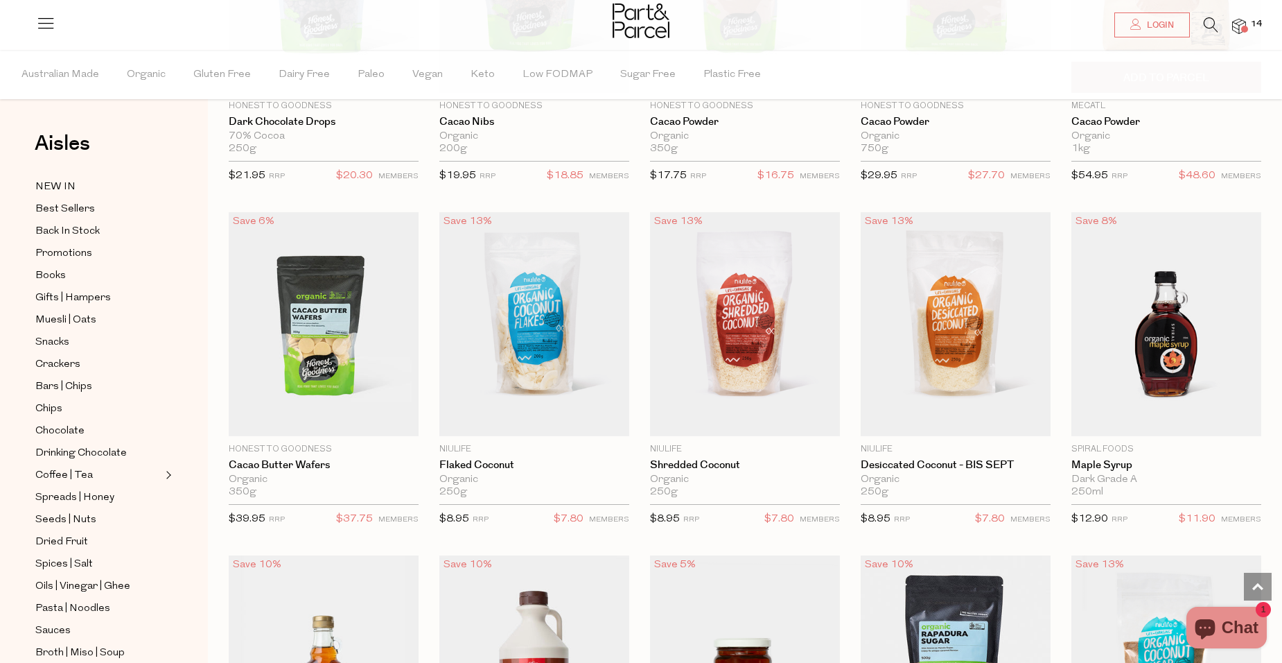
scroll to position [2079, 0]
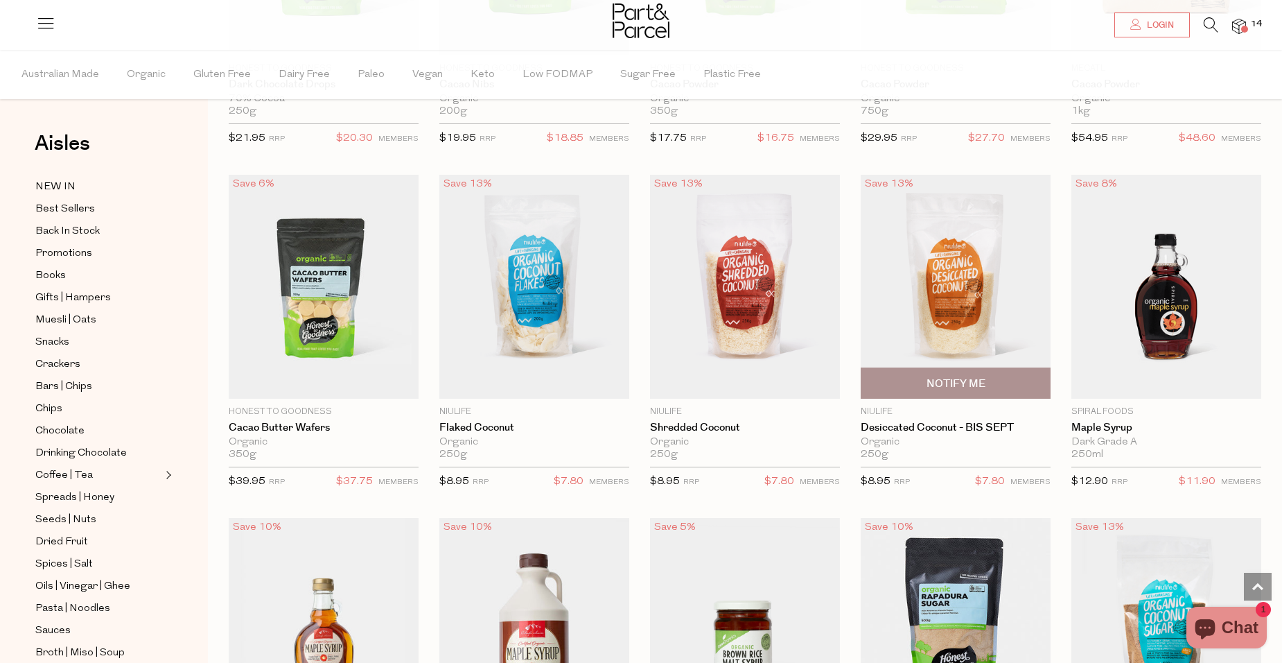
click at [1011, 376] on span "Notify Me" at bounding box center [956, 383] width 182 height 30
type input "Notify when available"
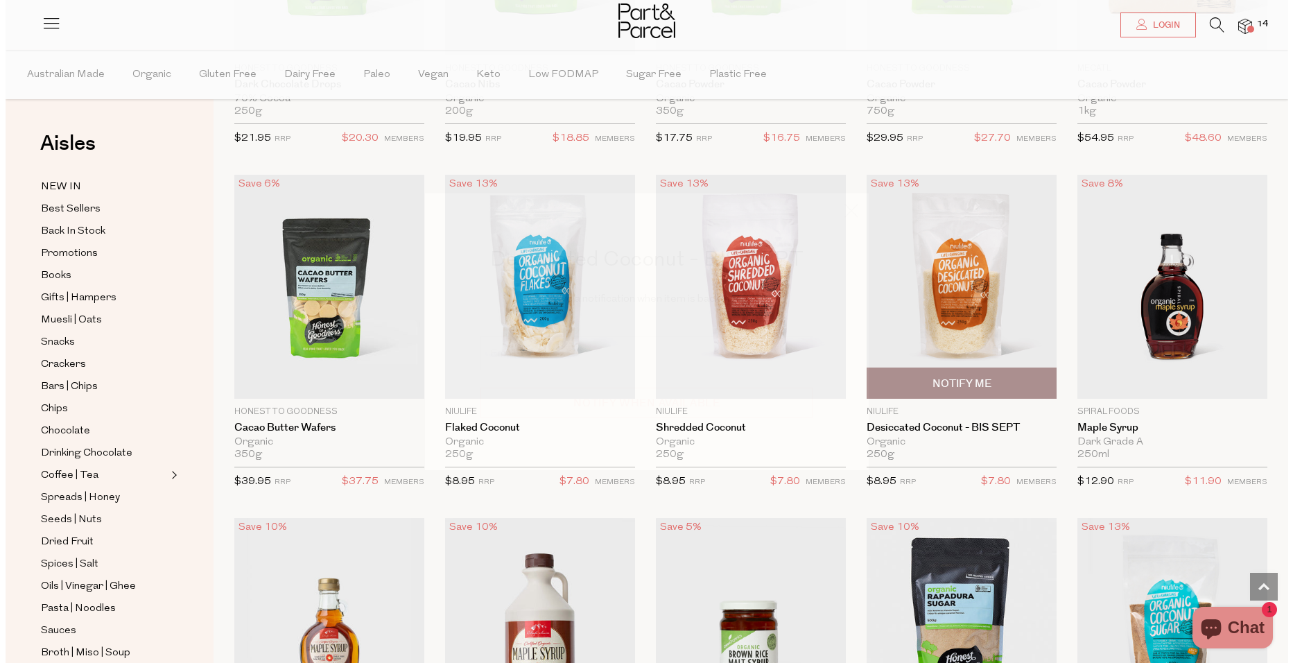
scroll to position [2092, 0]
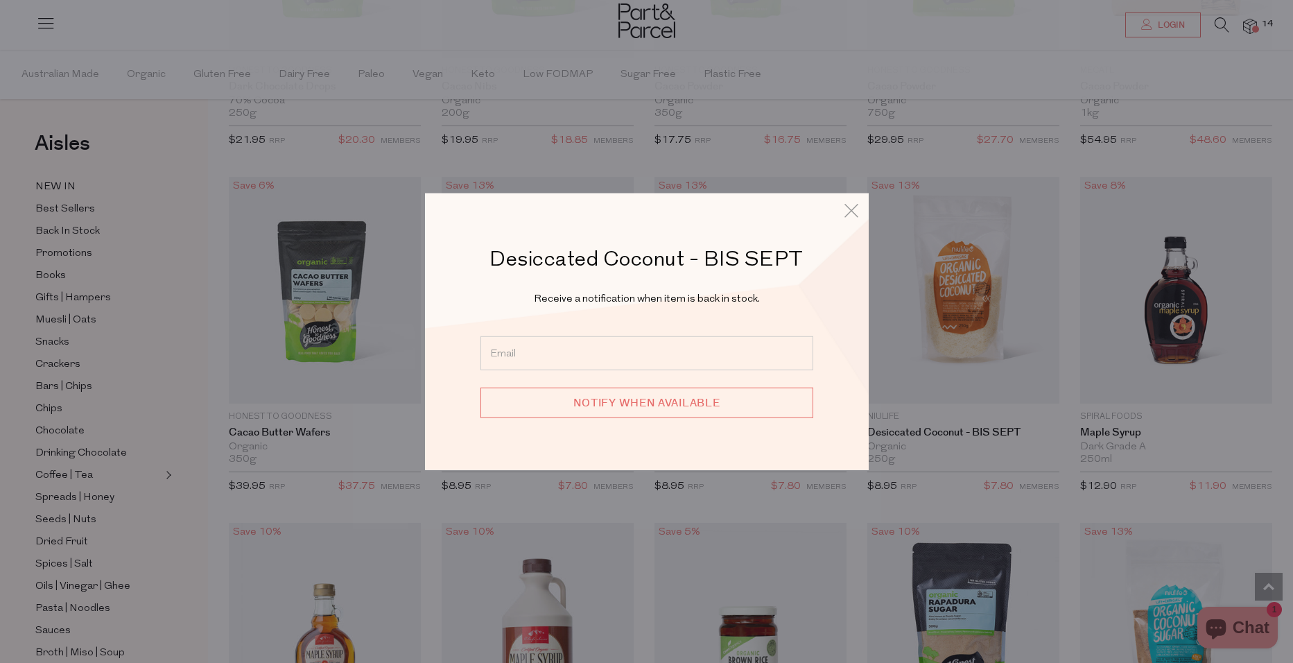
click at [575, 357] on input "email" at bounding box center [646, 352] width 333 height 34
type input "sel_dunny@hotmail.com"
click at [623, 408] on input "Notify when available" at bounding box center [646, 402] width 333 height 30
type input "We will be in touch"
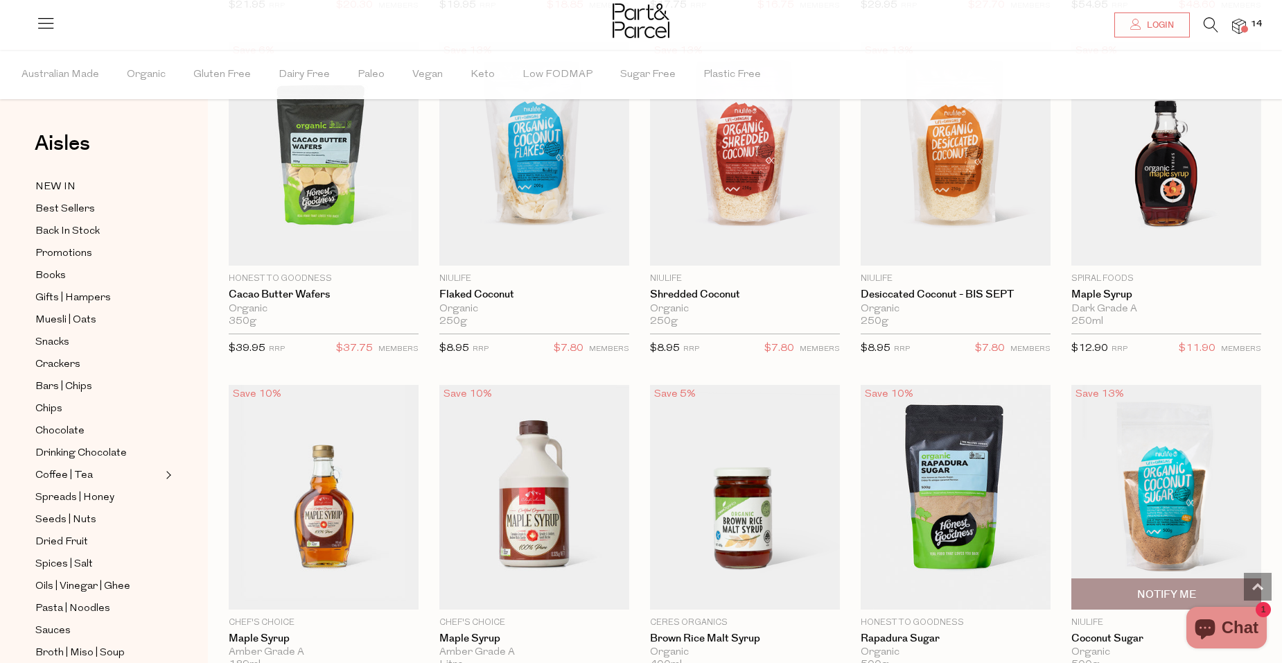
scroll to position [2218, 0]
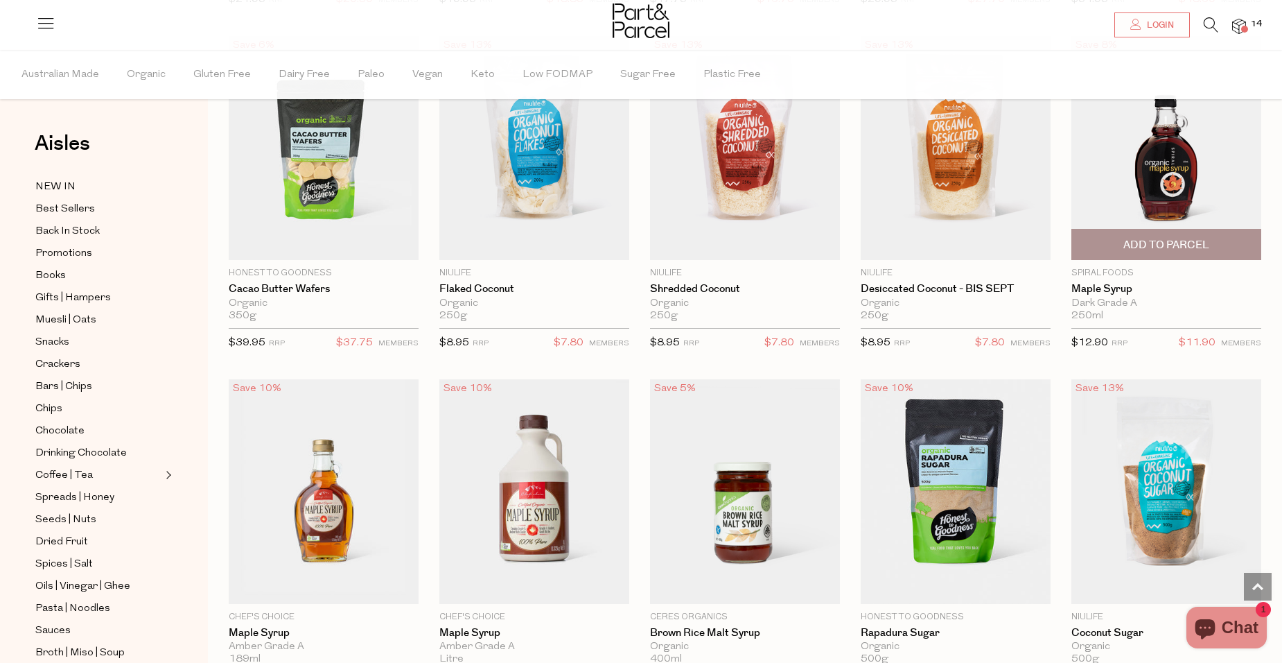
click at [1166, 240] on span "Add To Parcel" at bounding box center [1167, 245] width 86 height 15
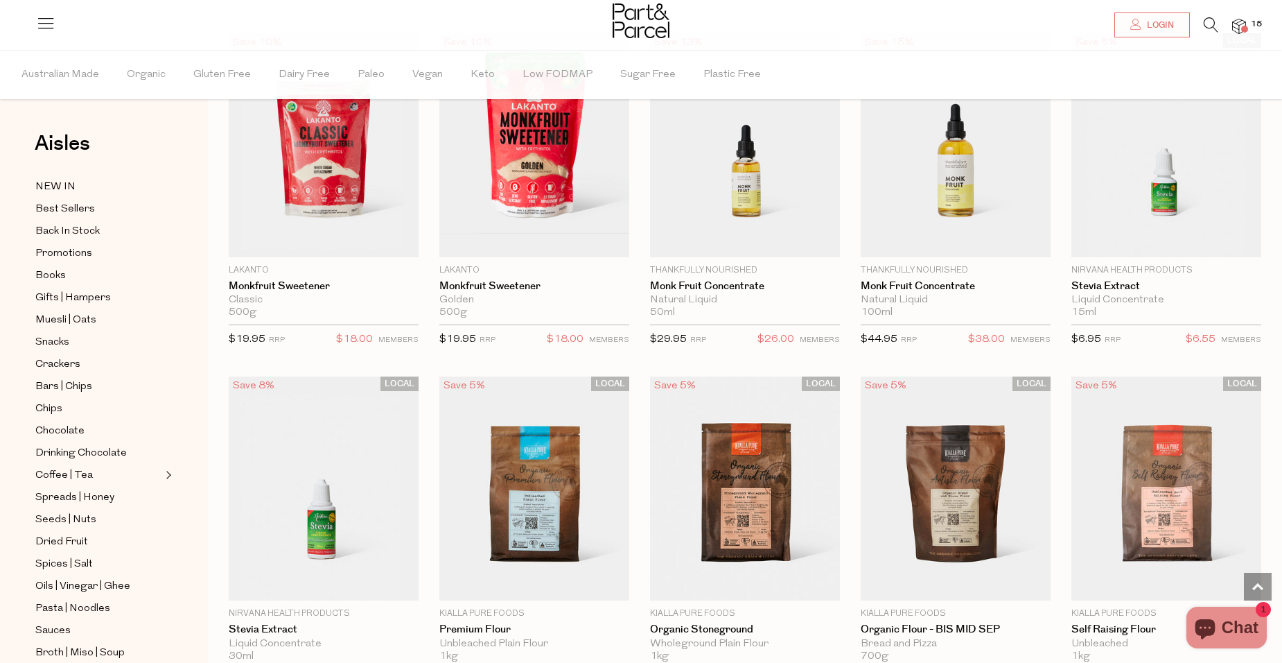
scroll to position [2911, 0]
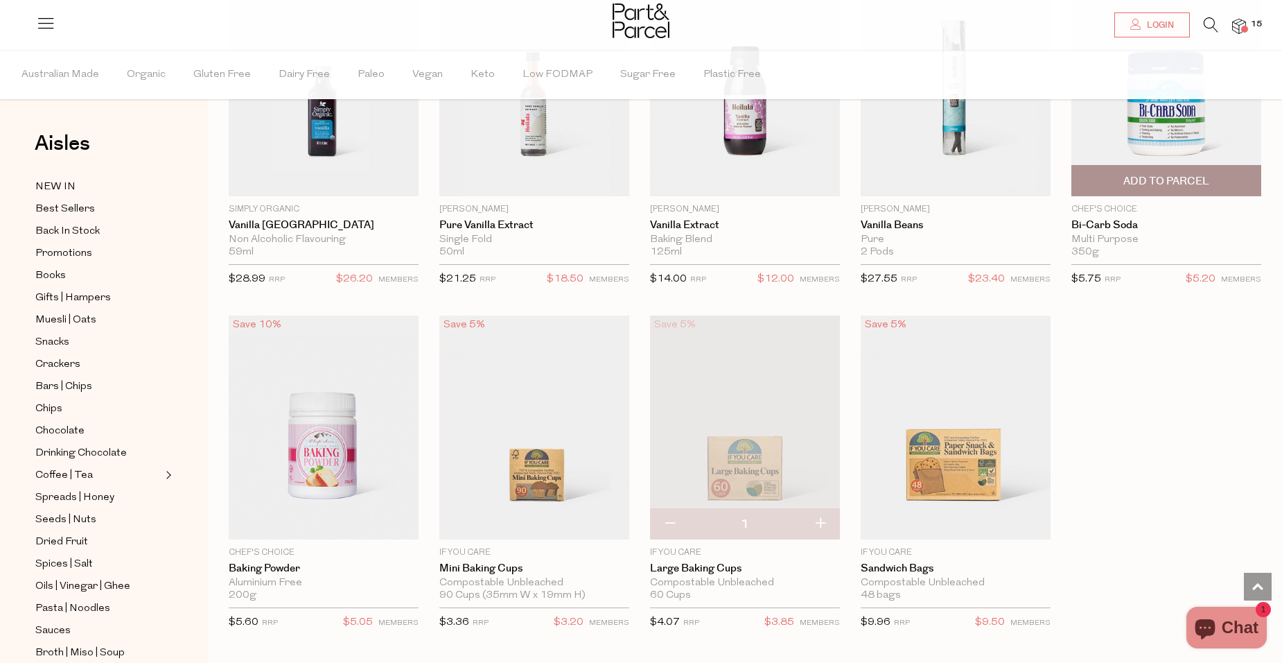
scroll to position [5545, 0]
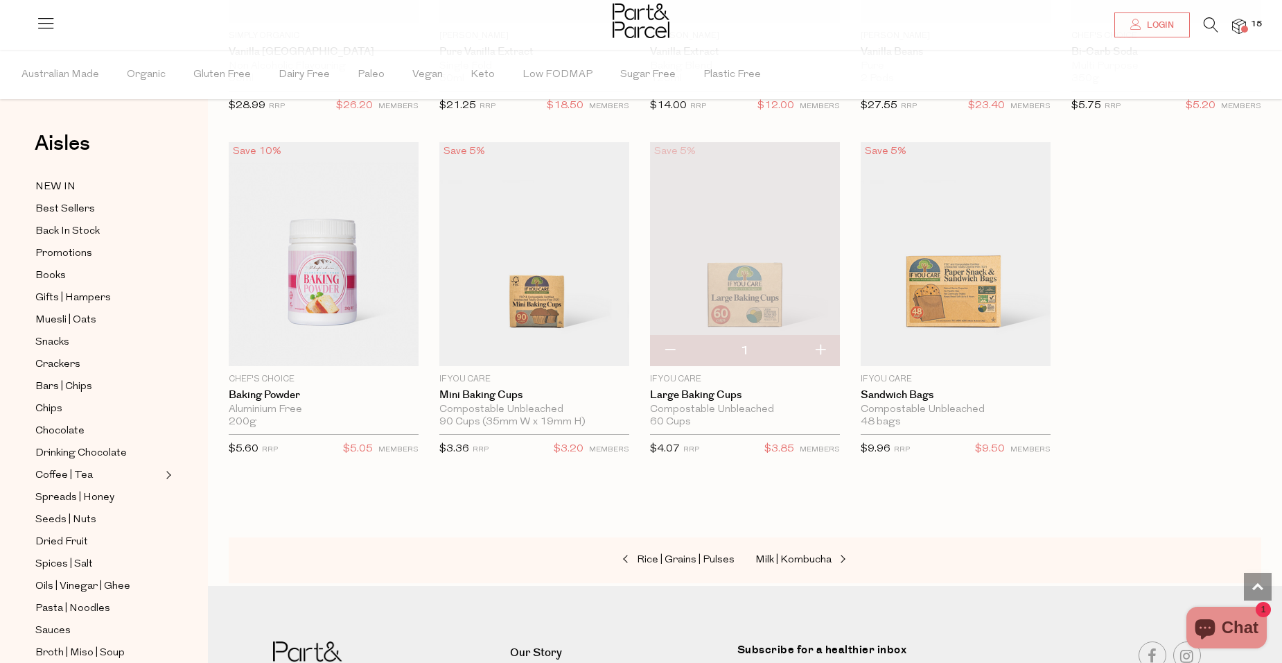
click at [1246, 25] on img at bounding box center [1239, 27] width 14 height 16
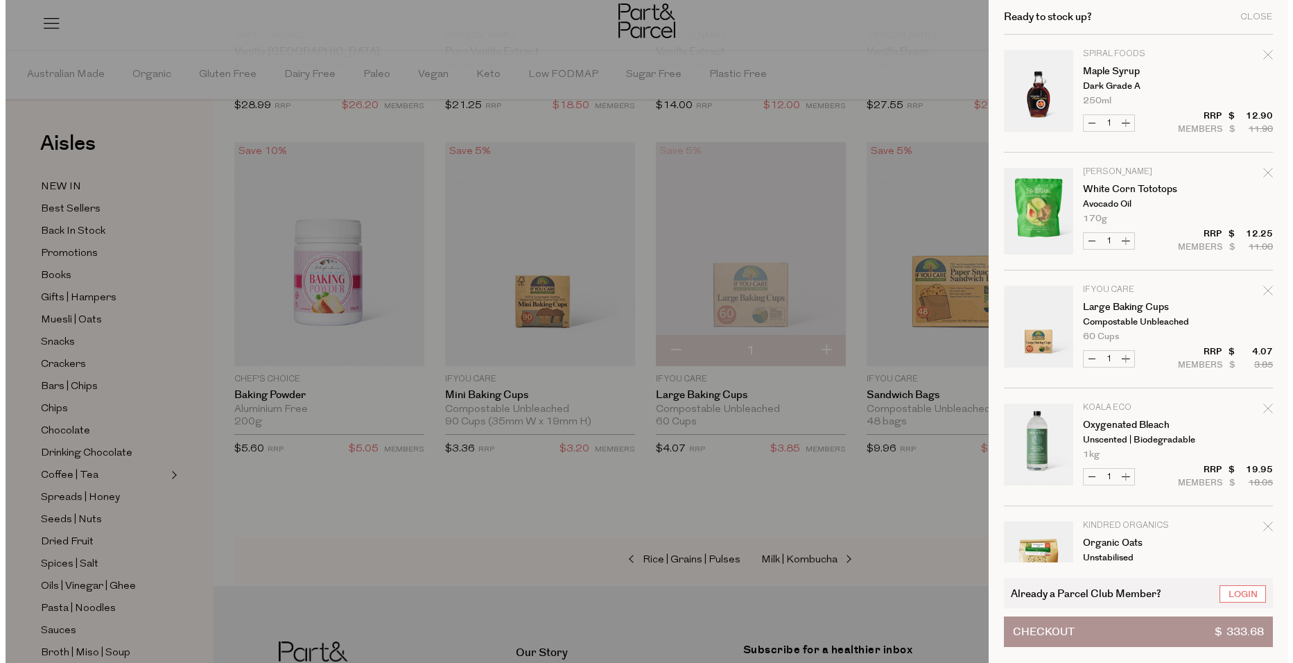
scroll to position [5582, 0]
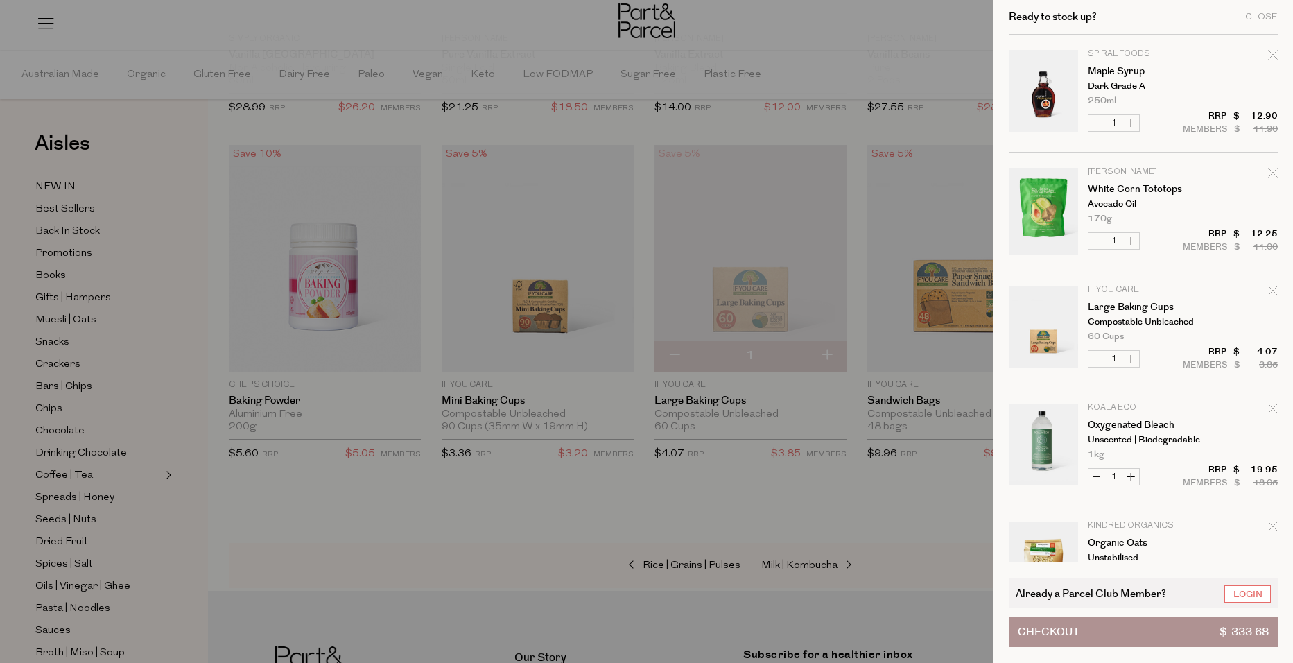
click at [917, 474] on div at bounding box center [646, 331] width 1293 height 663
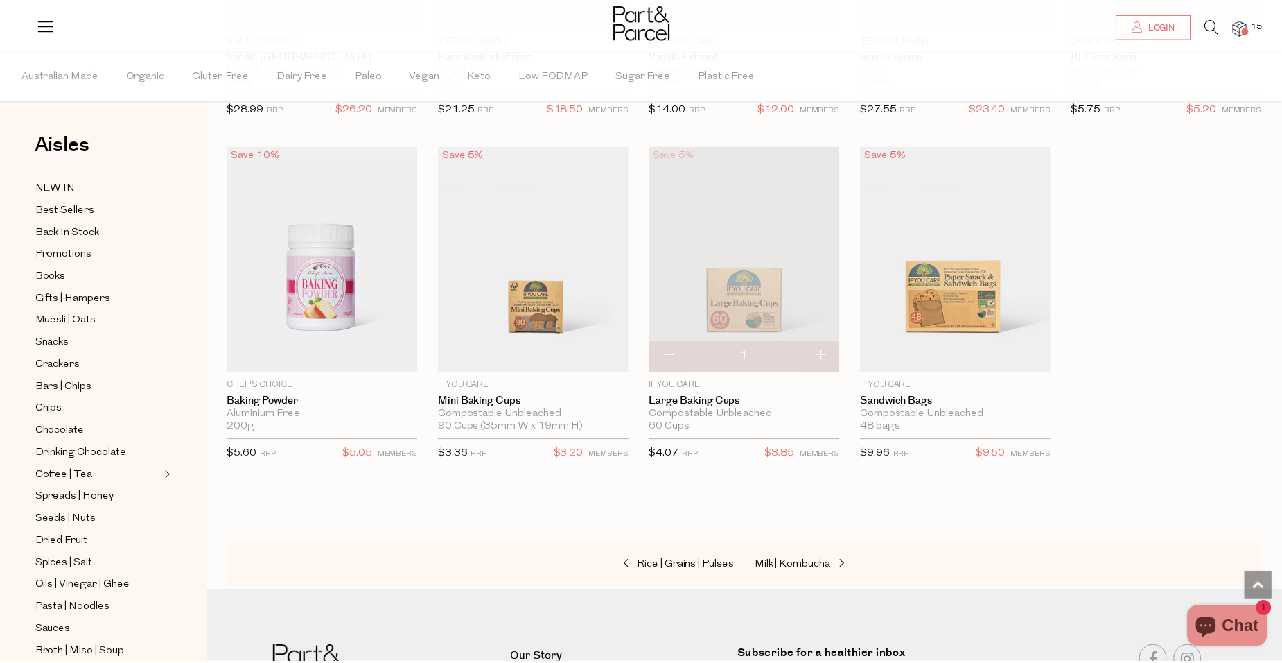
scroll to position [2132, 0]
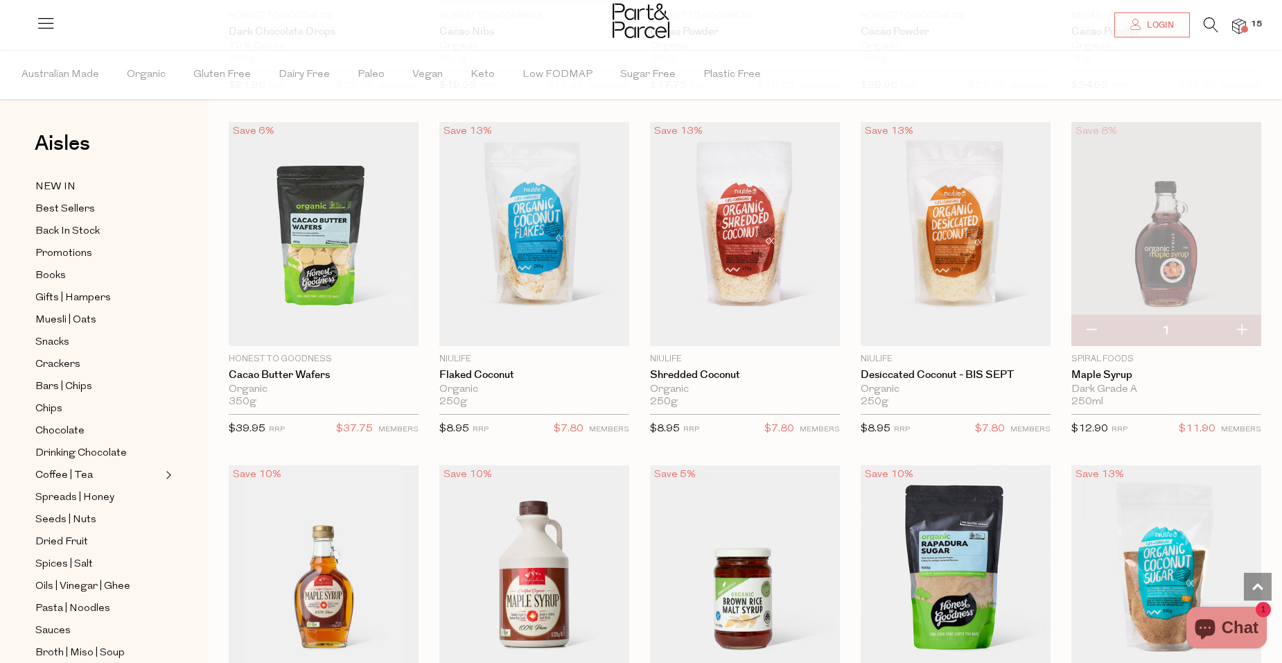
click at [1255, 625] on span "Chat" at bounding box center [1240, 627] width 37 height 21
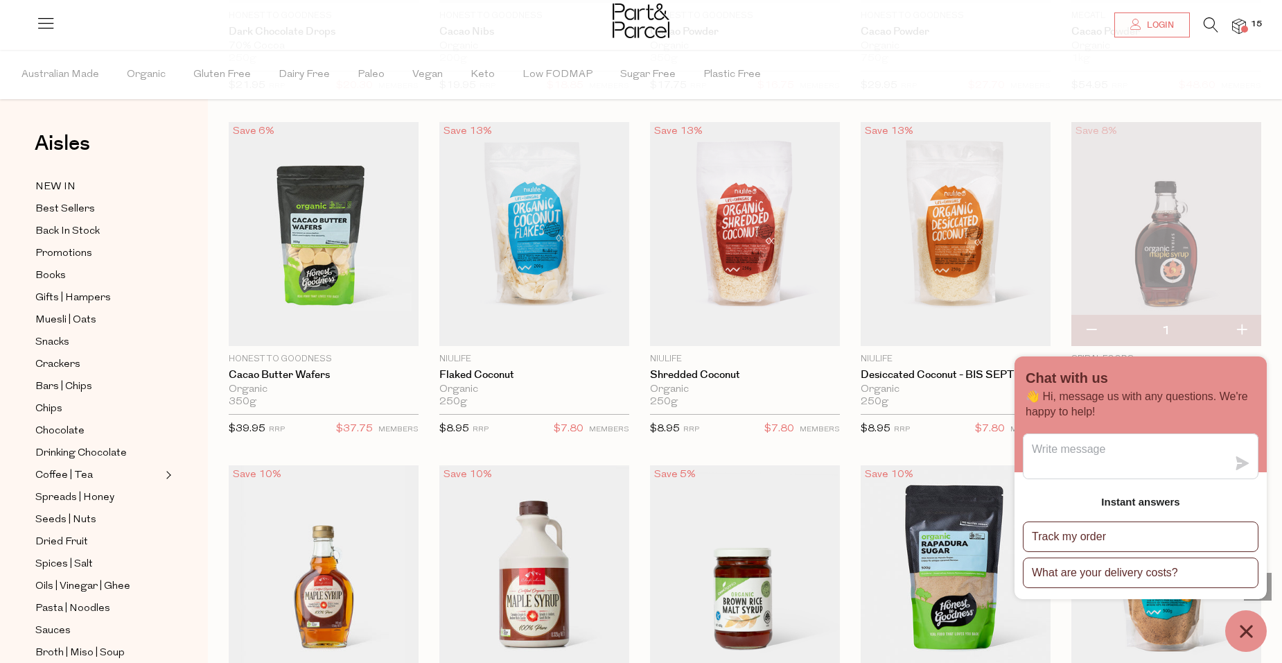
click at [145, 23] on div at bounding box center [641, 22] width 1282 height 45
click at [649, 23] on img at bounding box center [641, 20] width 57 height 35
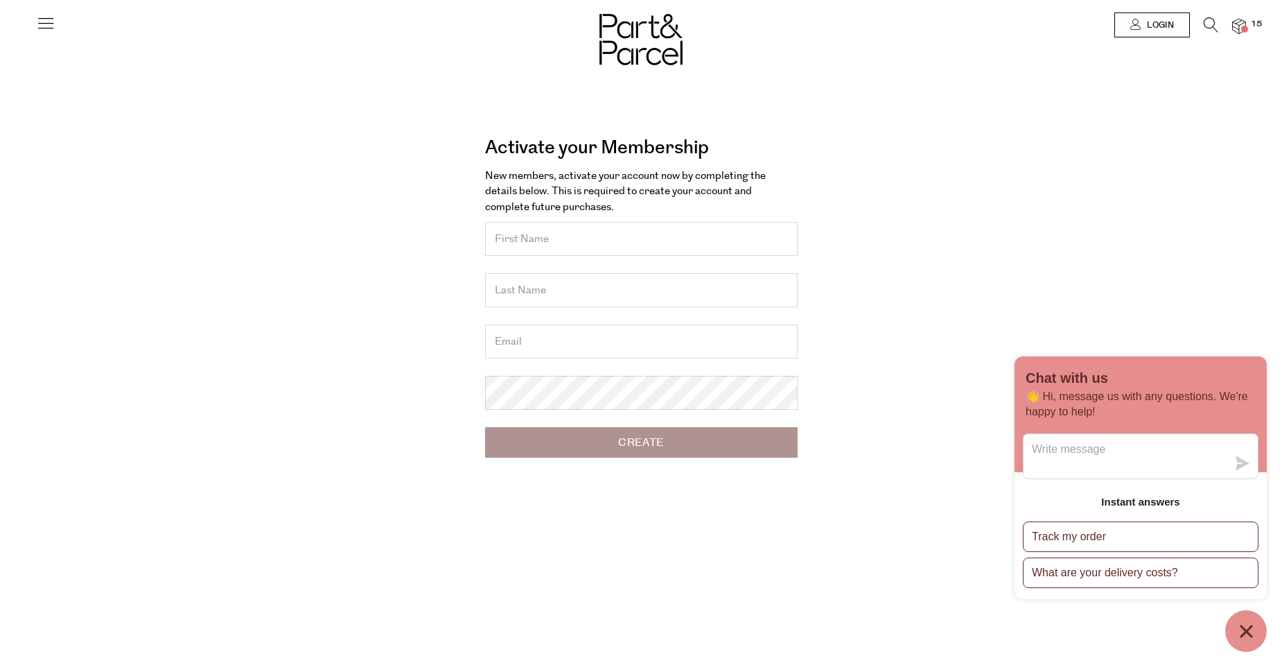
click at [679, 227] on input "text" at bounding box center [641, 239] width 313 height 34
type input "[PERSON_NAME]"
type input "[EMAIL_ADDRESS][DOMAIN_NAME]"
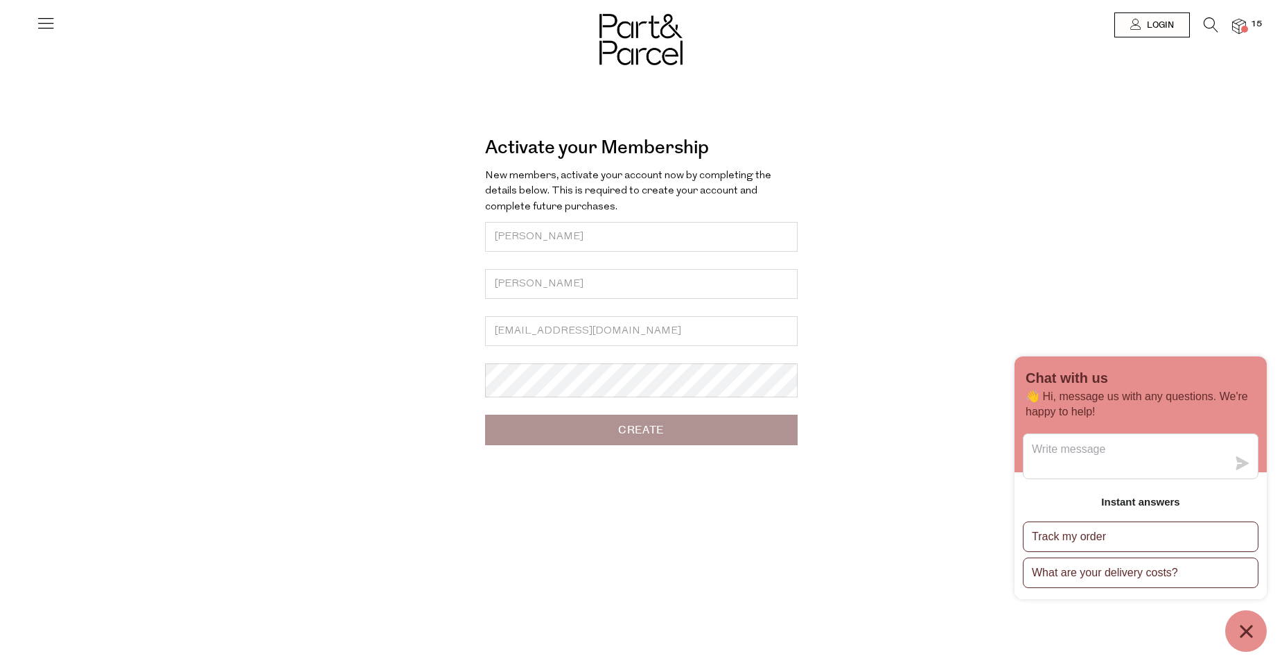
click at [1253, 637] on icon "Chat window" at bounding box center [1246, 630] width 21 height 21
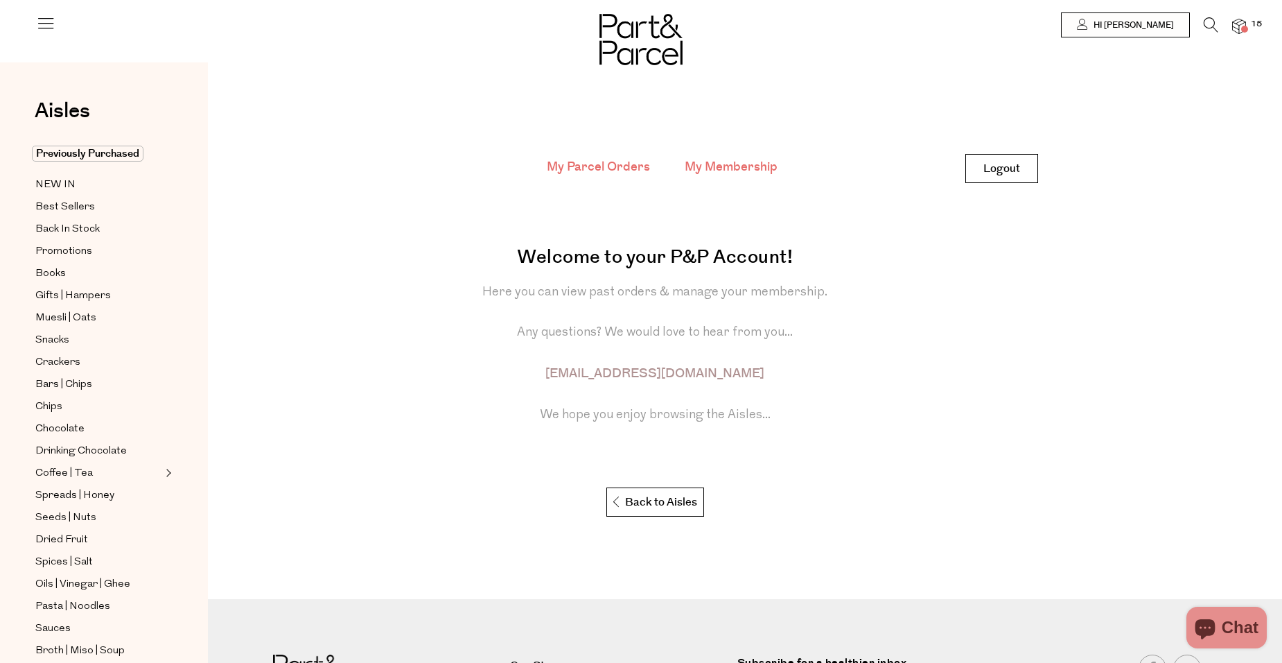
click at [754, 169] on link "My Membership" at bounding box center [731, 167] width 93 height 18
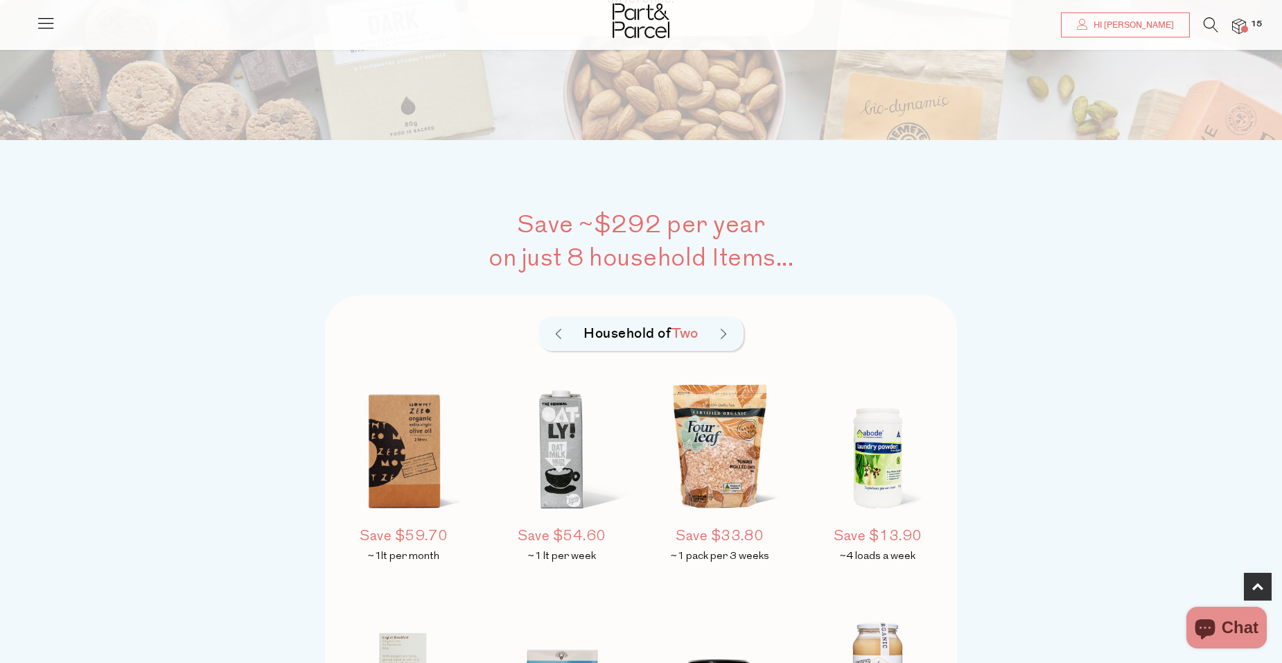
scroll to position [832, 0]
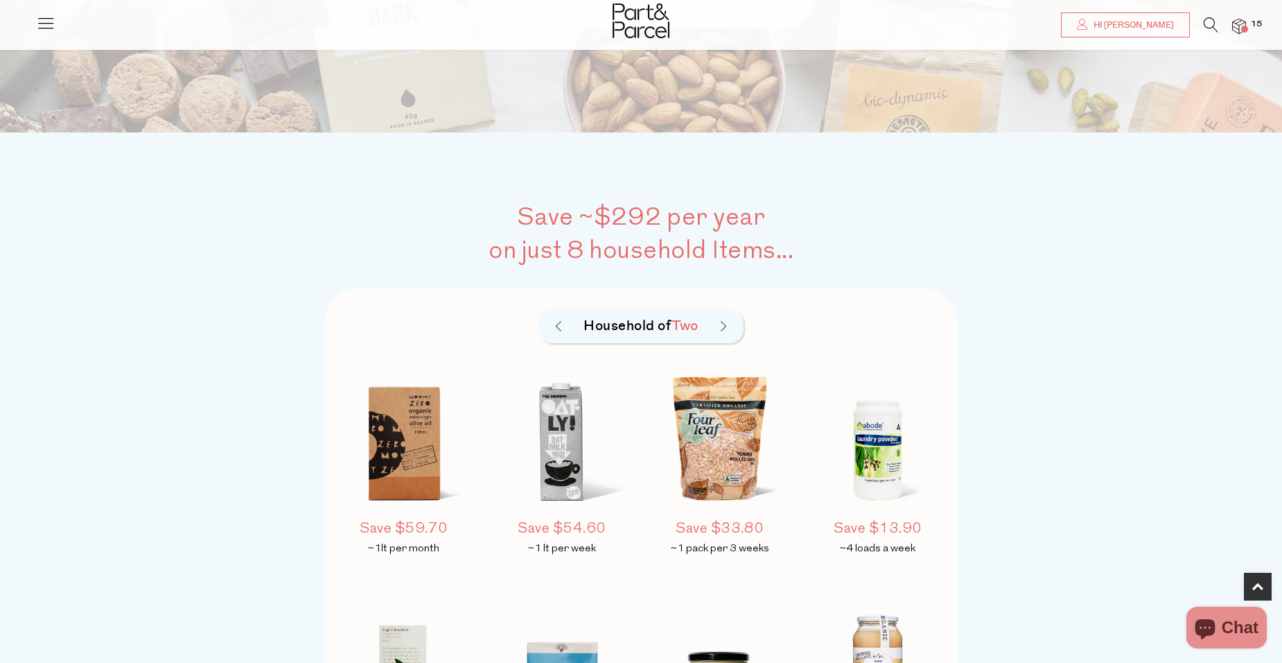
click at [426, 405] on img at bounding box center [404, 444] width 146 height 171
click at [406, 532] on h5 "Save $59.70" at bounding box center [404, 528] width 146 height 21
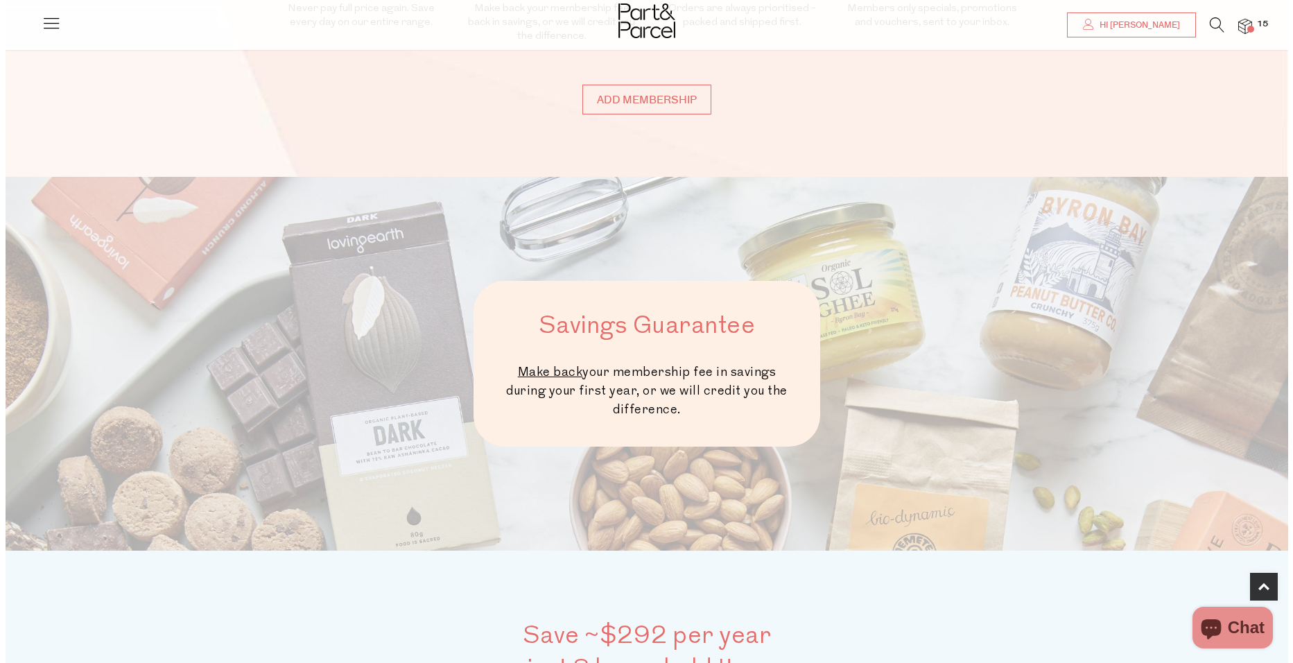
scroll to position [277, 0]
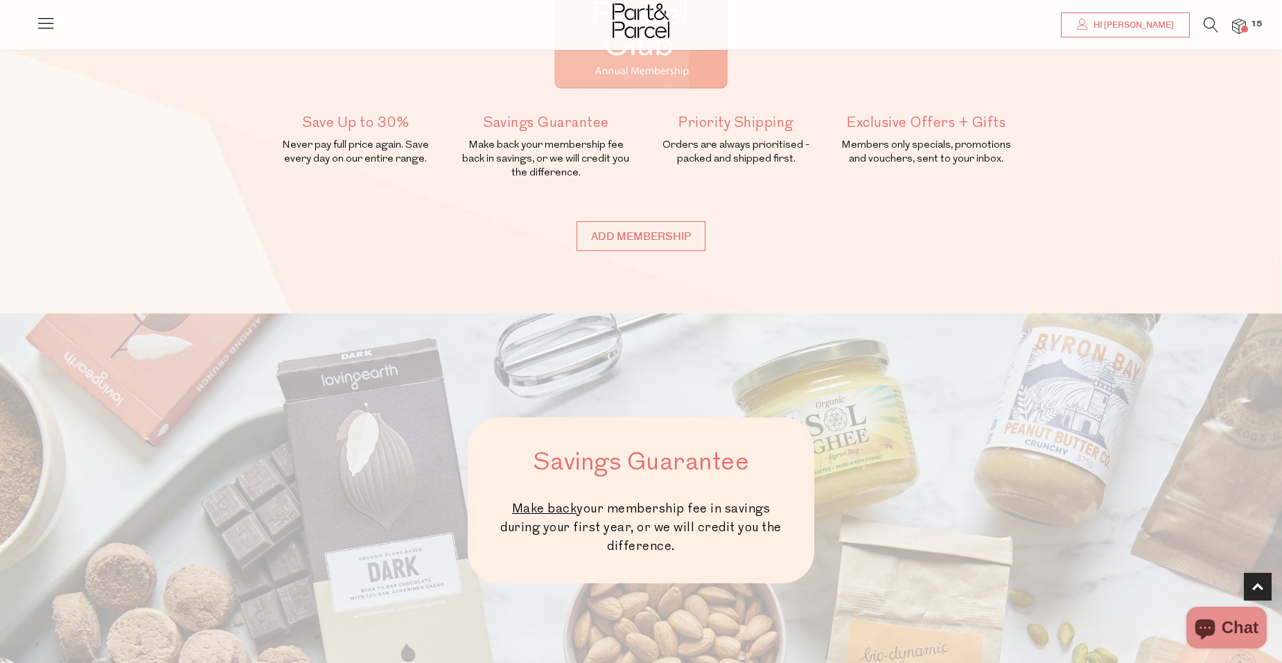
click at [1213, 19] on icon at bounding box center [1211, 24] width 15 height 15
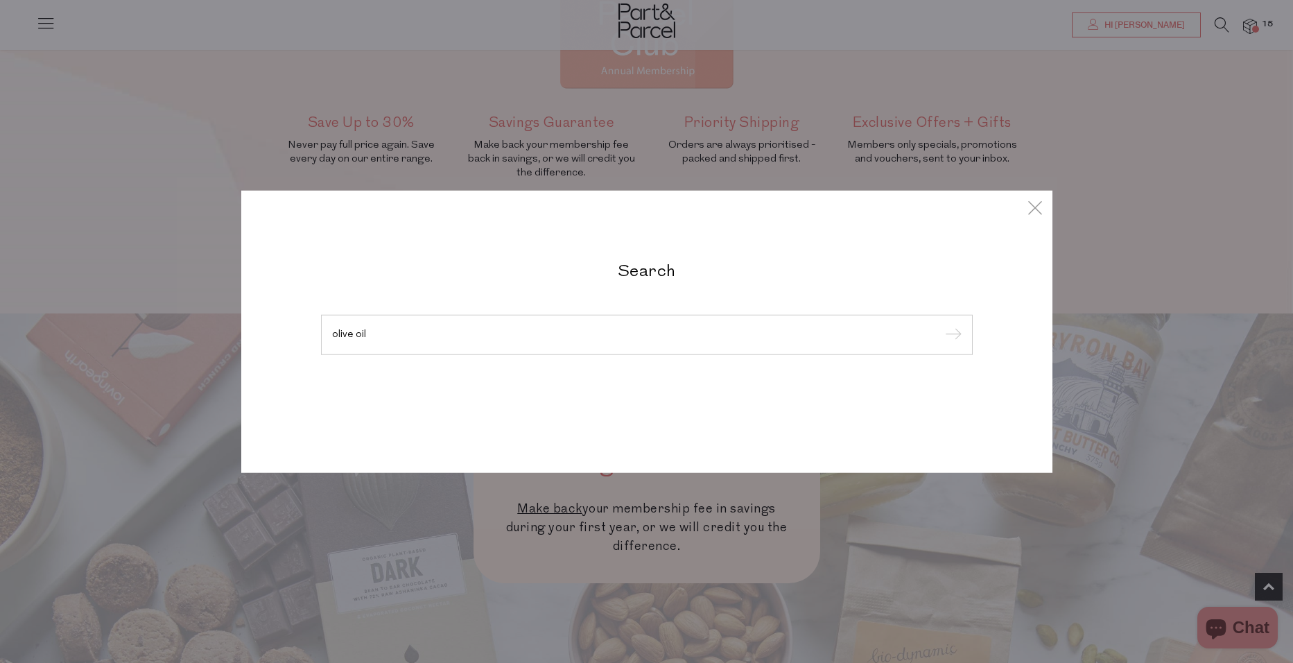
type input "olive oil"
click at [941, 325] on input "submit" at bounding box center [951, 335] width 21 height 21
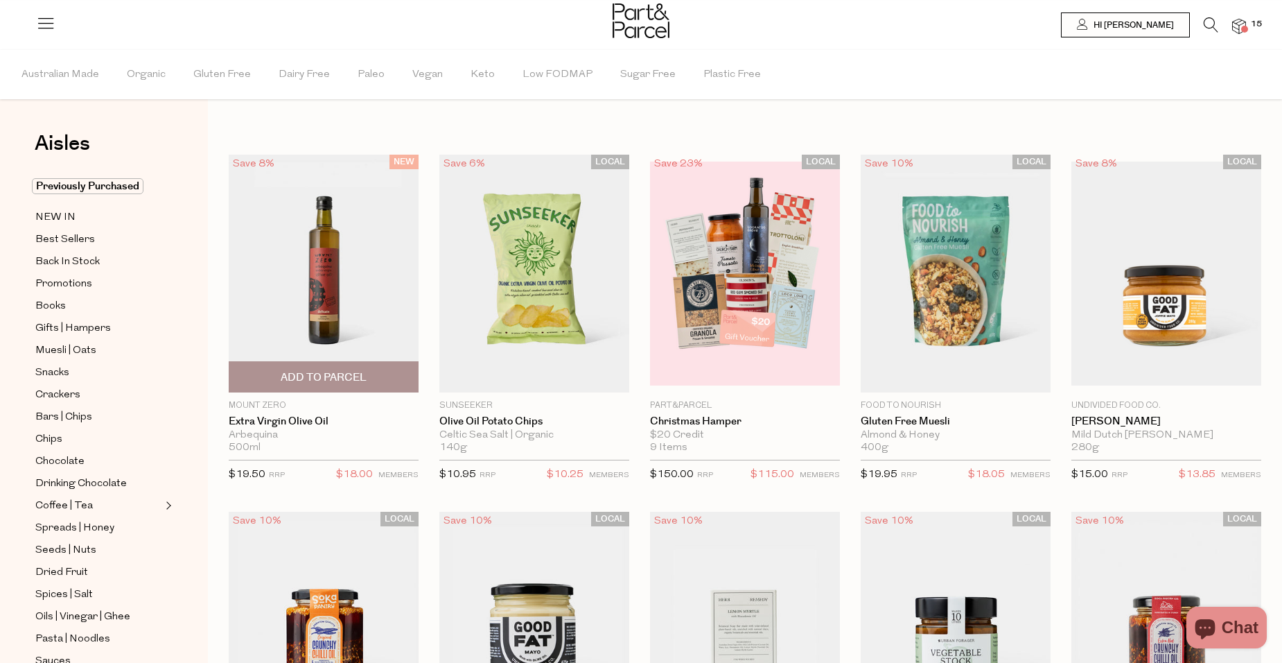
click at [372, 380] on span "Add To Parcel" at bounding box center [324, 377] width 182 height 30
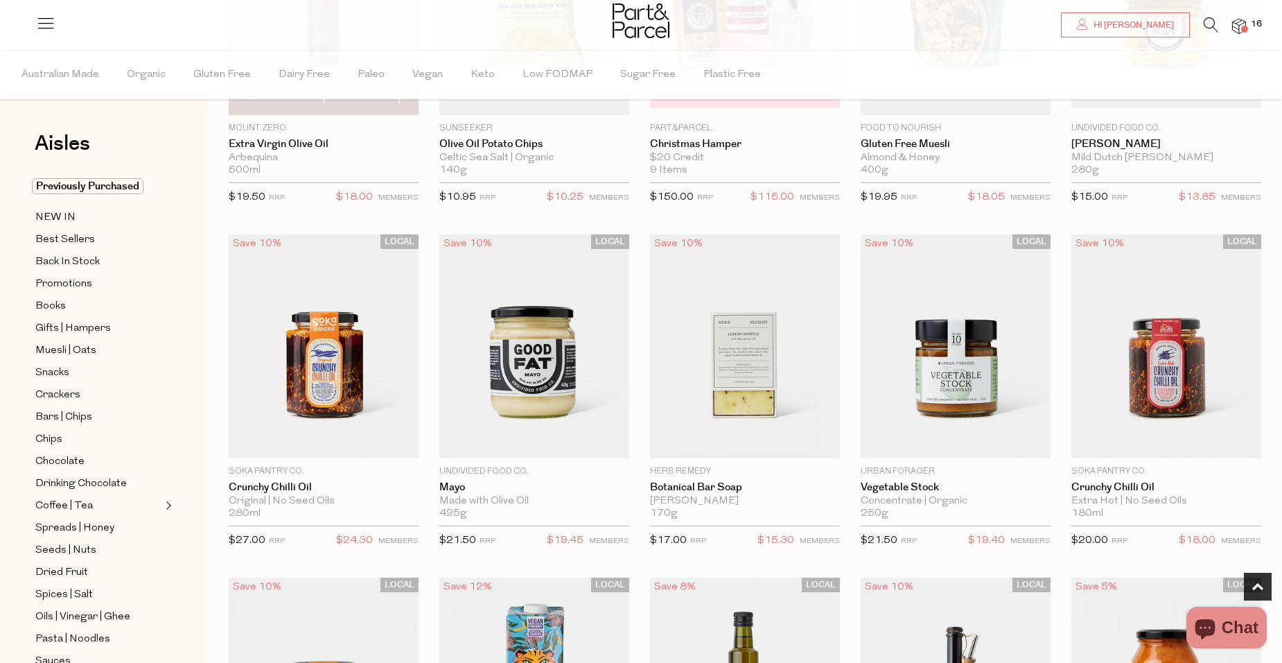
scroll to position [416, 0]
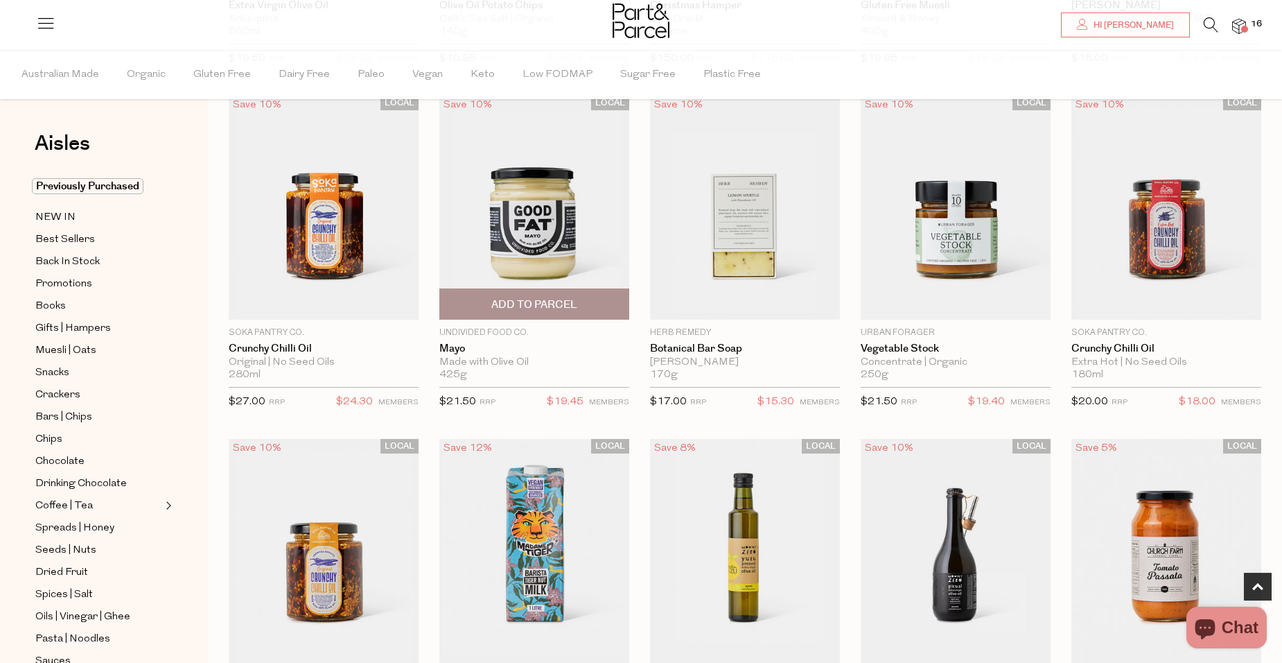
click at [514, 286] on img at bounding box center [534, 208] width 190 height 224
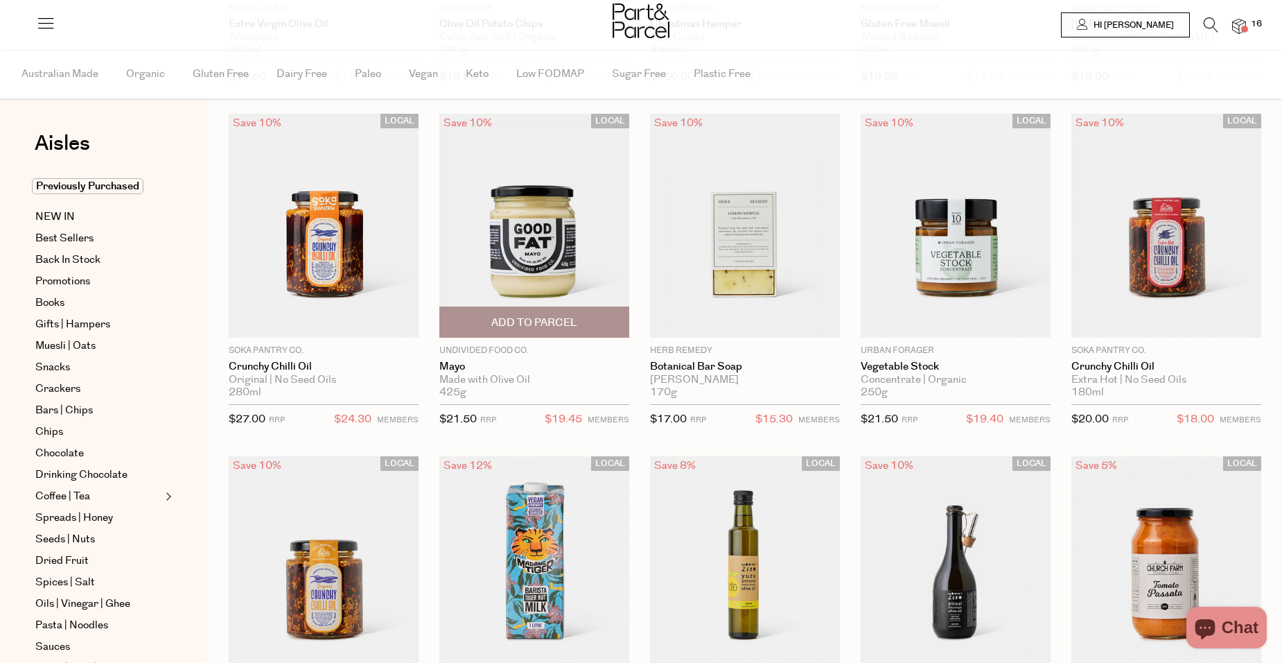
scroll to position [416, 0]
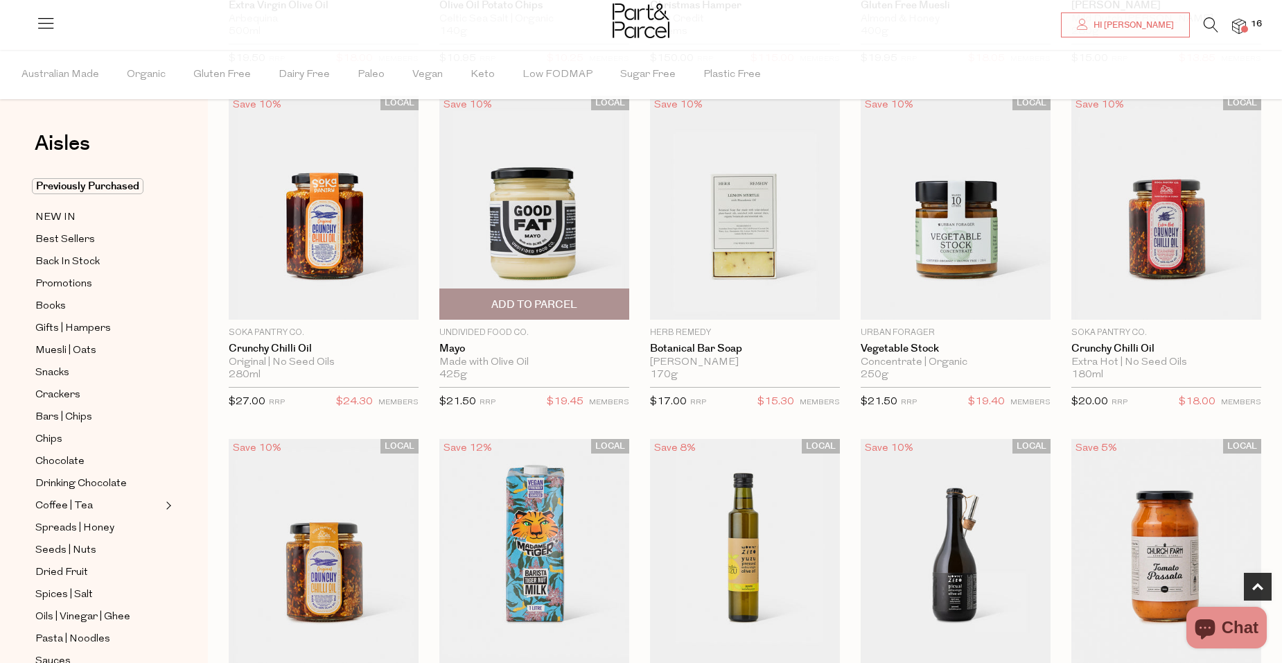
click at [564, 297] on span "Add To Parcel" at bounding box center [534, 304] width 86 height 15
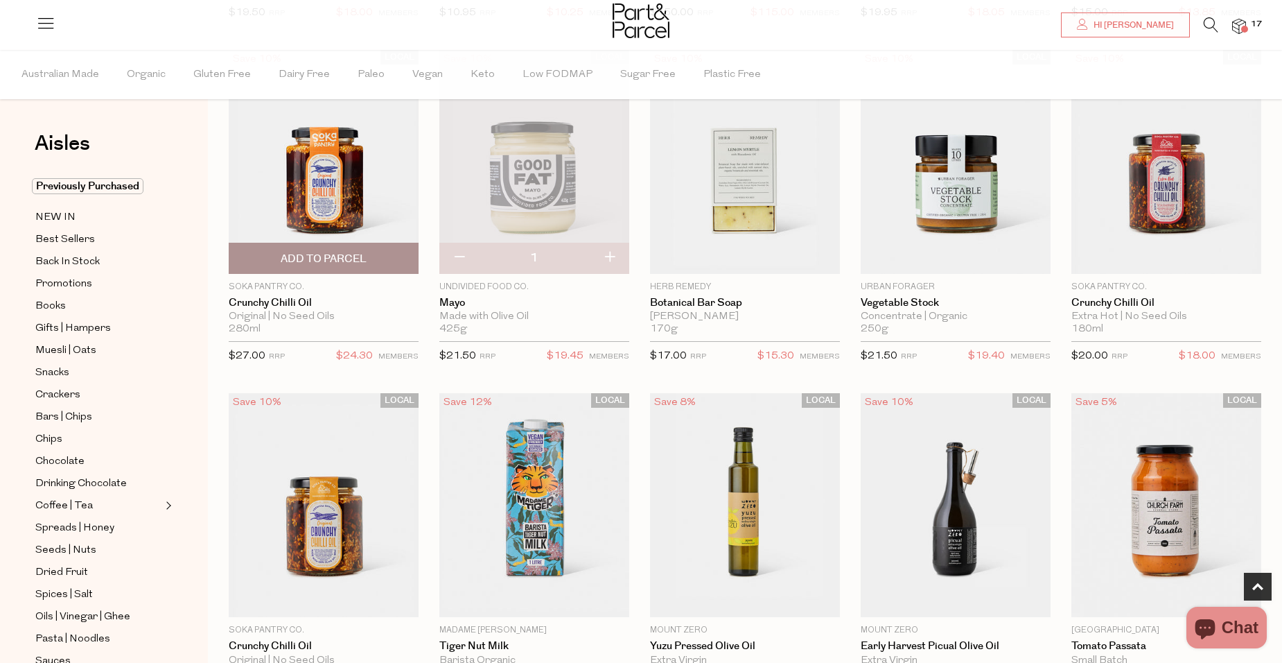
scroll to position [485, 0]
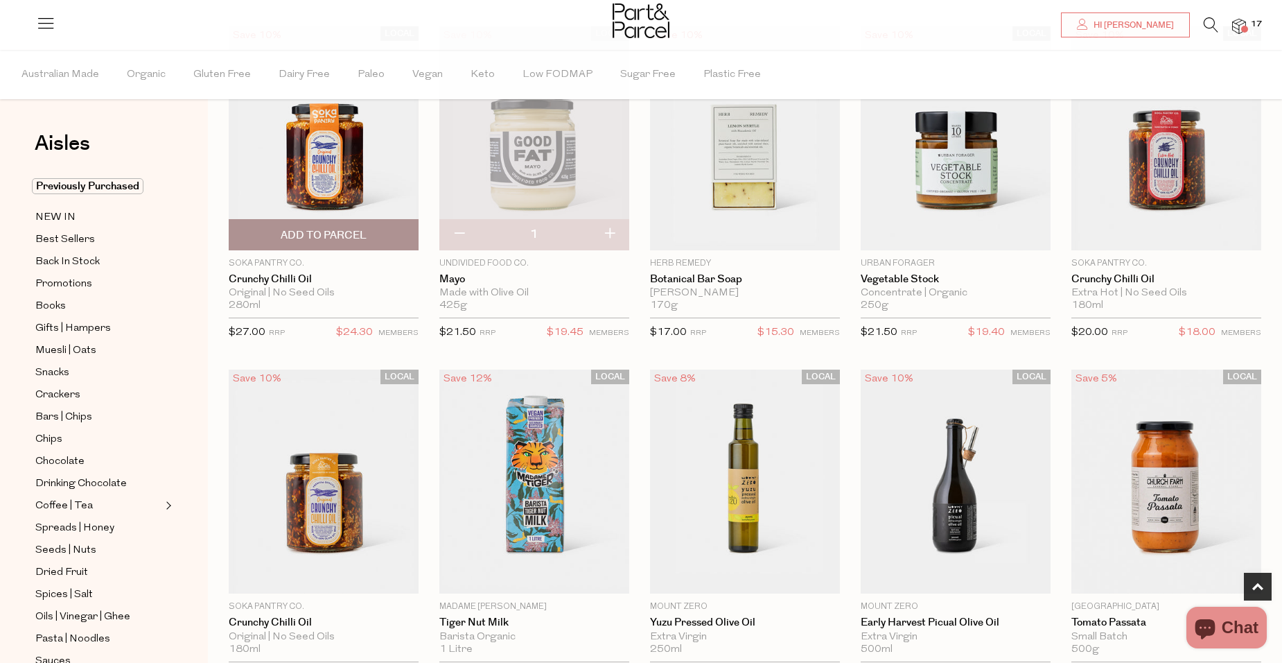
click at [363, 229] on span "Add To Parcel" at bounding box center [324, 235] width 86 height 15
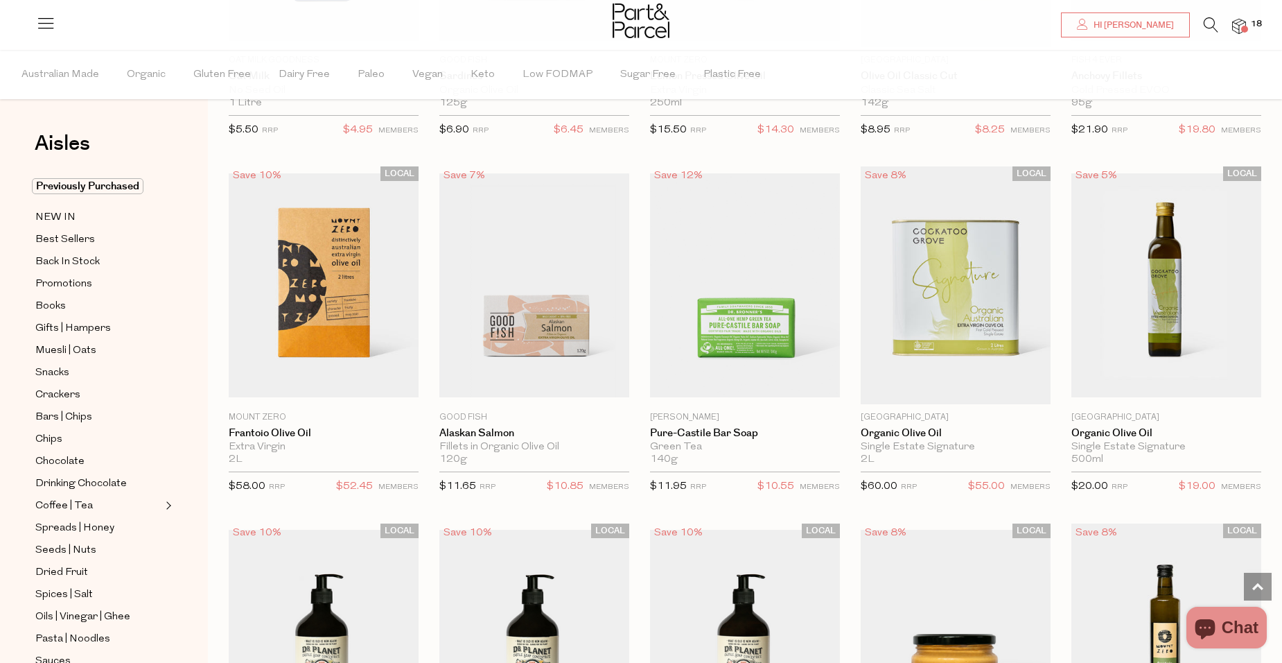
scroll to position [1733, 0]
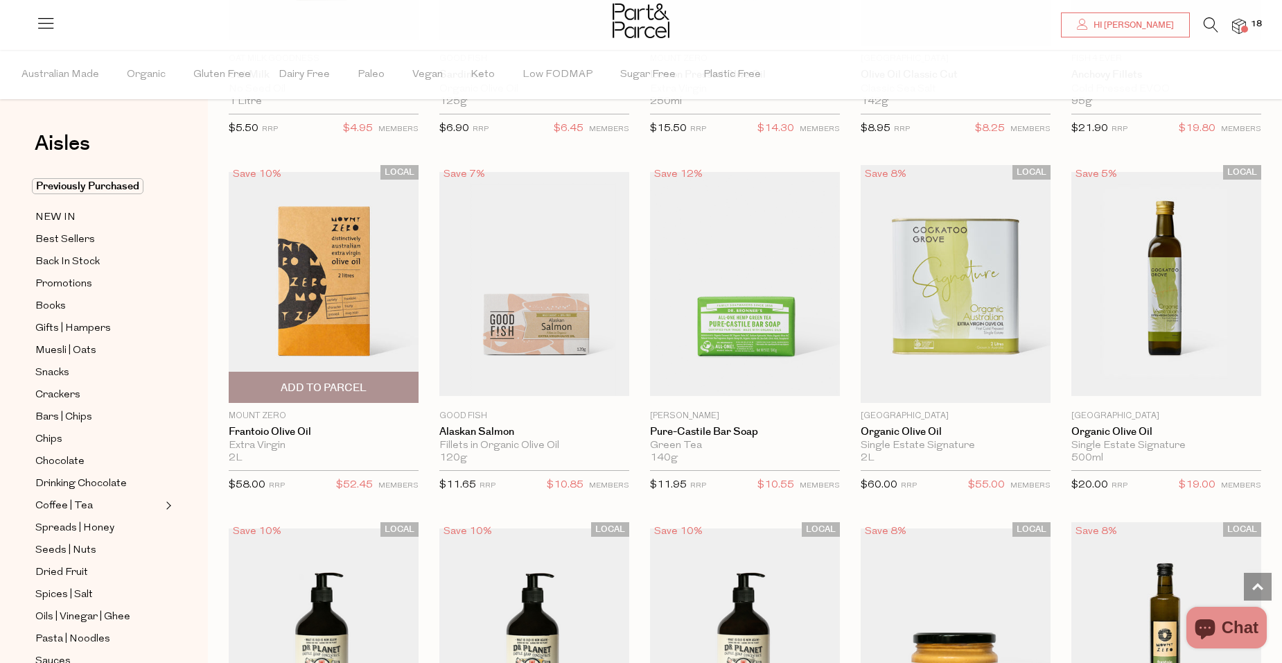
click at [341, 302] on img at bounding box center [324, 284] width 190 height 224
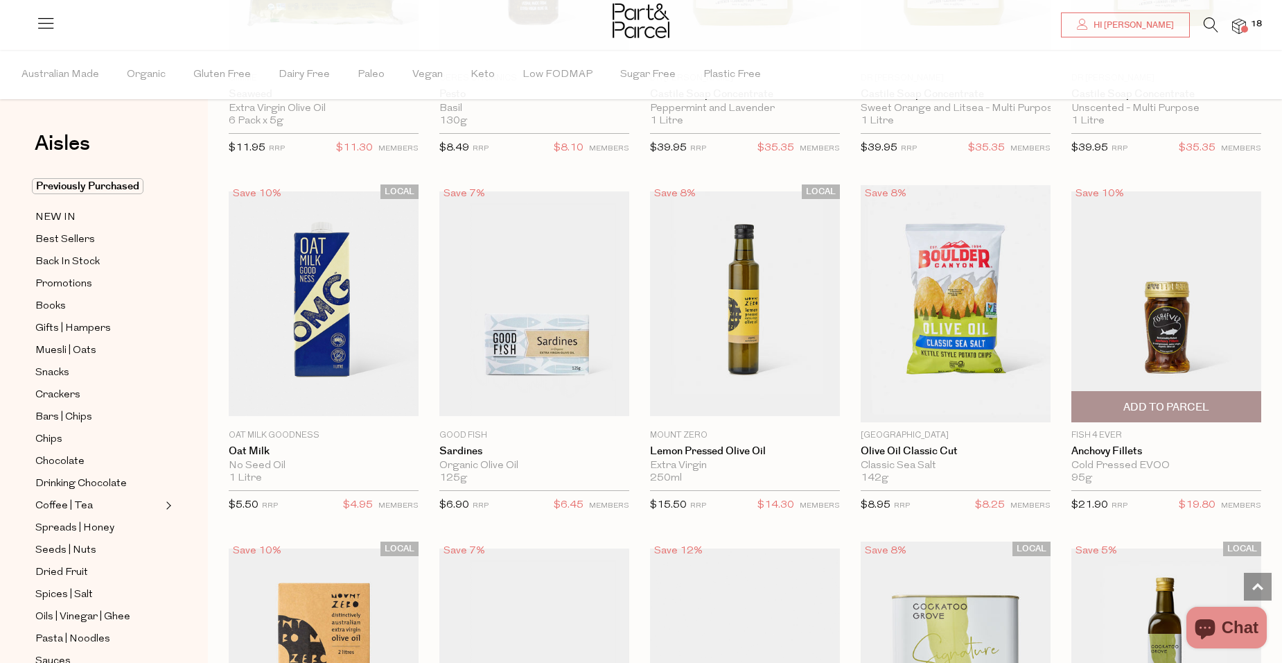
scroll to position [802, 0]
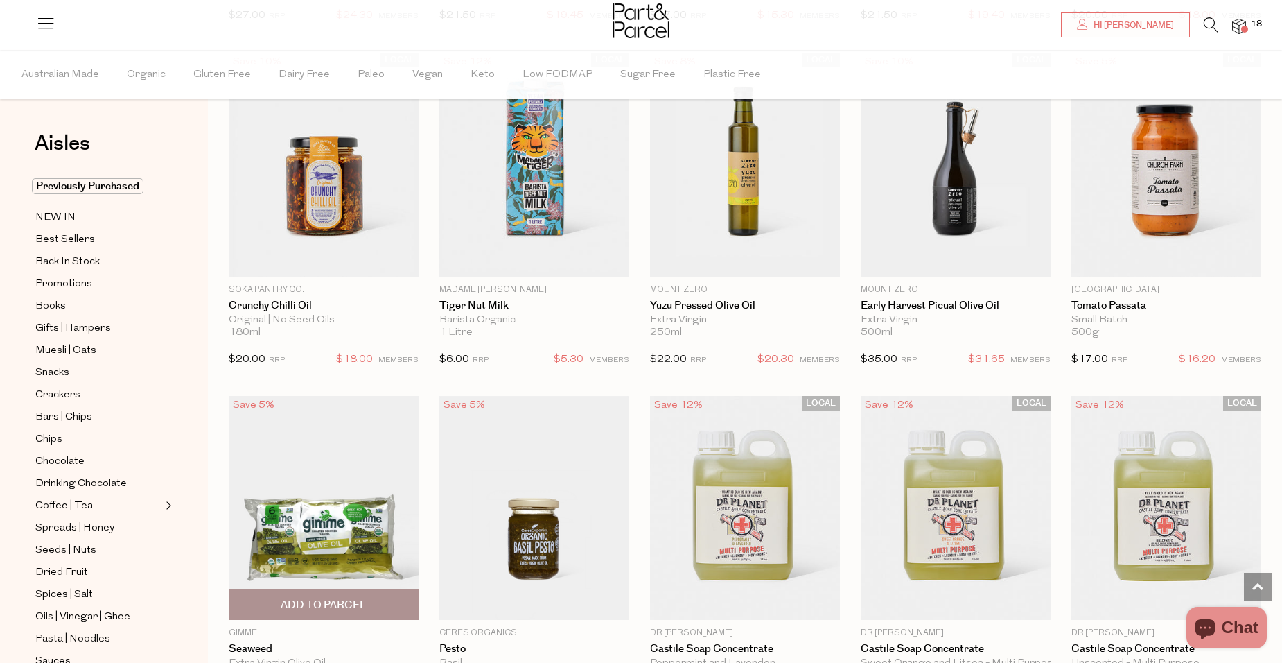
click at [377, 542] on img at bounding box center [324, 508] width 190 height 224
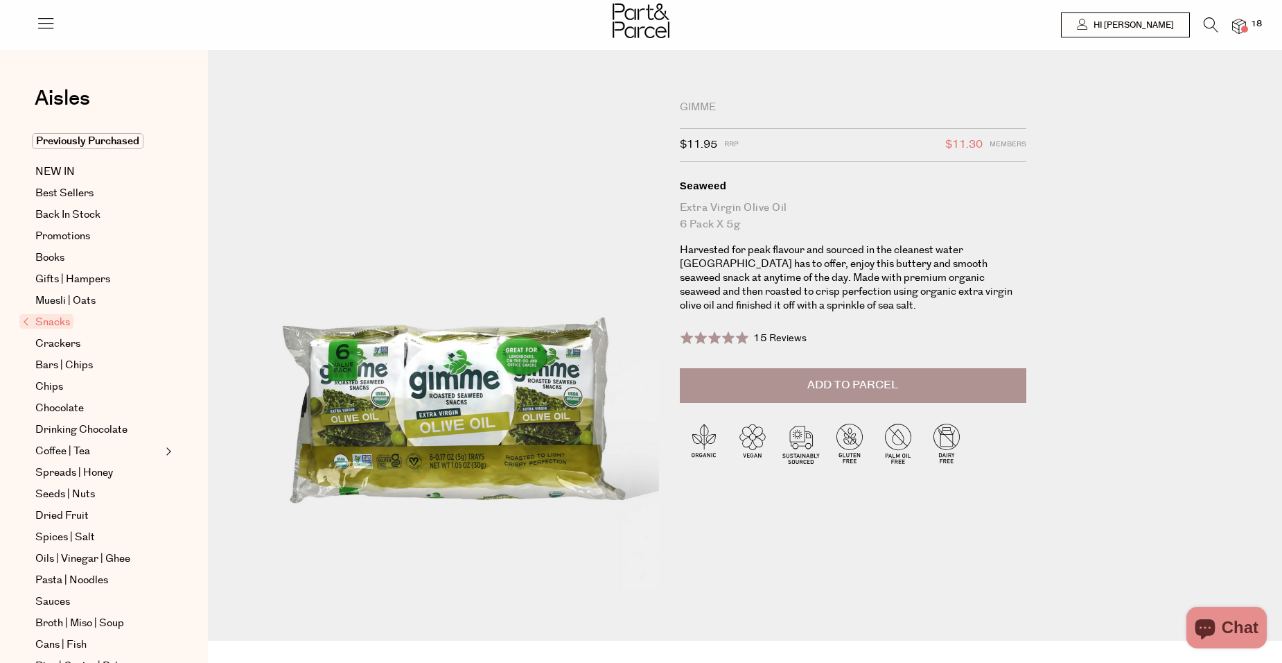
click at [707, 108] on div "Gimme" at bounding box center [853, 108] width 347 height 14
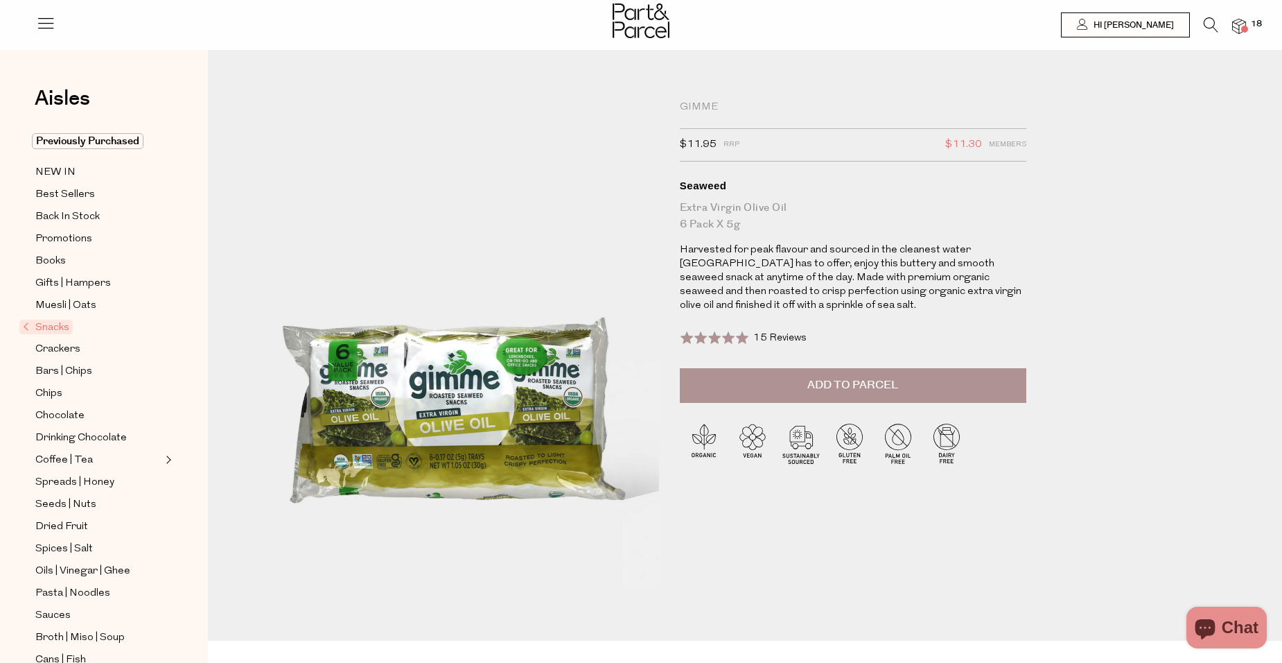
click at [706, 107] on div "Gimme" at bounding box center [853, 108] width 347 height 14
click at [1205, 23] on icon at bounding box center [1211, 24] width 15 height 15
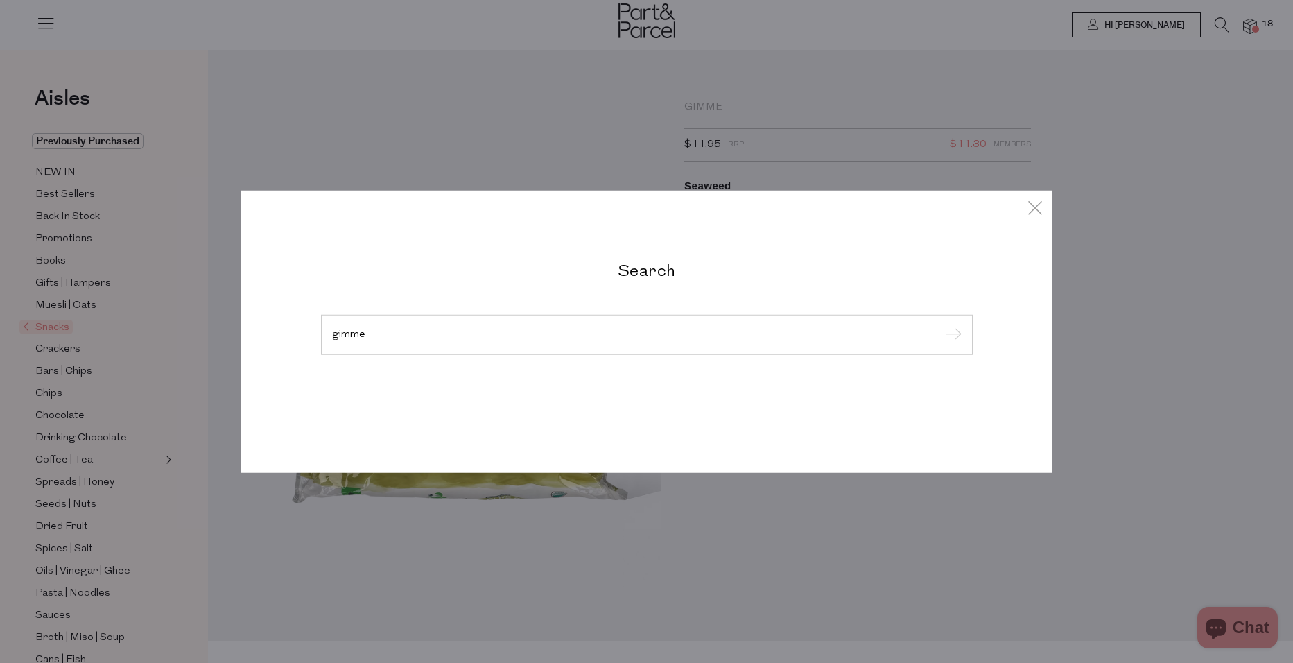
type input "gimme"
click at [941, 325] on input "submit" at bounding box center [951, 335] width 21 height 21
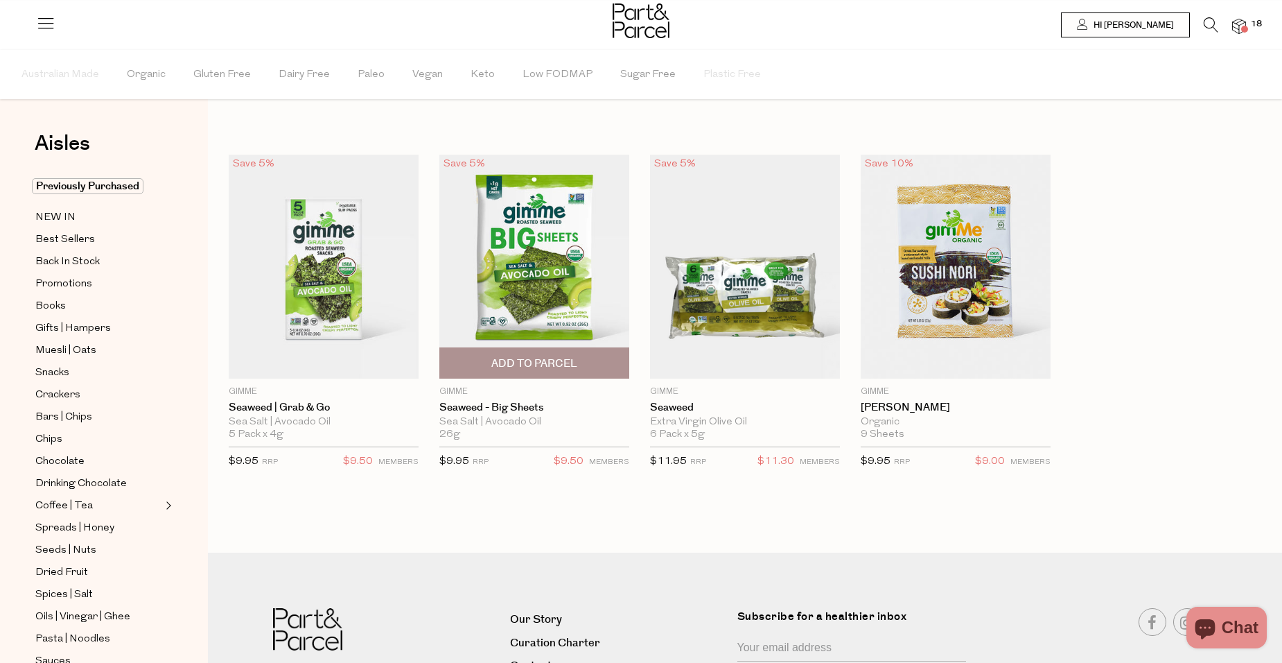
click at [565, 359] on span "Add To Parcel" at bounding box center [534, 363] width 86 height 15
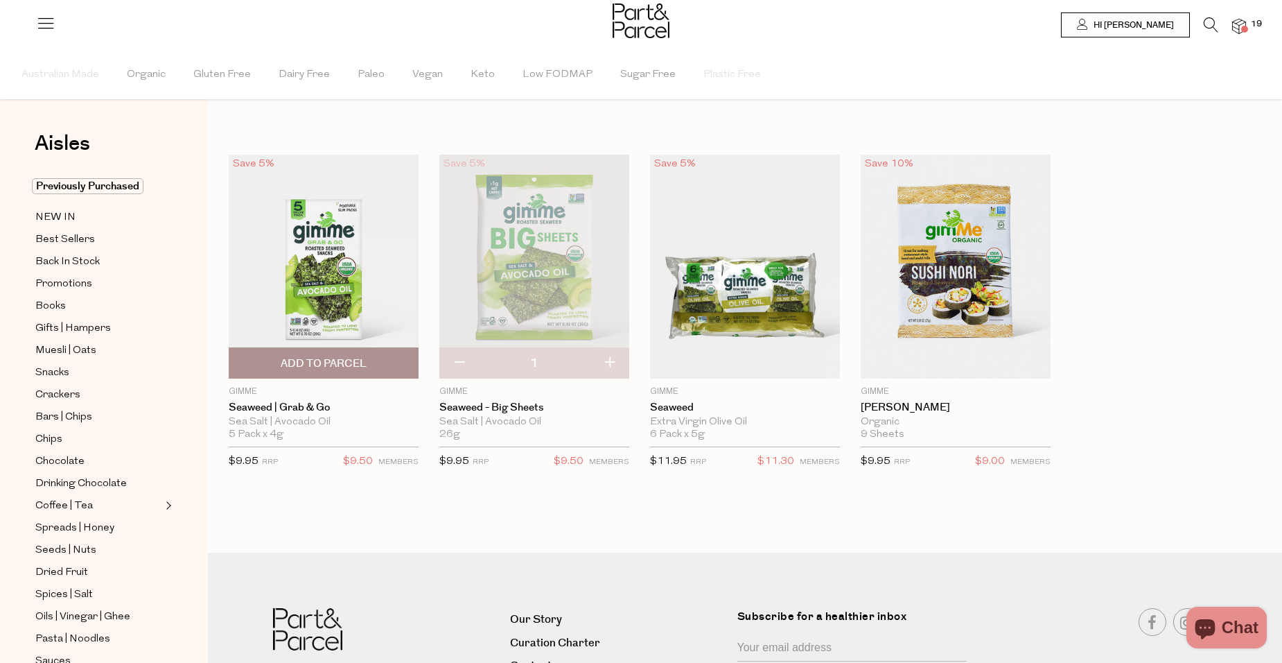
click at [345, 358] on span "Add To Parcel" at bounding box center [324, 363] width 86 height 15
click at [460, 363] on button "button" at bounding box center [459, 363] width 40 height 30
type input "0"
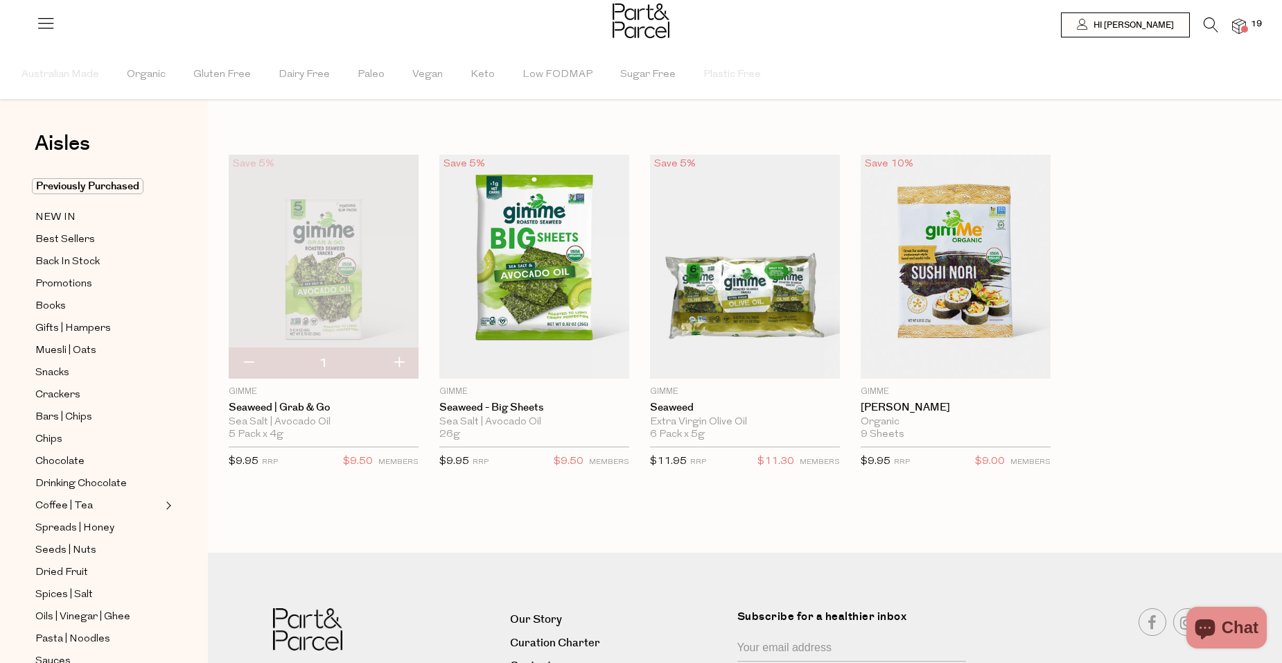
click at [1246, 30] on span at bounding box center [1244, 29] width 7 height 7
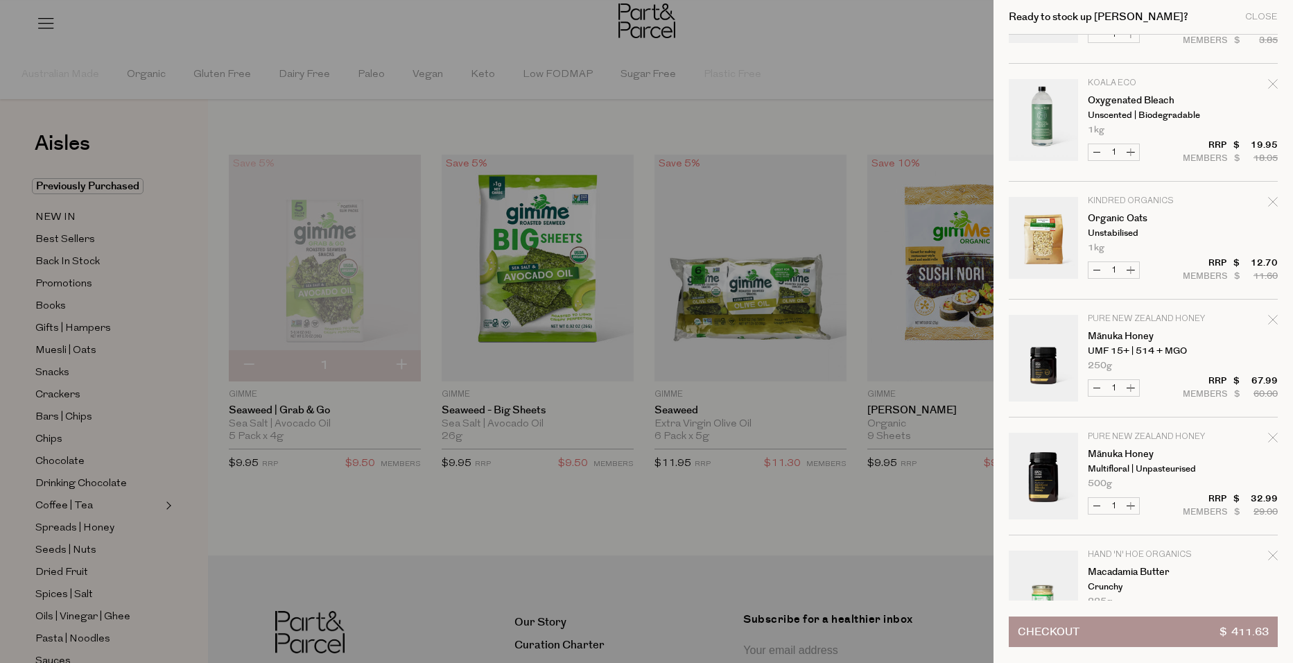
scroll to position [624, 0]
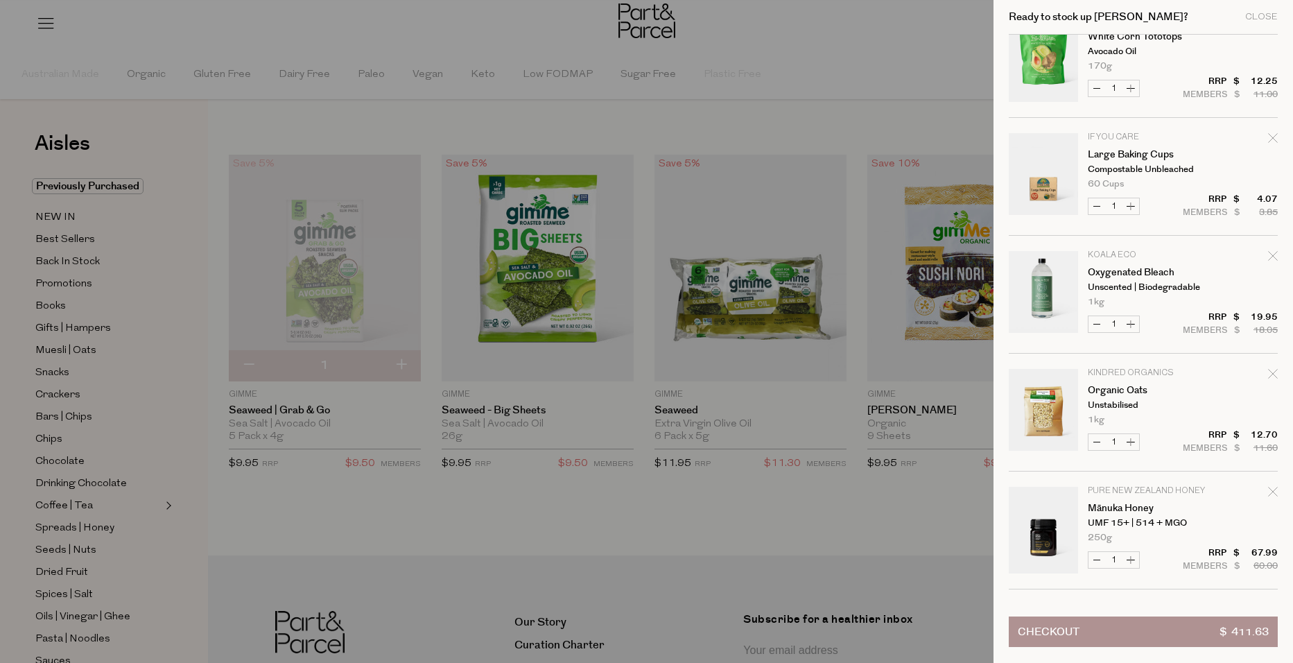
click at [1087, 633] on button "Checkout $ 411.63" at bounding box center [1143, 631] width 269 height 30
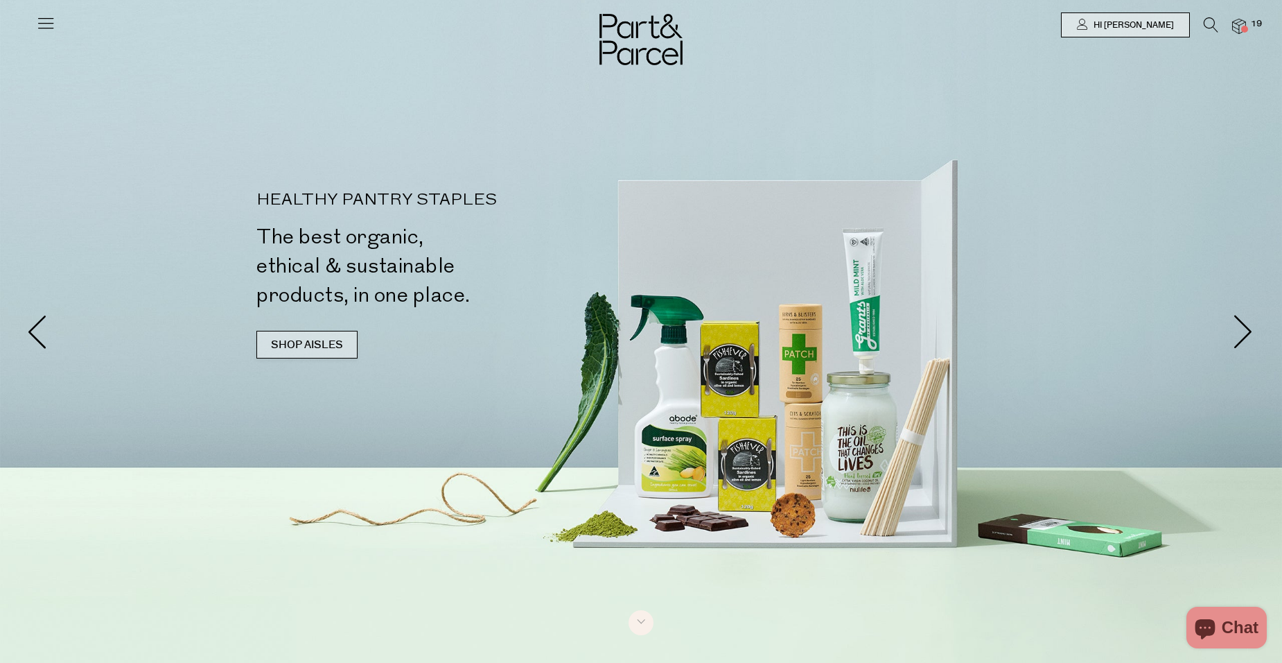
click at [337, 349] on link "SHOP AISLES" at bounding box center [306, 345] width 101 height 28
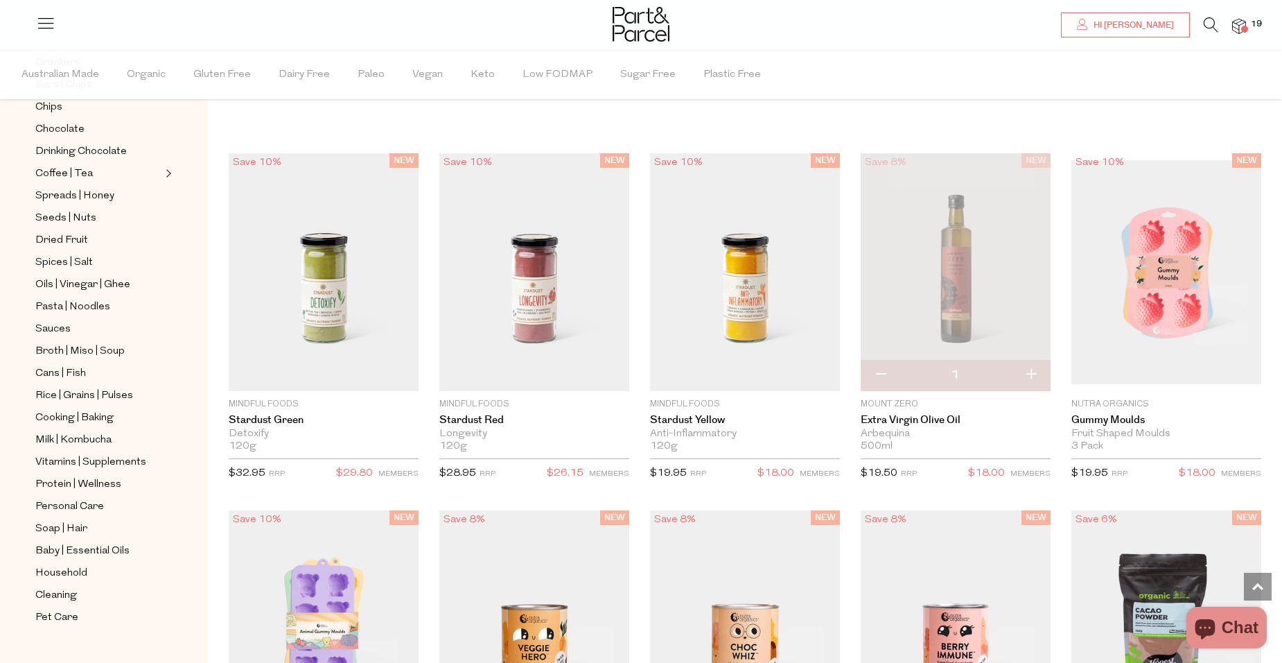
scroll to position [332, 0]
click at [74, 564] on span "Household" at bounding box center [61, 572] width 52 height 17
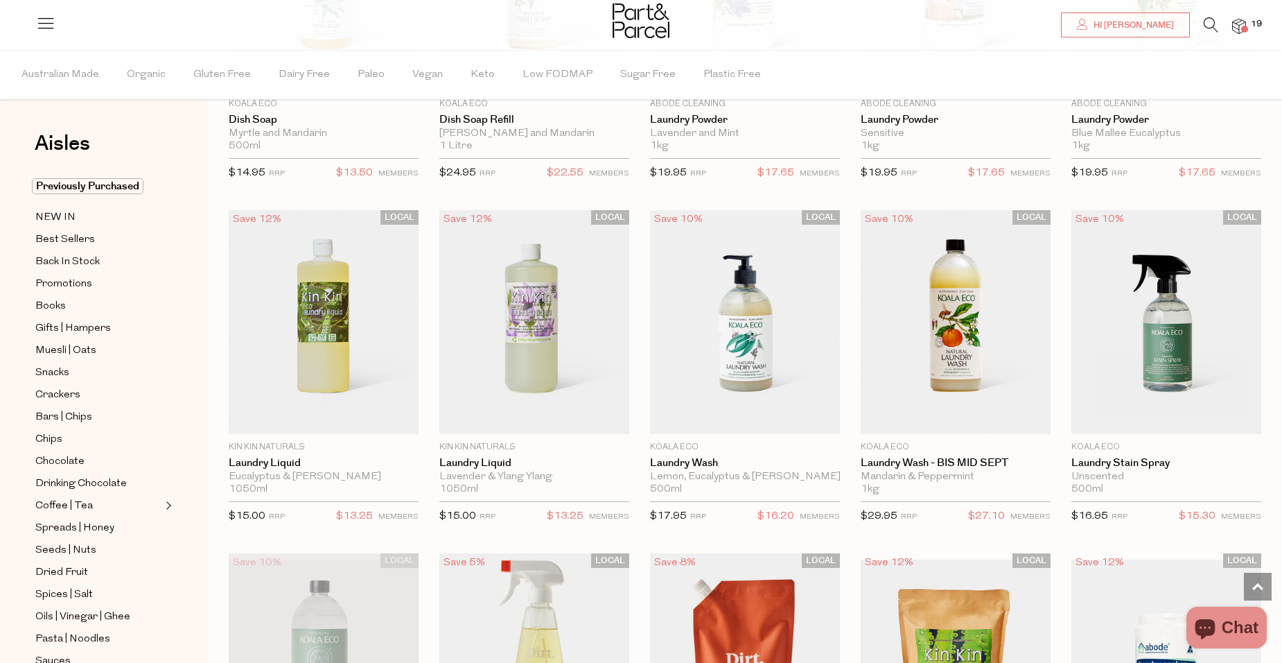
scroll to position [2773, 0]
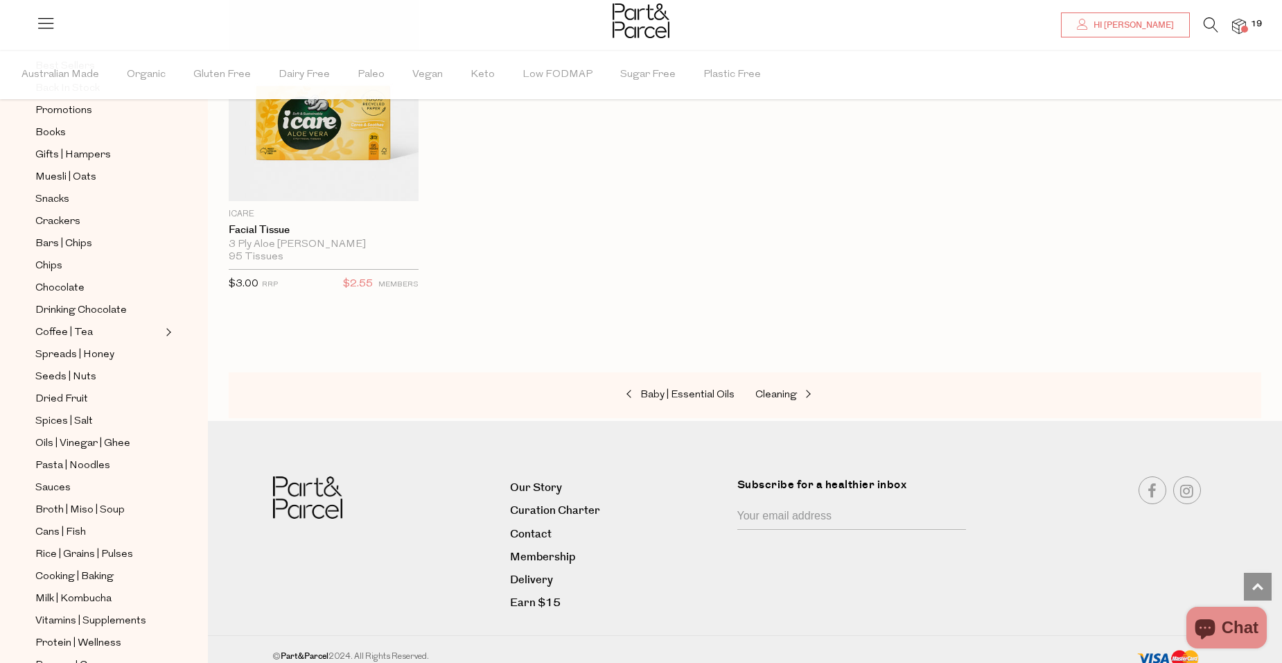
scroll to position [332, 0]
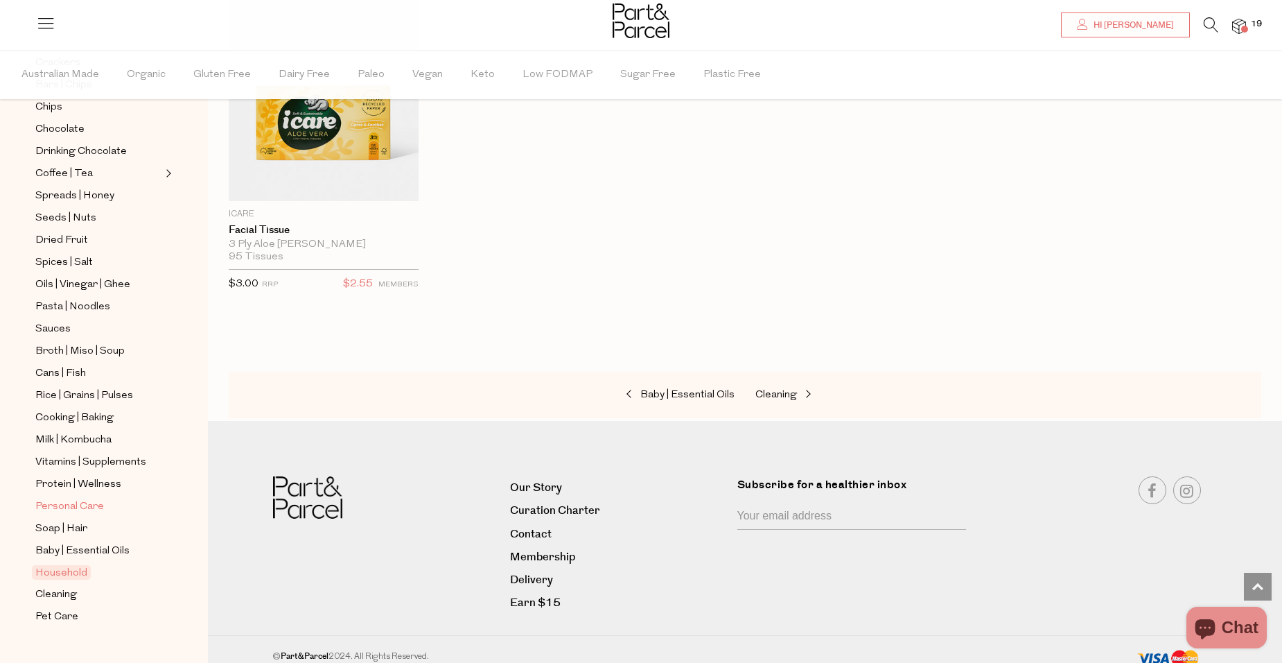
click at [78, 498] on span "Personal Care" at bounding box center [69, 506] width 69 height 17
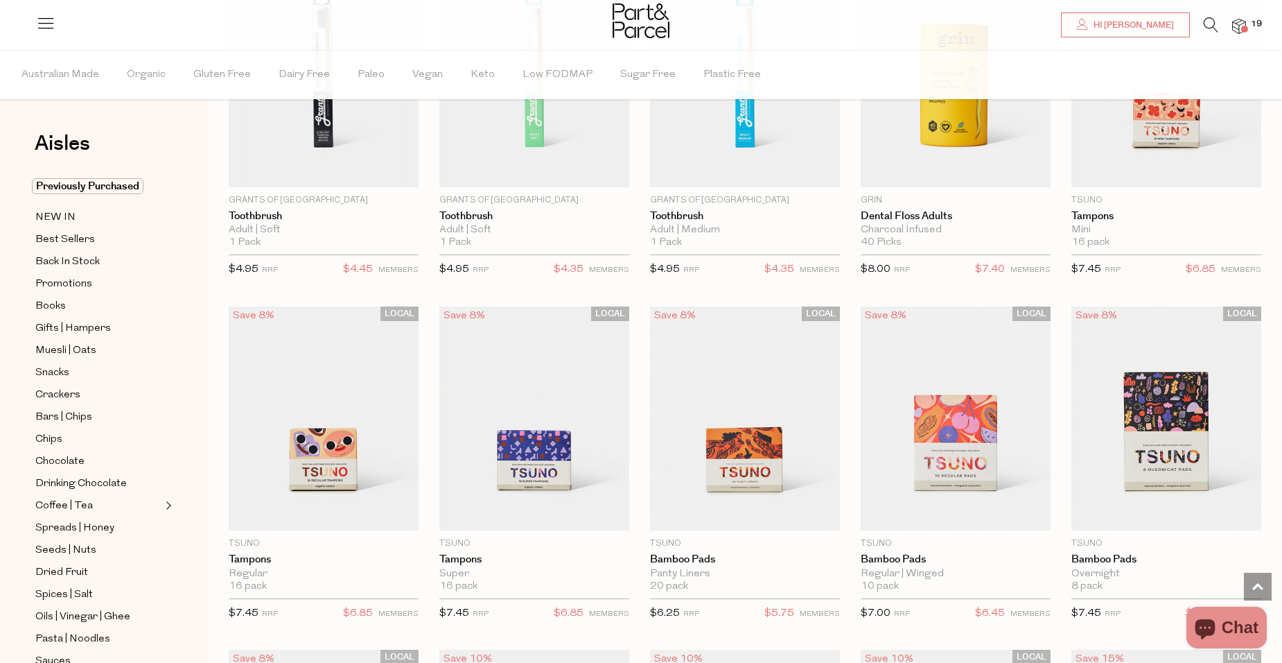
scroll to position [2287, 0]
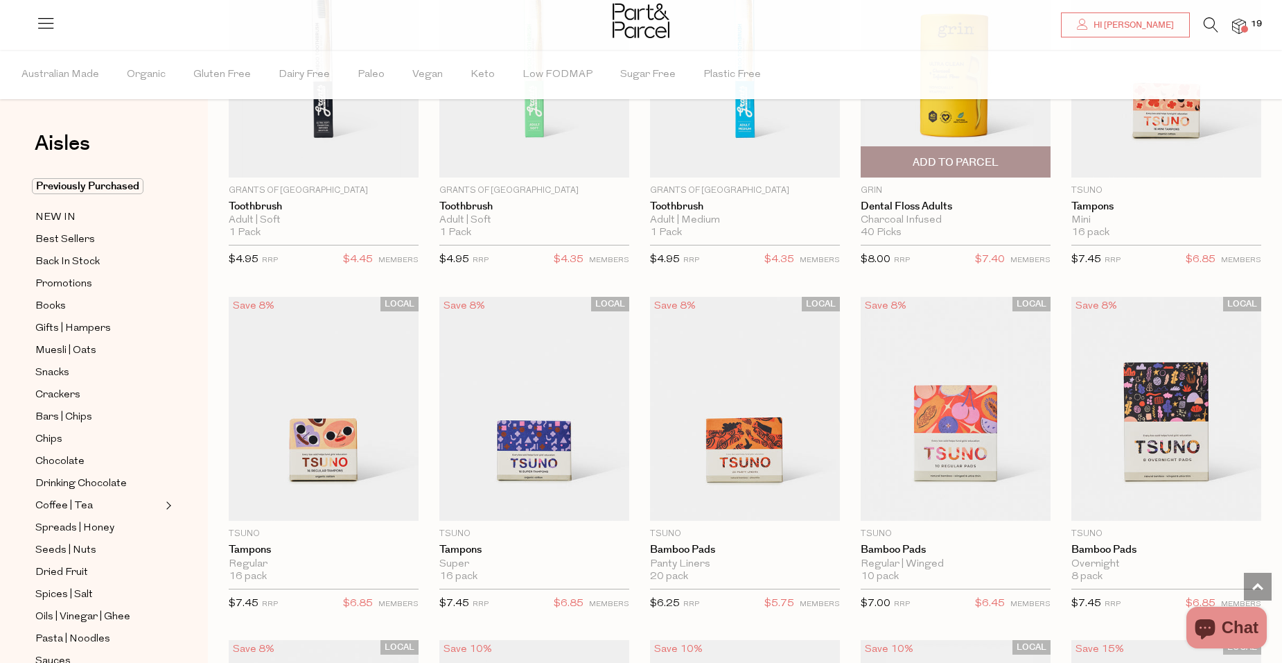
click at [1006, 160] on span "Add To Parcel" at bounding box center [956, 162] width 182 height 30
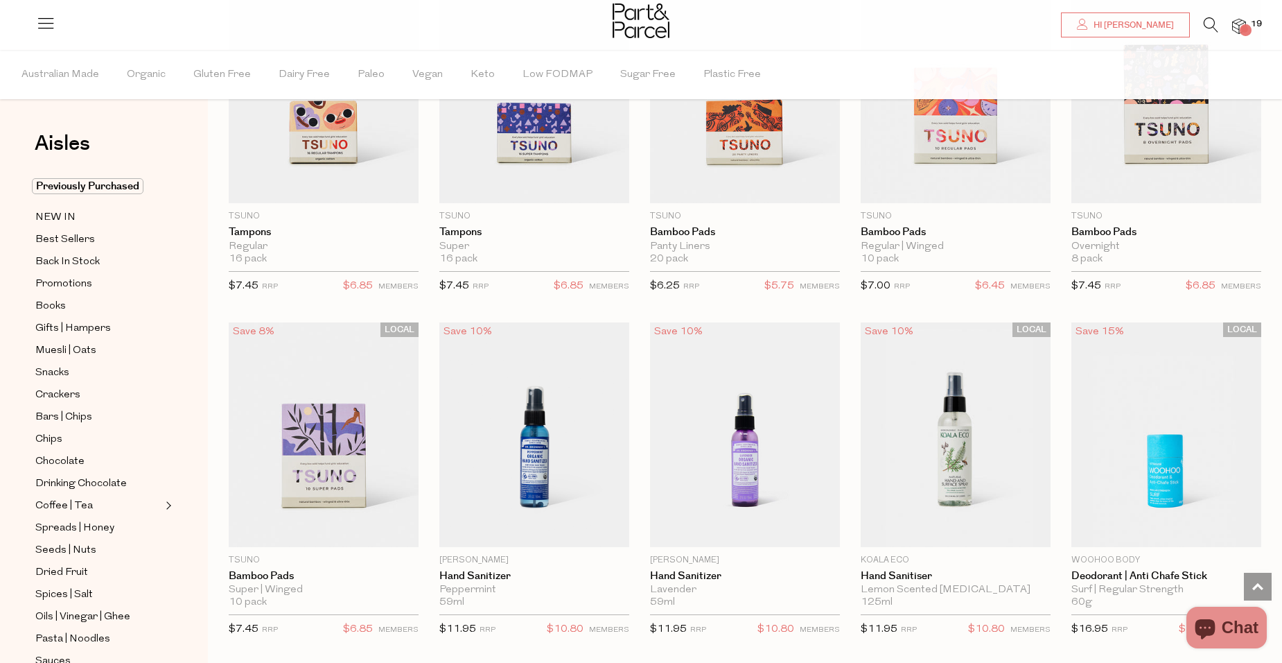
scroll to position [2634, 0]
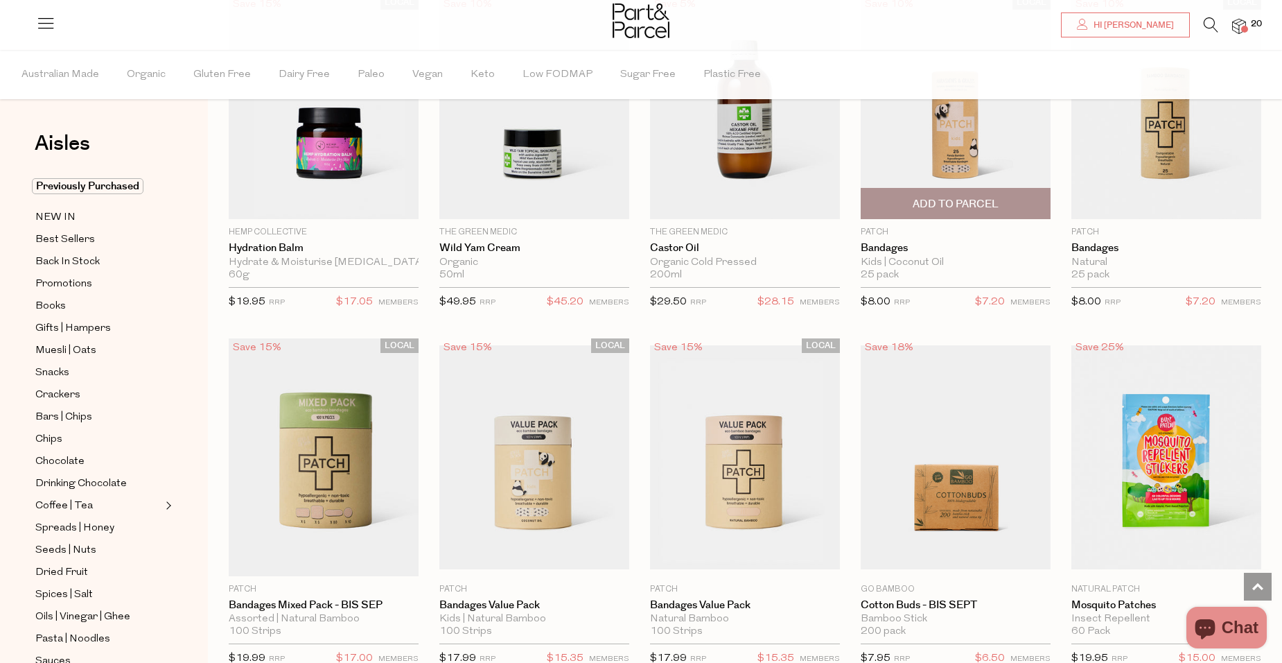
scroll to position [4991, 0]
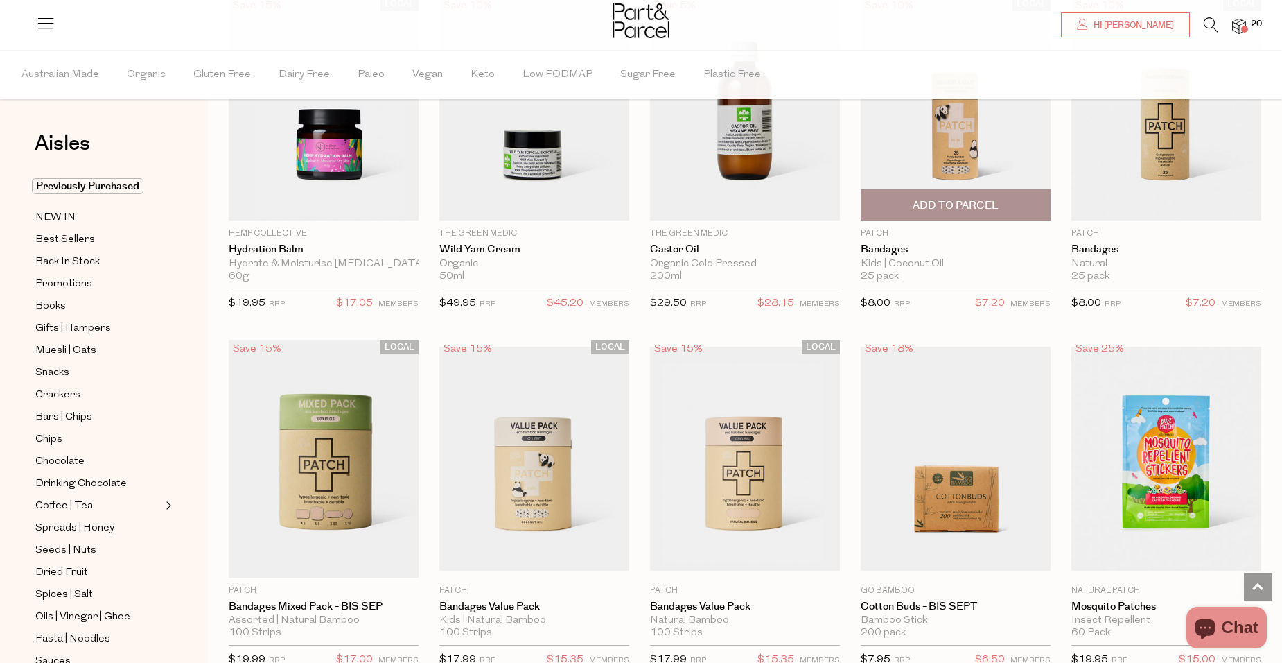
click at [980, 198] on span "Add To Parcel" at bounding box center [956, 205] width 86 height 15
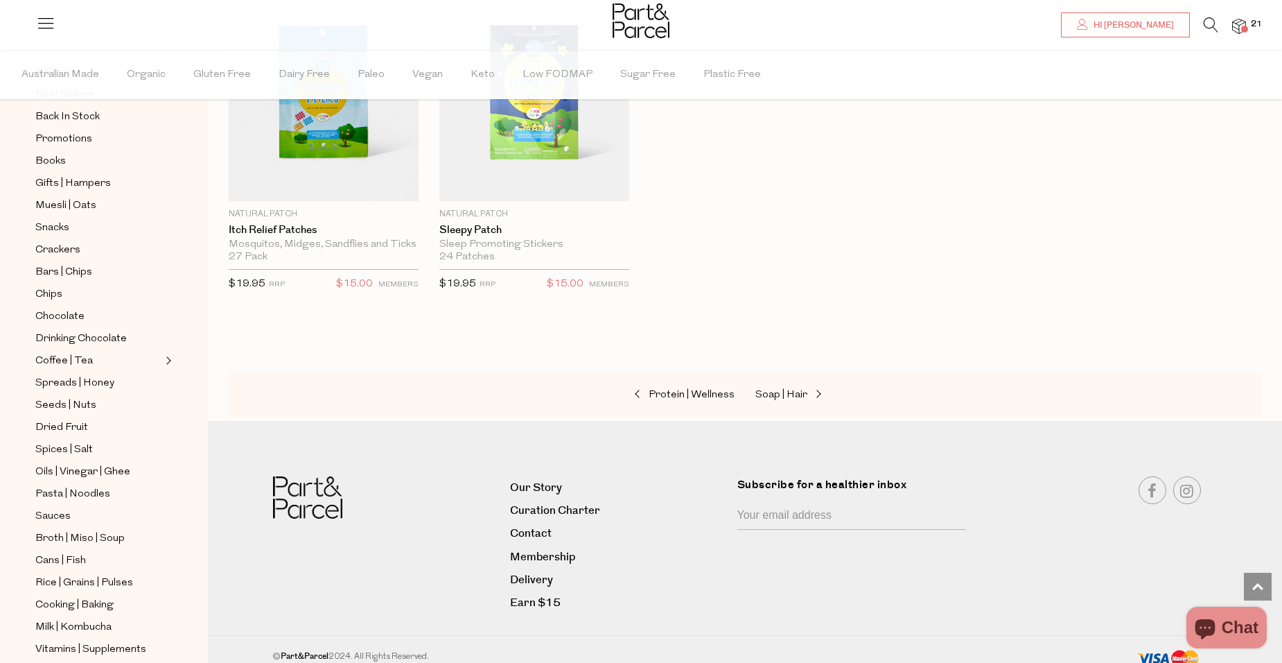
scroll to position [332, 0]
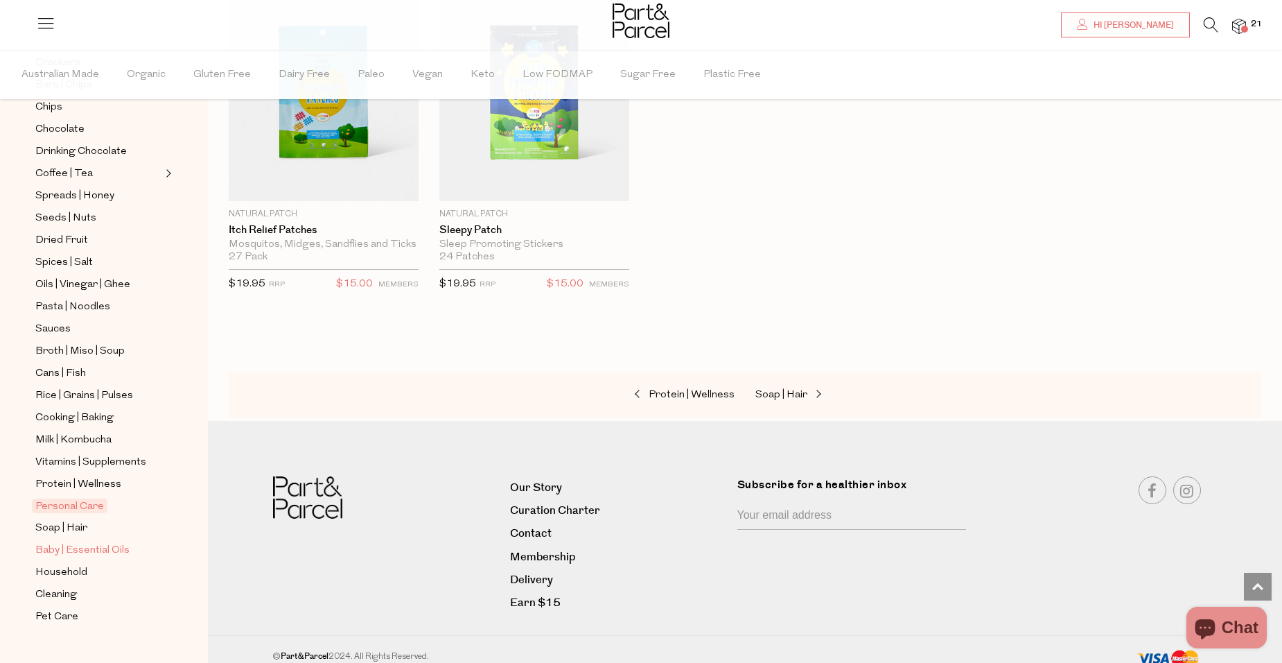
click at [74, 542] on span "Baby | Essential Oils" at bounding box center [82, 550] width 94 height 17
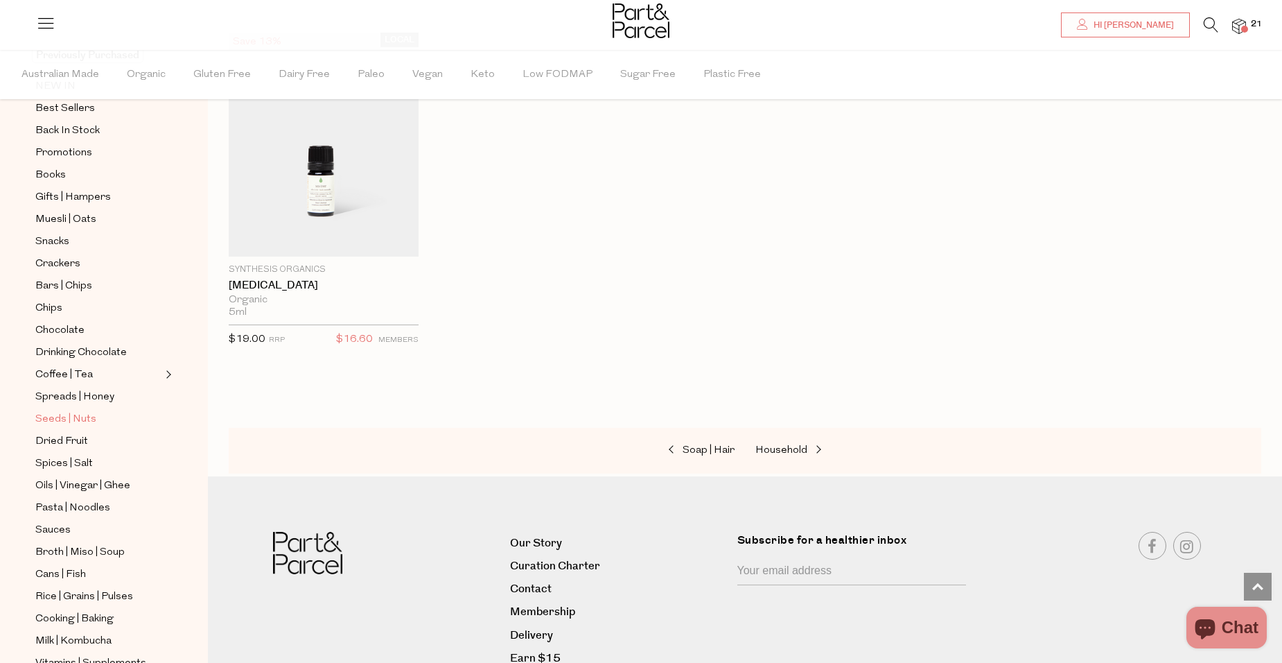
scroll to position [332, 0]
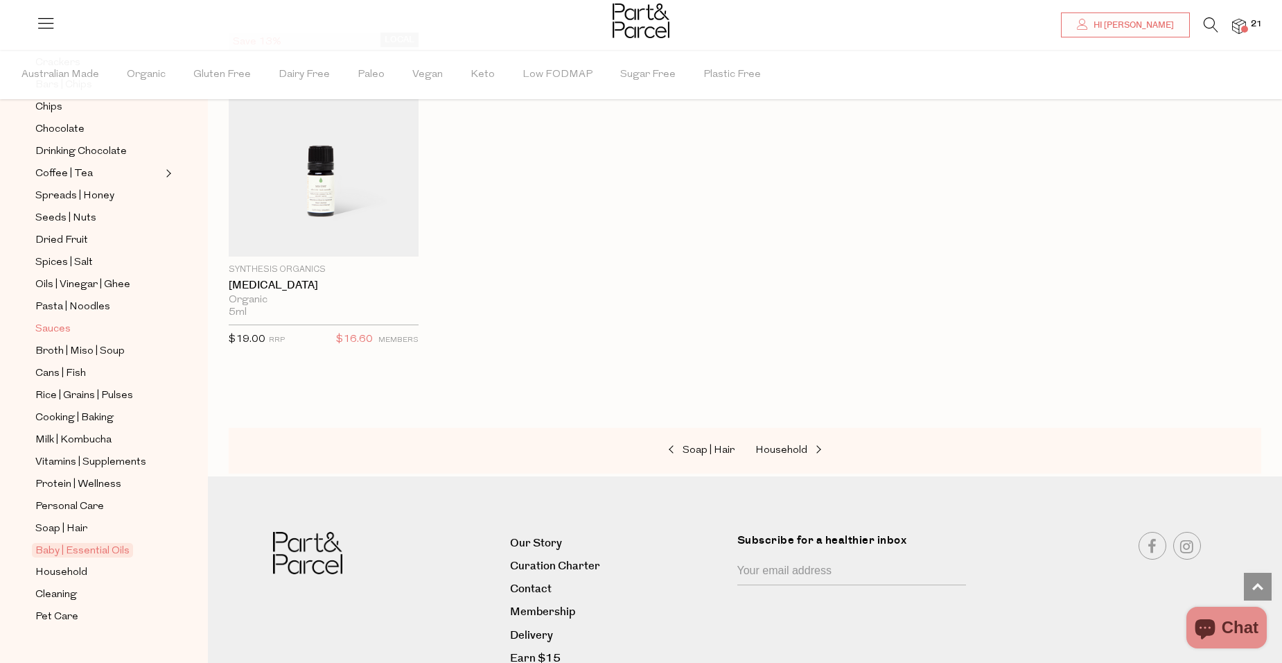
click at [60, 321] on span "Sauces" at bounding box center [52, 329] width 35 height 17
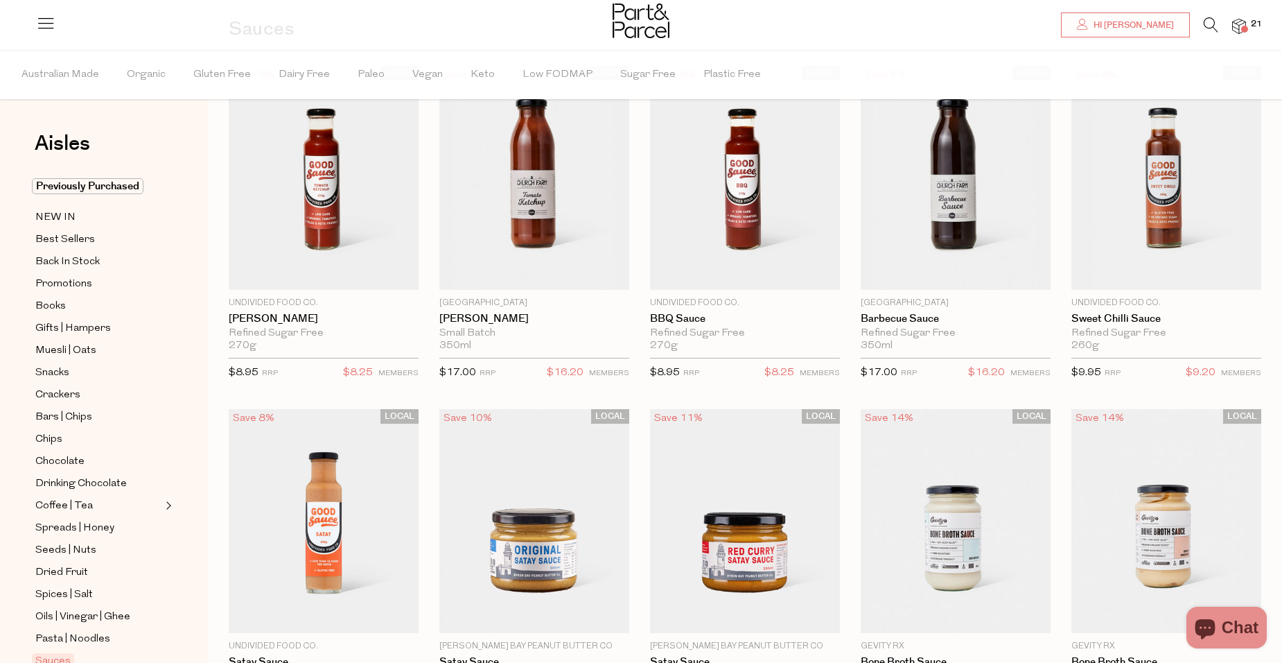
scroll to position [139, 0]
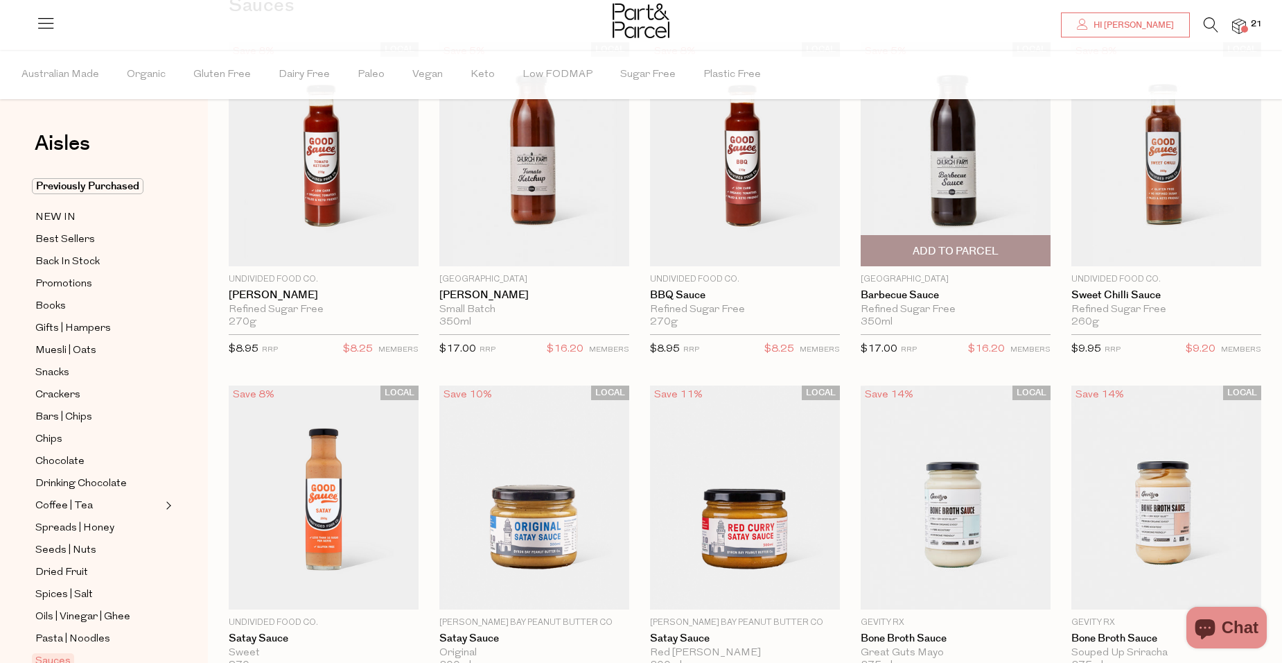
click at [963, 259] on span "Add To Parcel" at bounding box center [956, 251] width 182 height 30
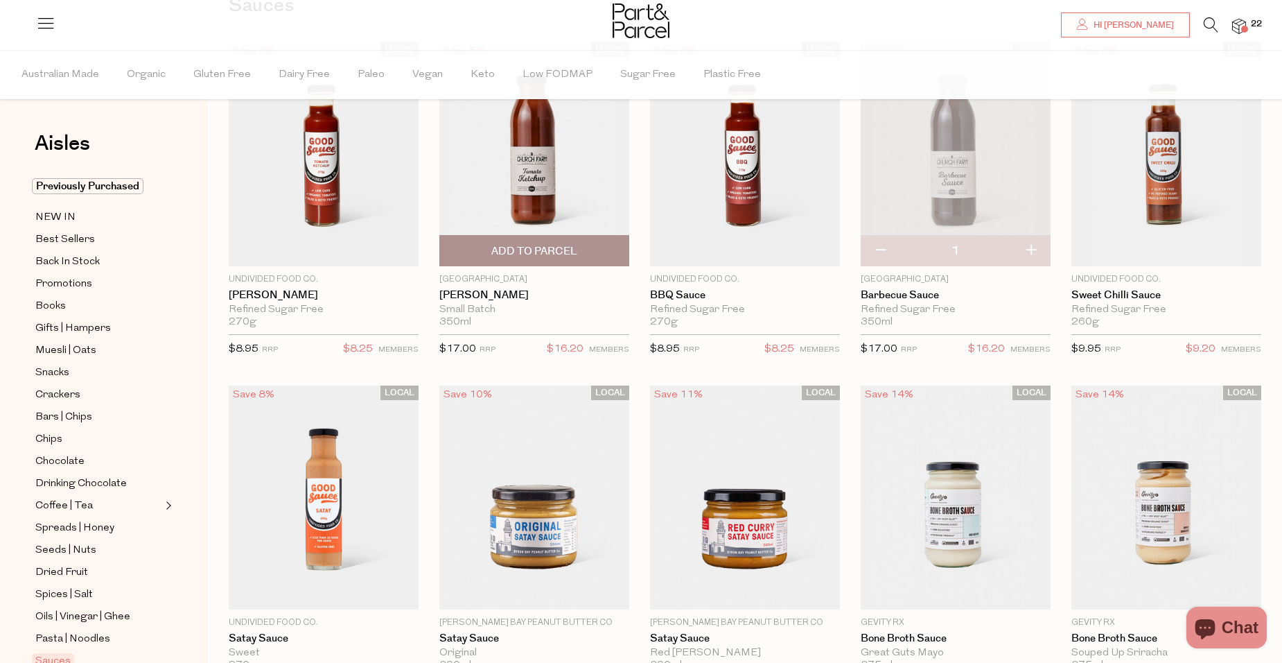
click at [538, 252] on span "Add To Parcel" at bounding box center [534, 251] width 86 height 15
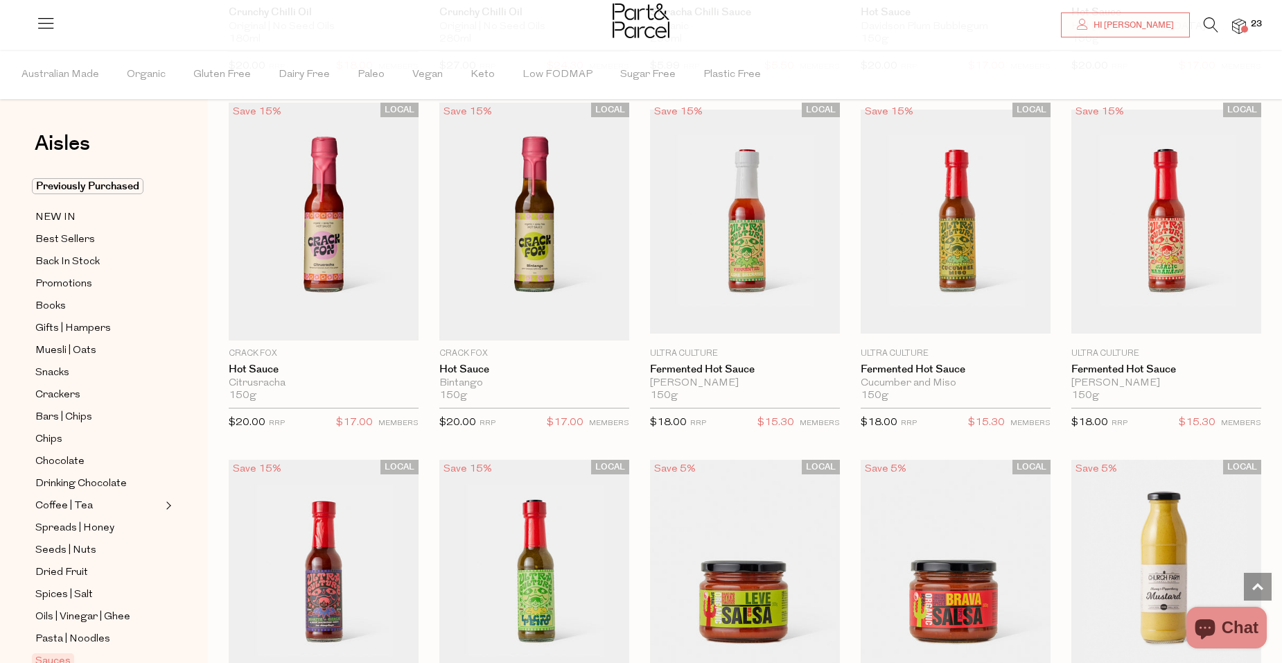
scroll to position [2218, 0]
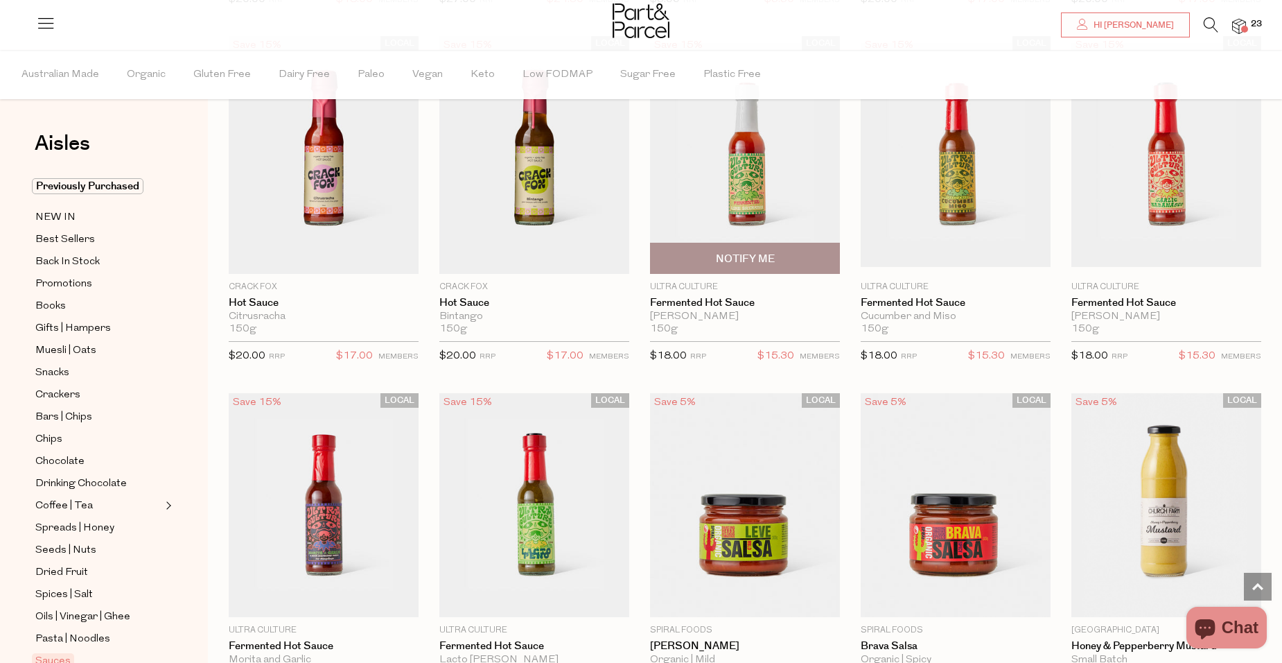
click at [753, 252] on span "Notify Me" at bounding box center [745, 259] width 59 height 15
type input "Notify when available"
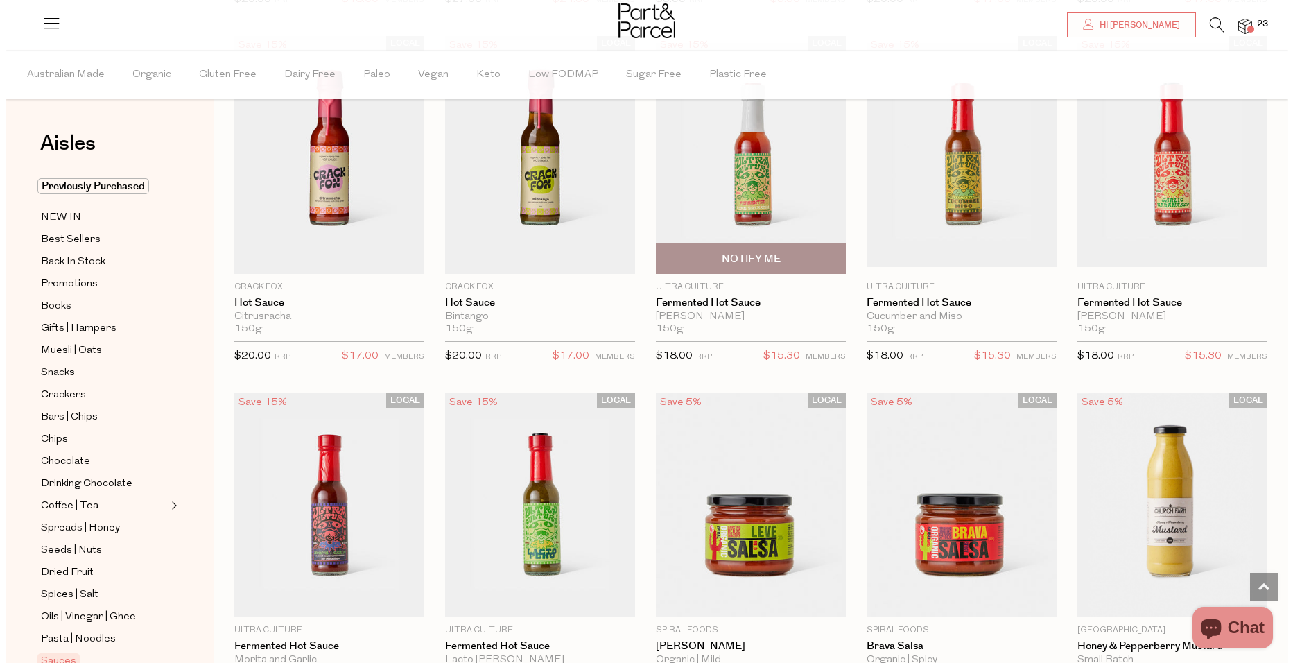
scroll to position [2233, 0]
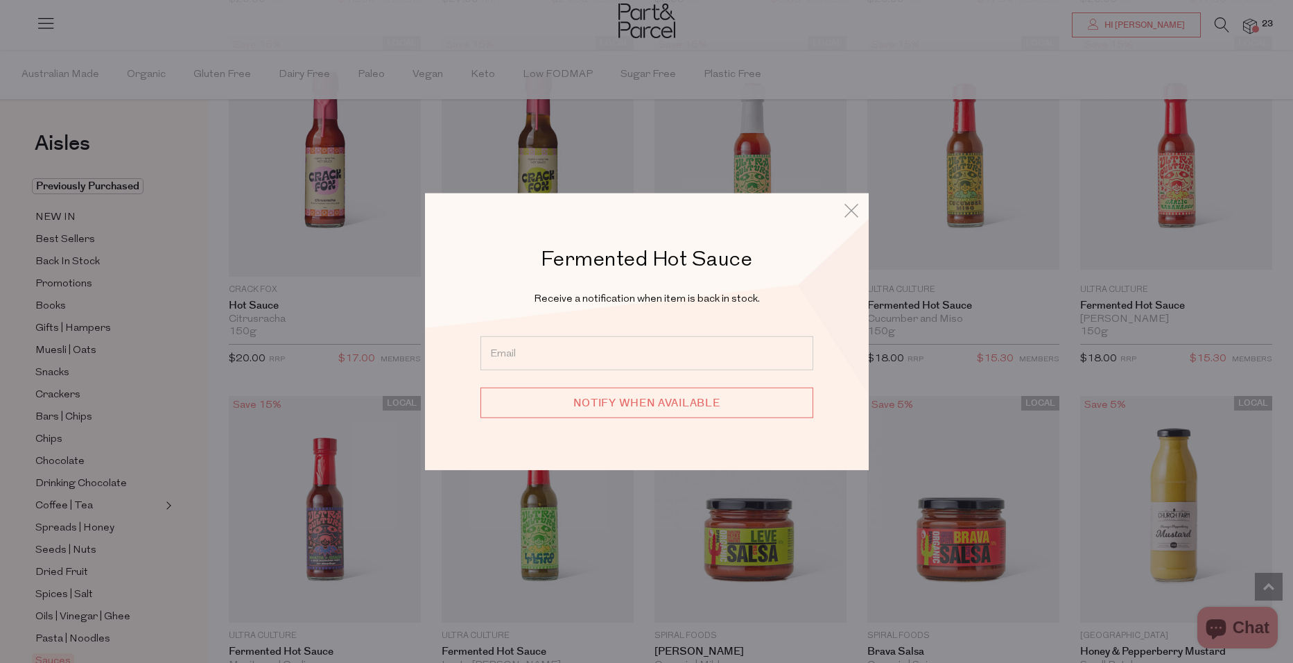
click at [568, 349] on input "email" at bounding box center [646, 352] width 333 height 34
type input "[EMAIL_ADDRESS][DOMAIN_NAME]"
click at [597, 414] on input "Notify when available" at bounding box center [646, 402] width 333 height 30
type input "We will be in touch"
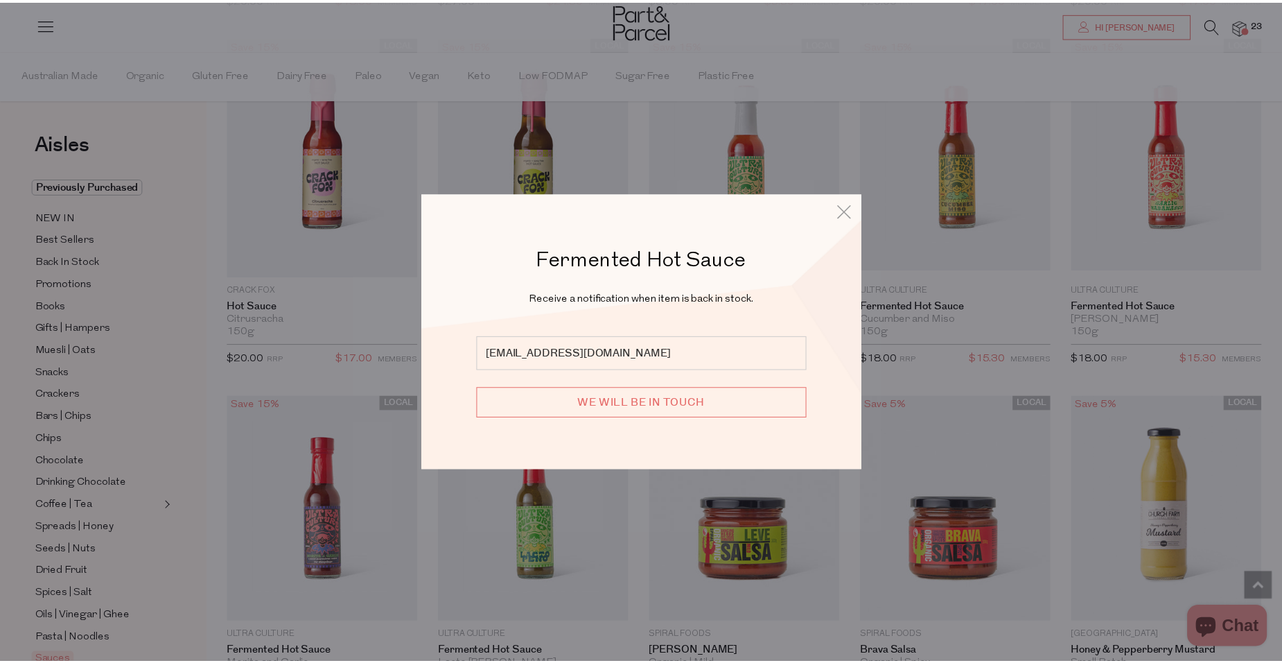
scroll to position [2218, 0]
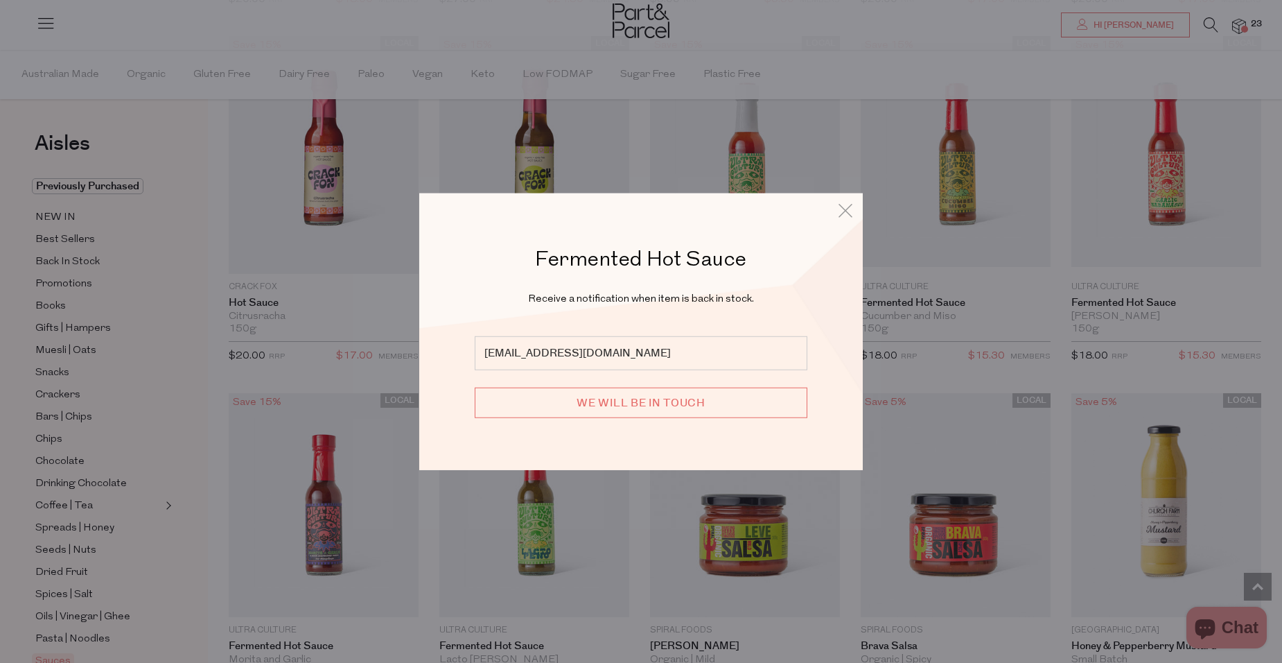
click at [1274, 419] on div "Fermented Hot Sauce Receive a notification when item is back in stock. [EMAIL_A…" at bounding box center [641, 331] width 1282 height 663
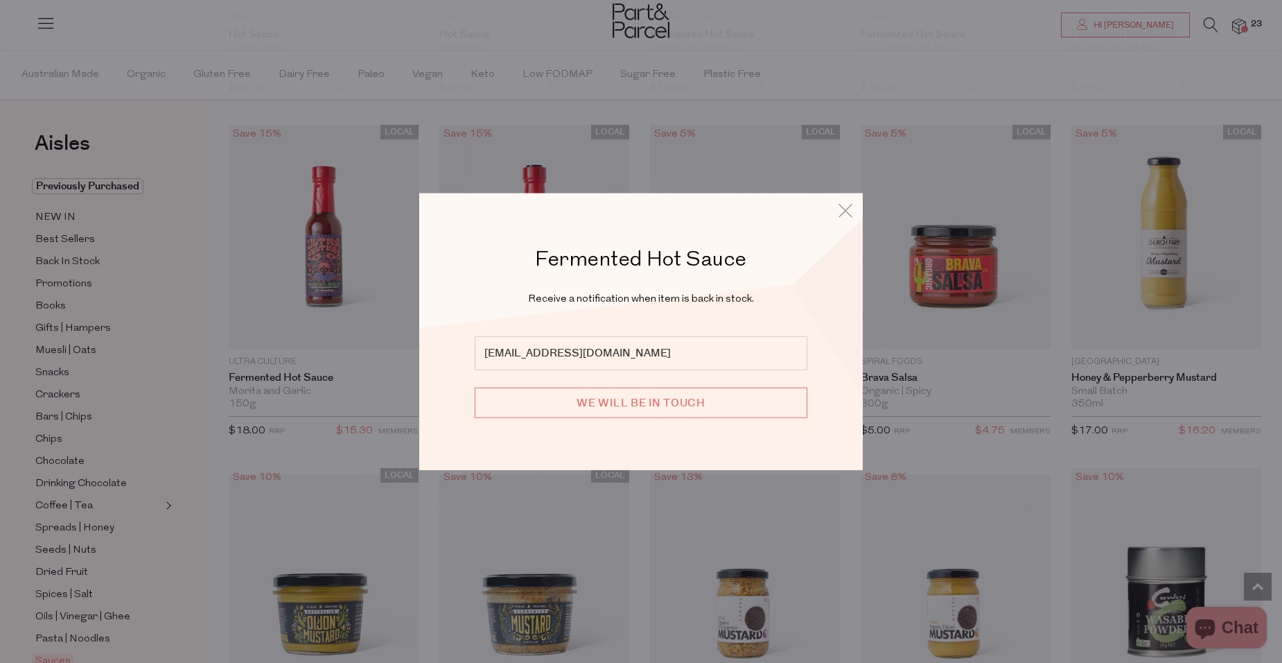
scroll to position [2495, 0]
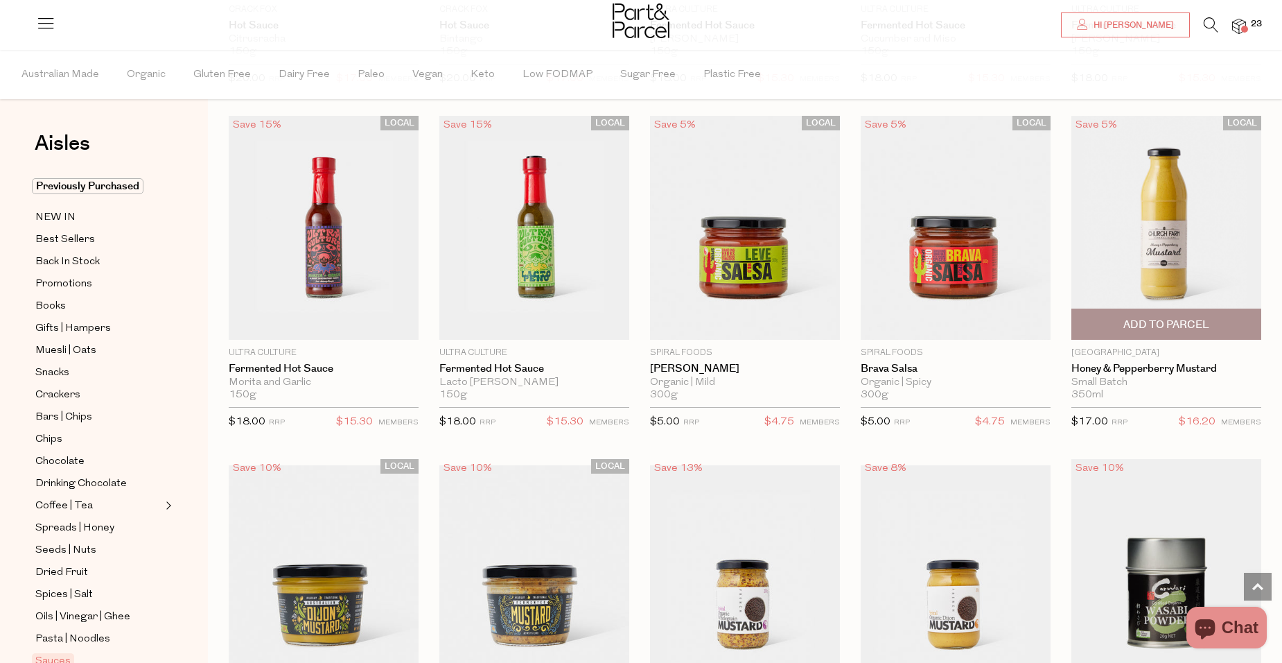
click at [1160, 320] on span "Add To Parcel" at bounding box center [1167, 324] width 86 height 15
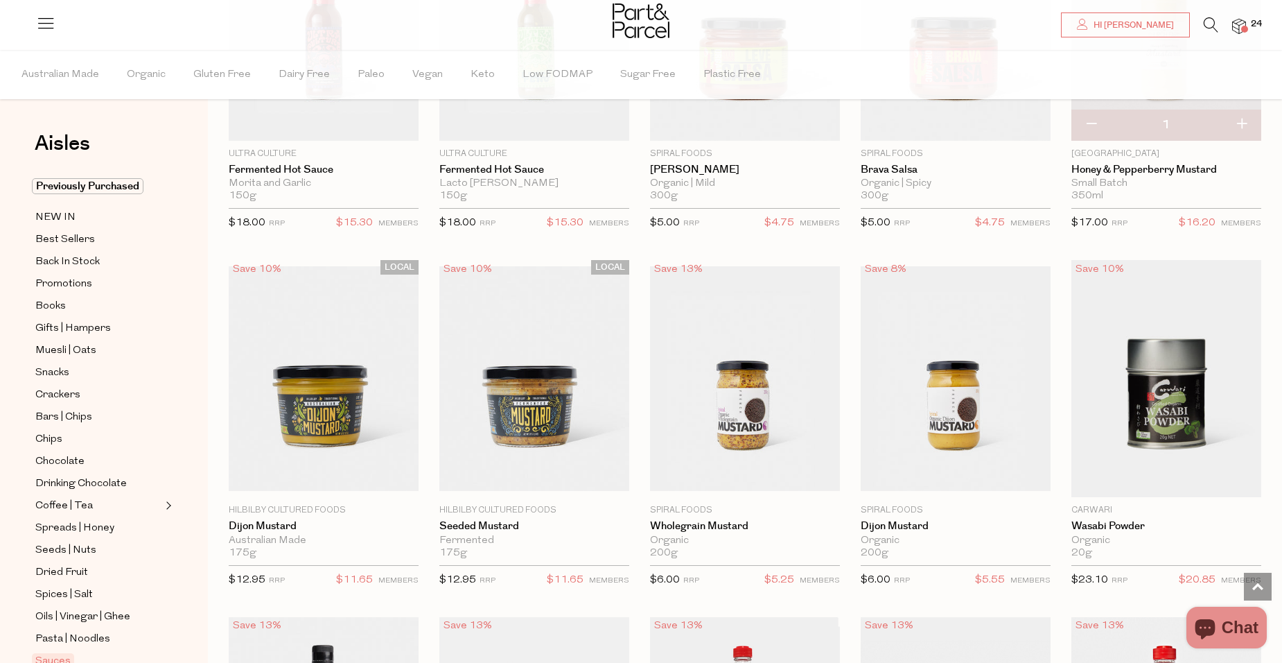
scroll to position [2773, 0]
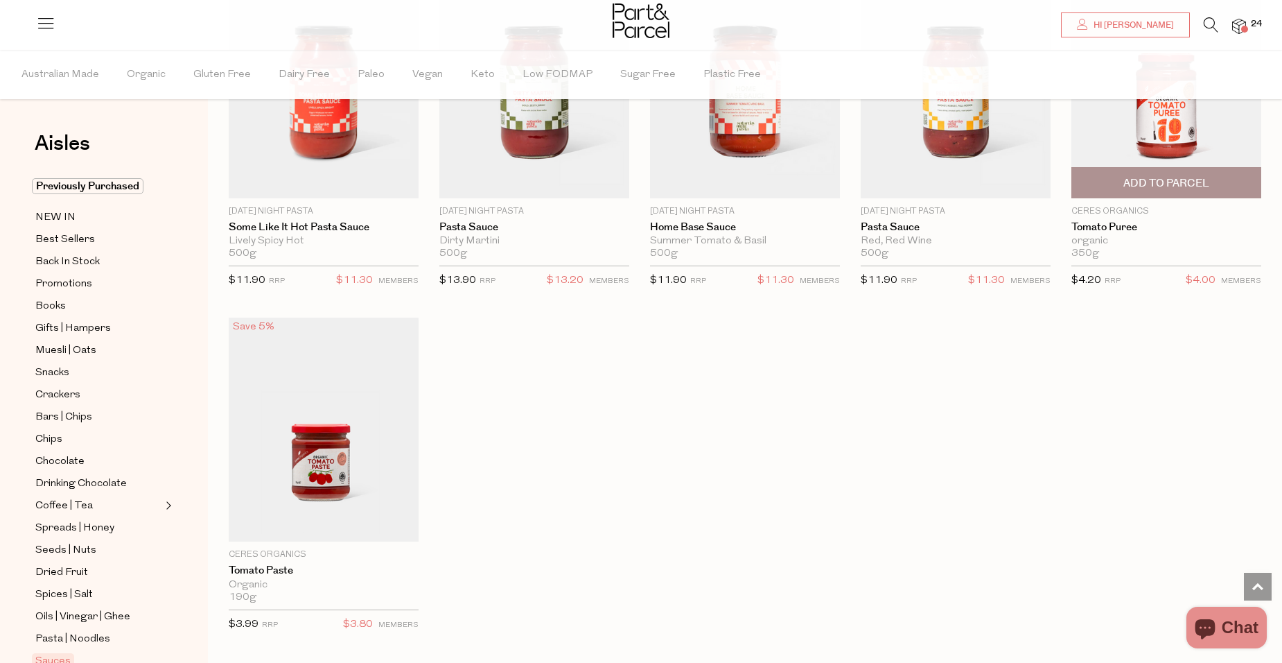
scroll to position [4228, 0]
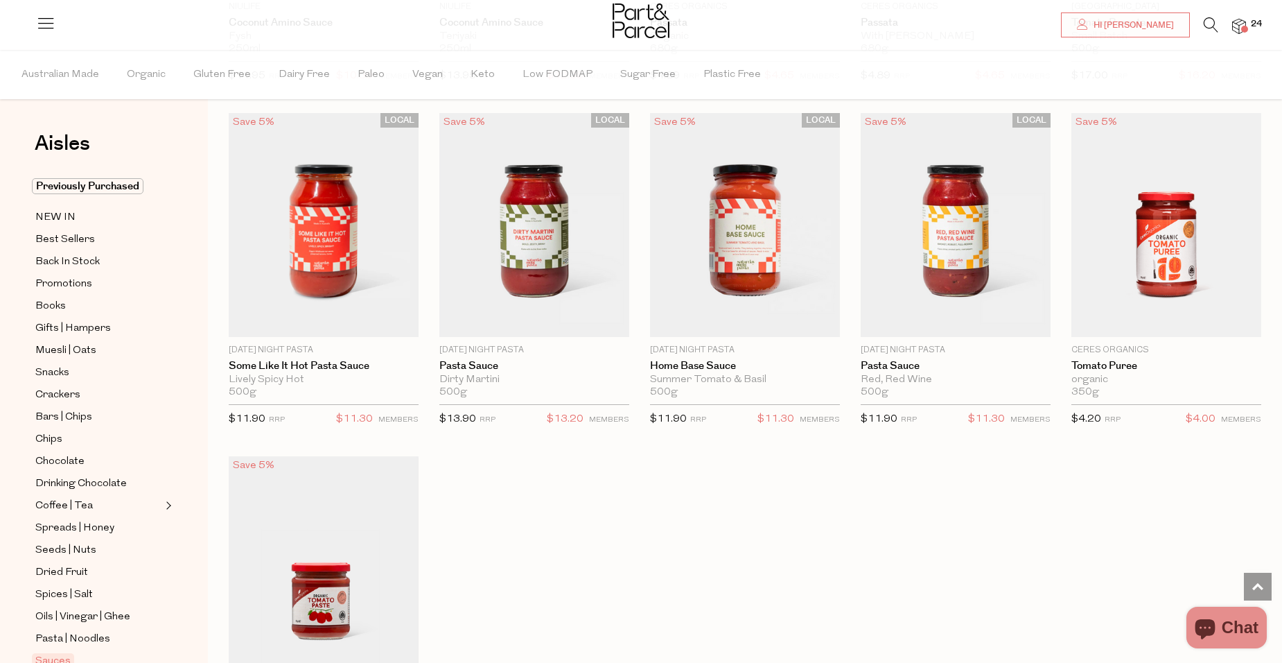
click at [1243, 31] on span at bounding box center [1244, 29] width 7 height 7
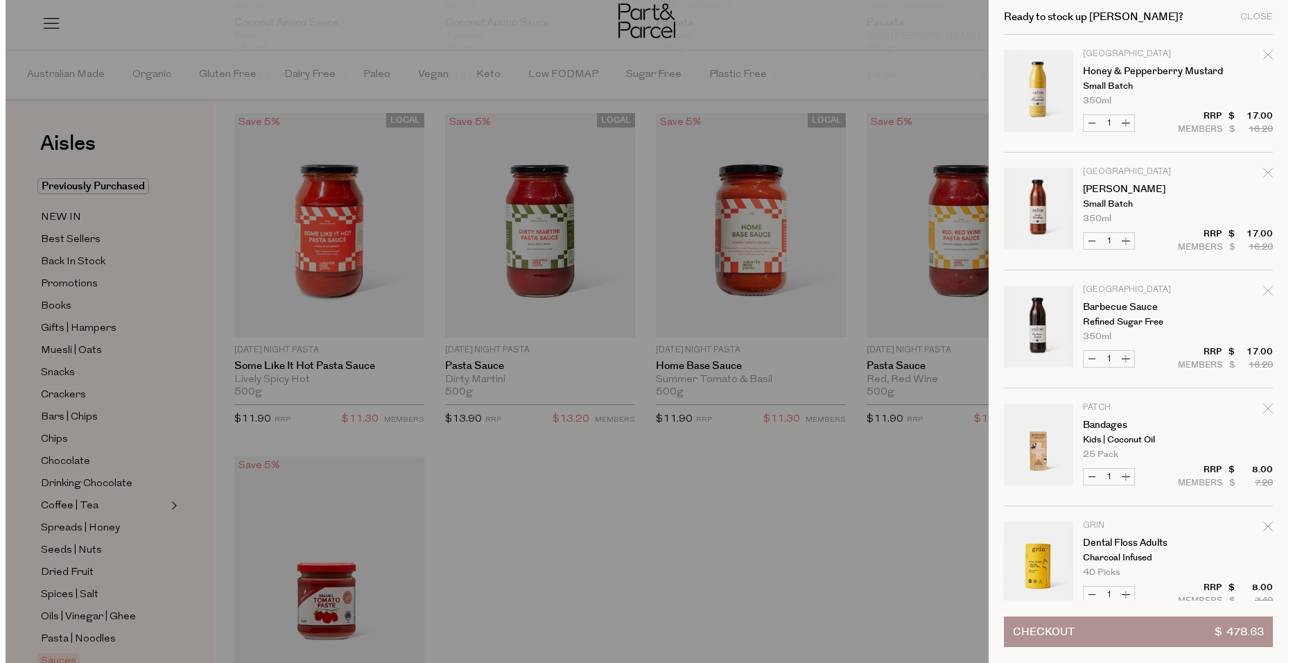
scroll to position [4258, 0]
